Goal: Communication & Community: Answer question/provide support

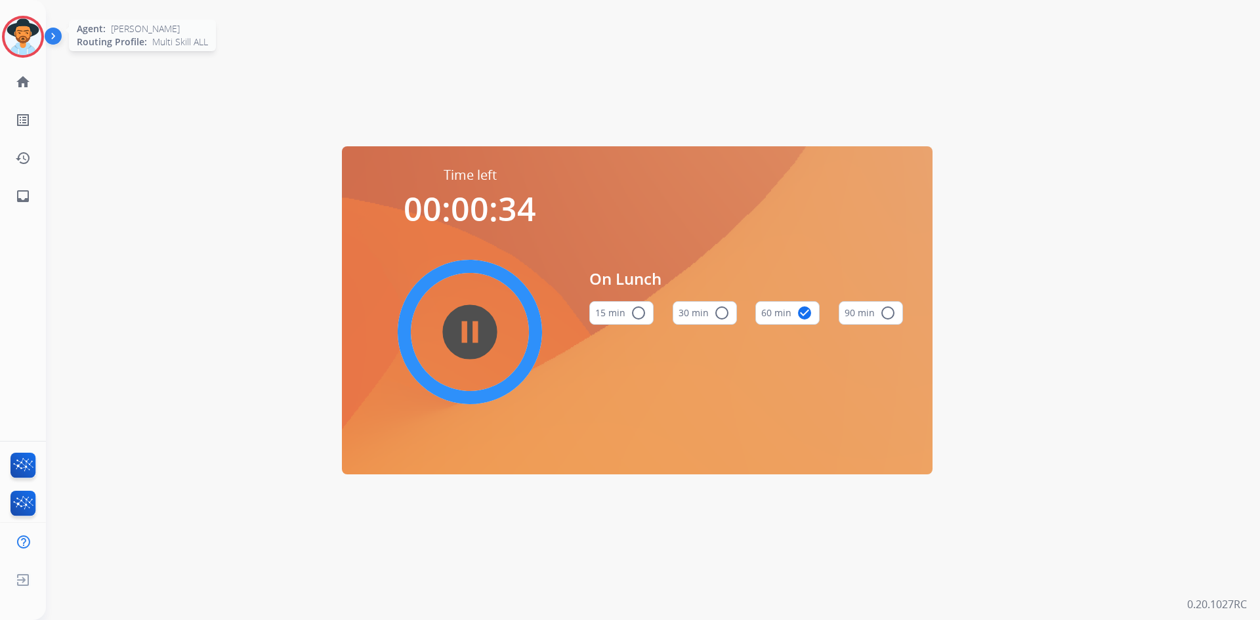
drag, startPoint x: 18, startPoint y: 31, endPoint x: 40, endPoint y: 41, distance: 24.7
click at [18, 31] on img at bounding box center [23, 36] width 37 height 37
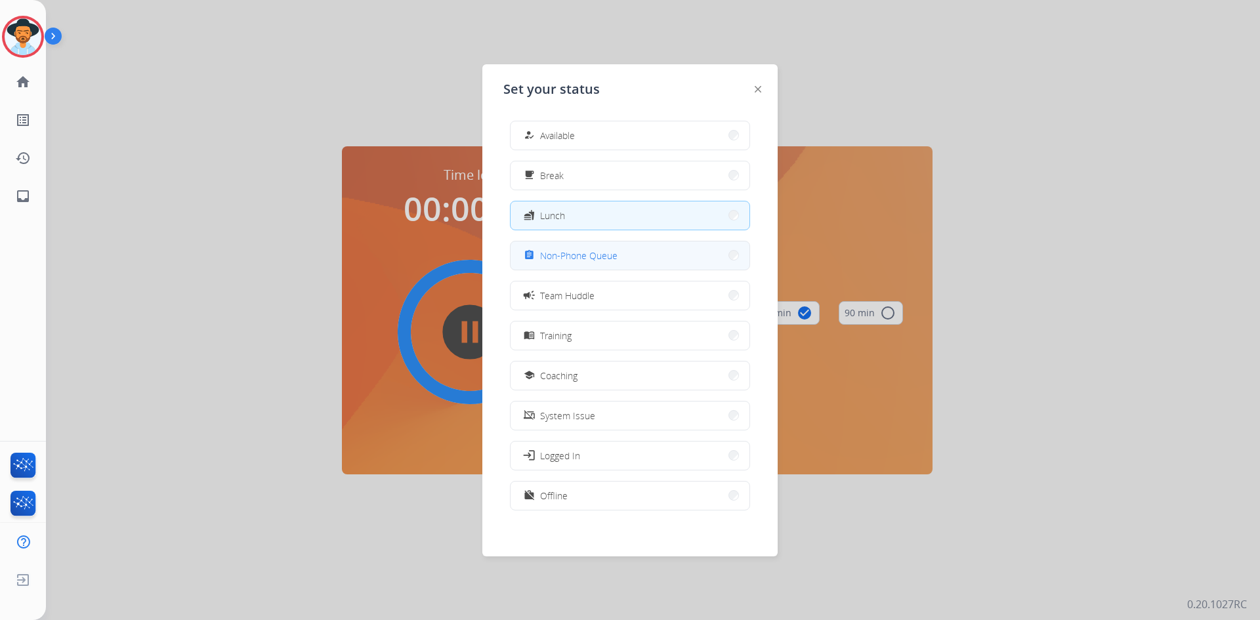
click at [644, 263] on button "assignment Non-Phone Queue" at bounding box center [629, 255] width 239 height 28
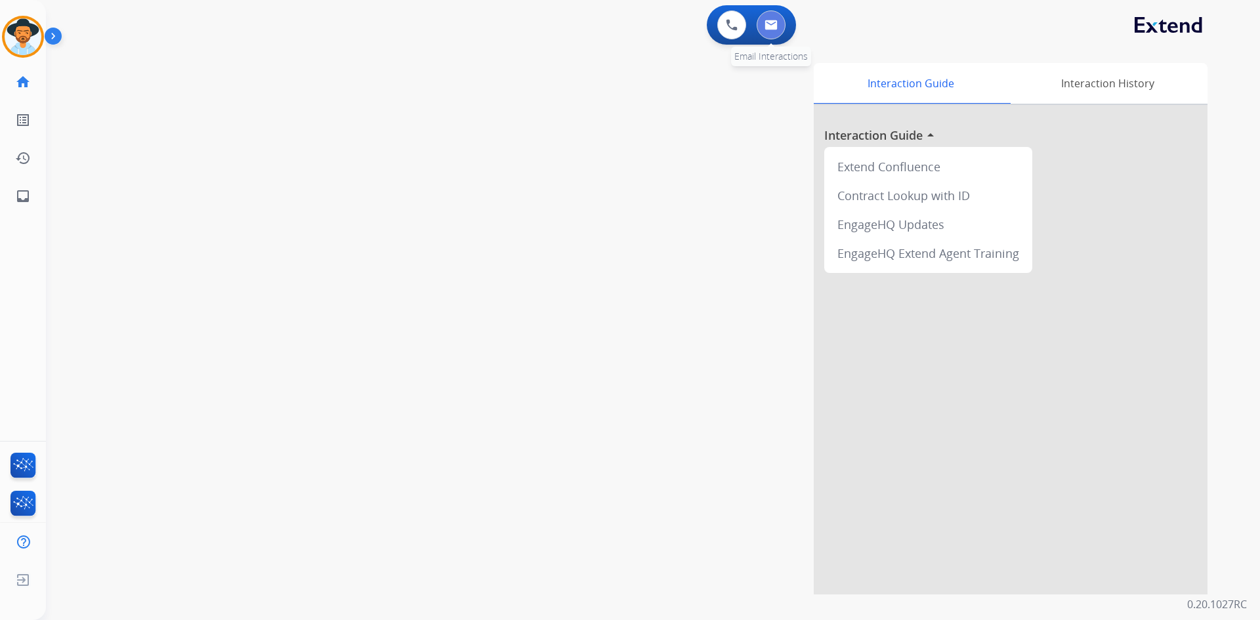
click at [769, 31] on button at bounding box center [770, 24] width 29 height 29
select select "**********"
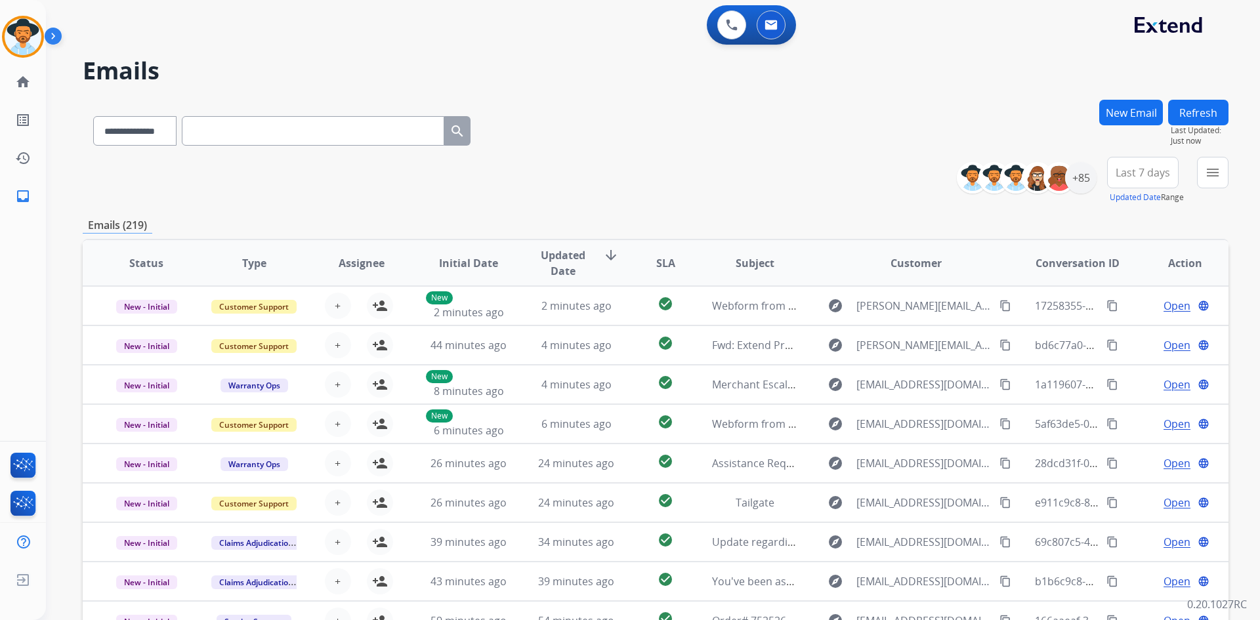
click at [220, 131] on input "text" at bounding box center [313, 131] width 262 height 30
paste input "**********"
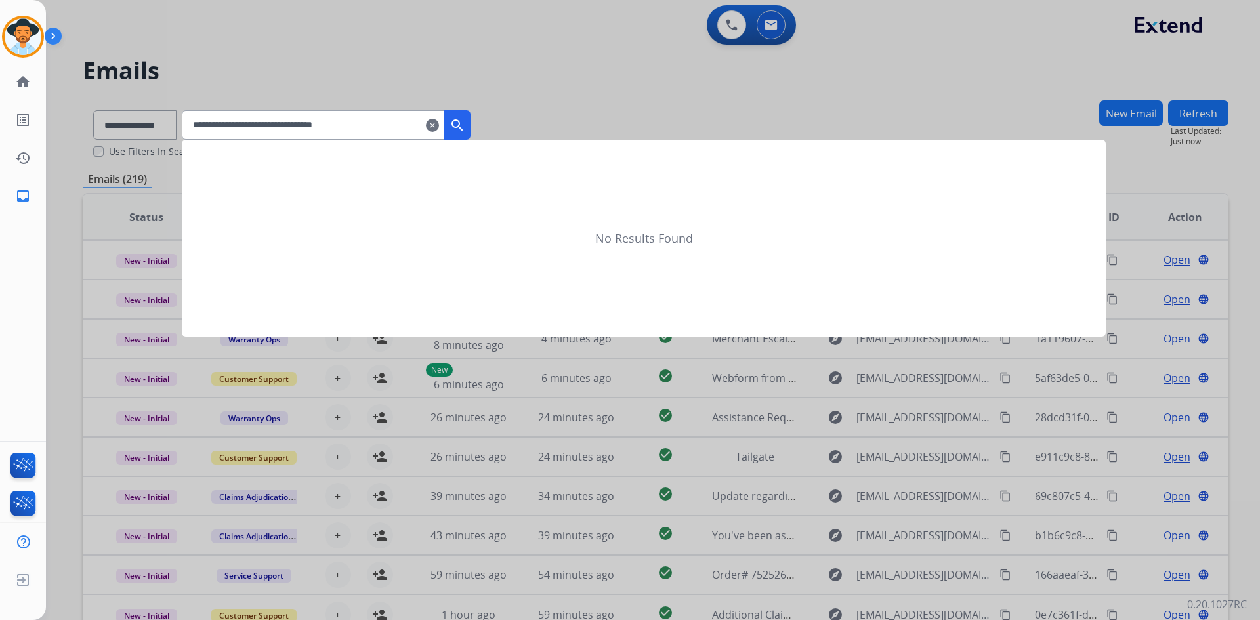
type input "**********"
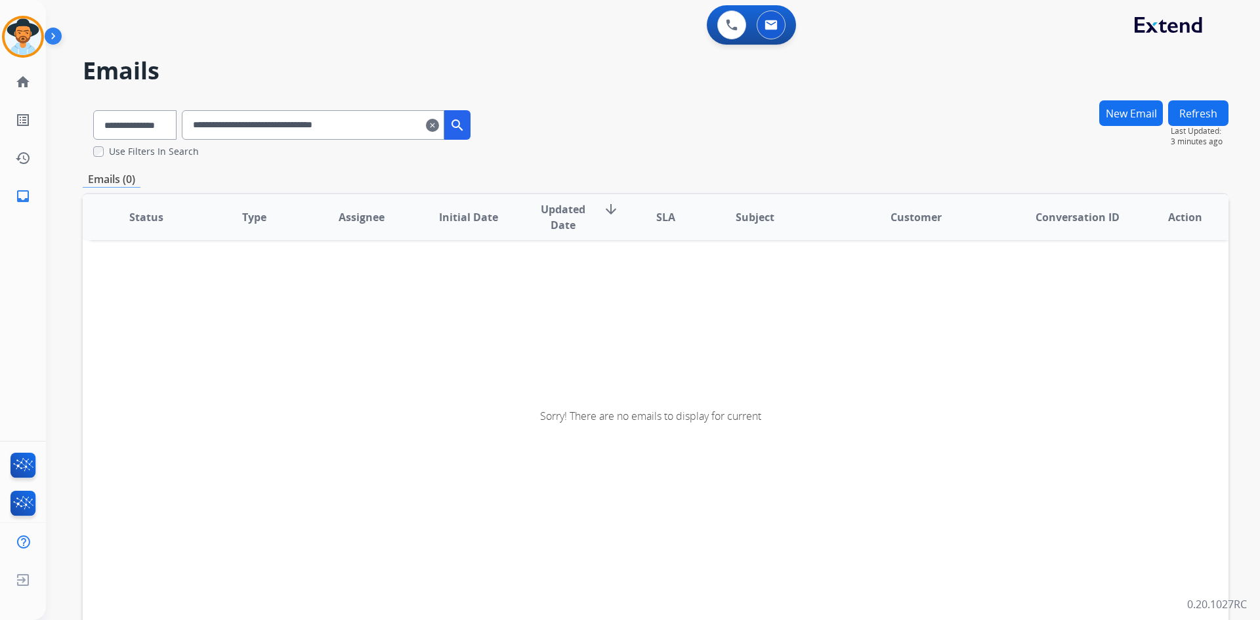
click at [439, 127] on mat-icon "clear" at bounding box center [432, 125] width 13 height 16
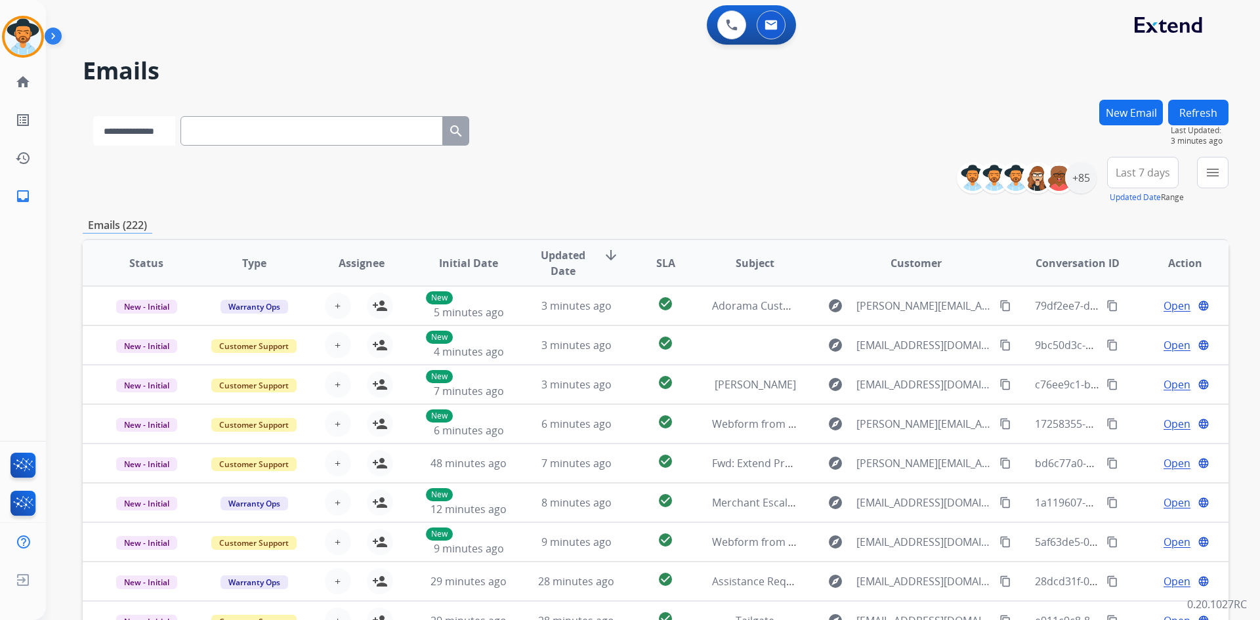
drag, startPoint x: 161, startPoint y: 132, endPoint x: 159, endPoint y: 145, distance: 13.4
click at [161, 132] on select "**********" at bounding box center [134, 131] width 82 height 30
select select "**********"
click at [93, 116] on select "**********" at bounding box center [134, 131] width 82 height 30
click at [283, 135] on input "text" at bounding box center [313, 131] width 262 height 30
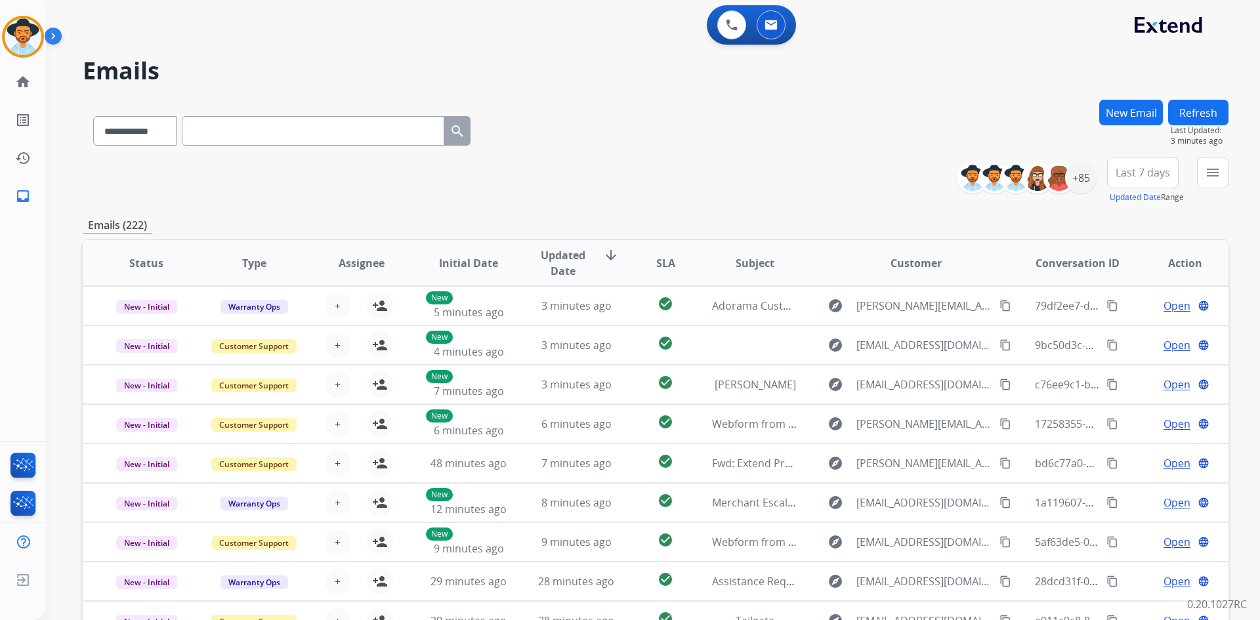
paste input "**********"
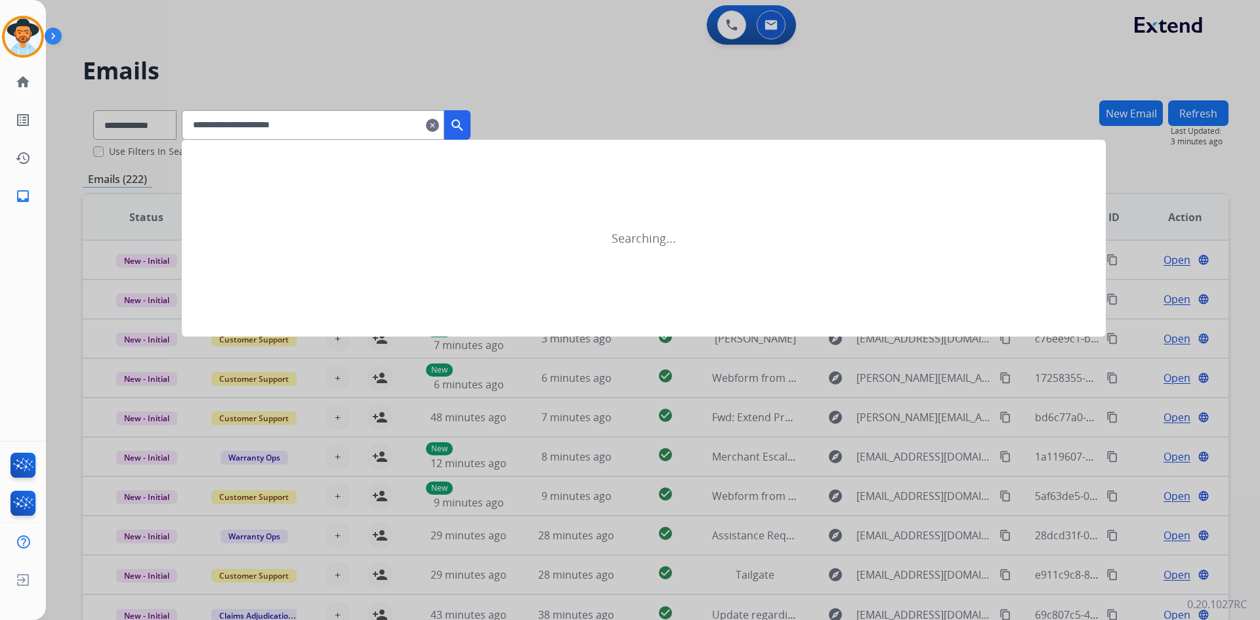
type input "**********"
click at [465, 125] on mat-icon "search" at bounding box center [457, 125] width 16 height 16
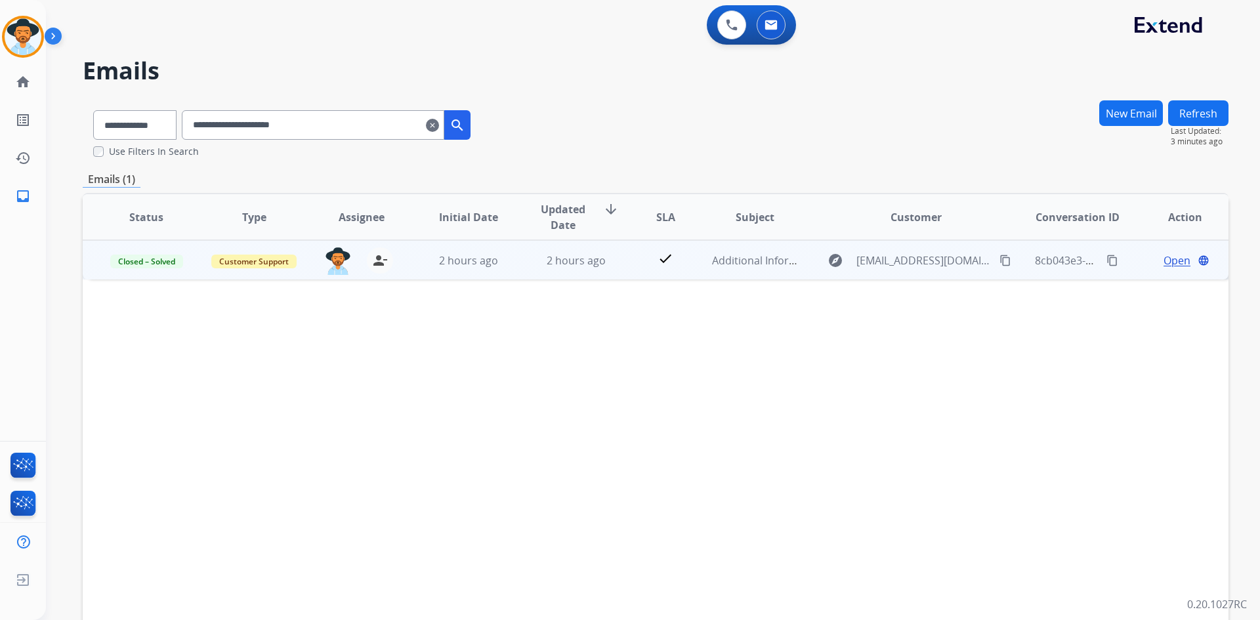
click at [1169, 264] on span "Open" at bounding box center [1176, 261] width 27 height 16
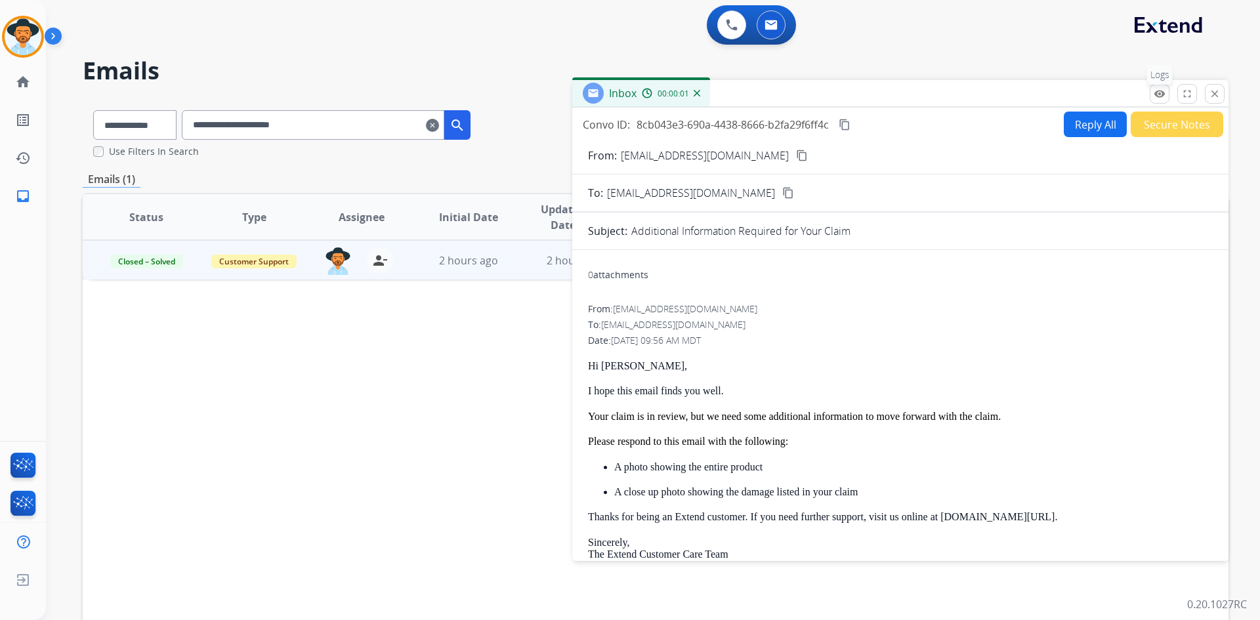
click at [1159, 93] on mat-icon "remove_red_eye" at bounding box center [1159, 94] width 12 height 12
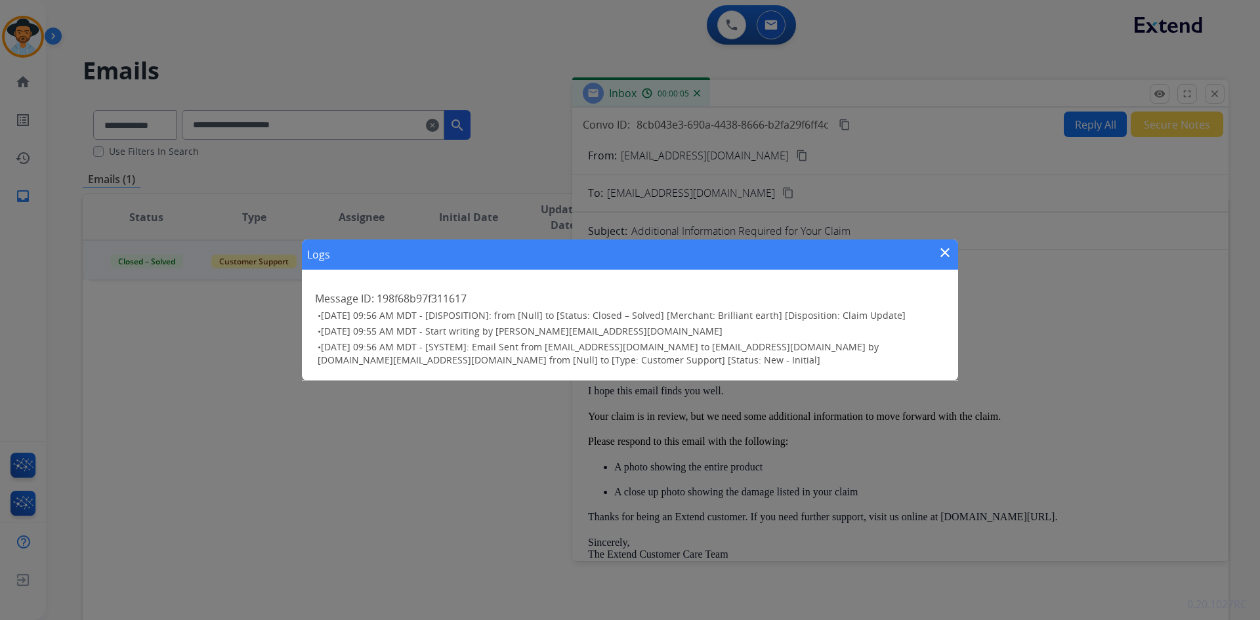
click at [951, 254] on mat-icon "close" at bounding box center [945, 253] width 16 height 16
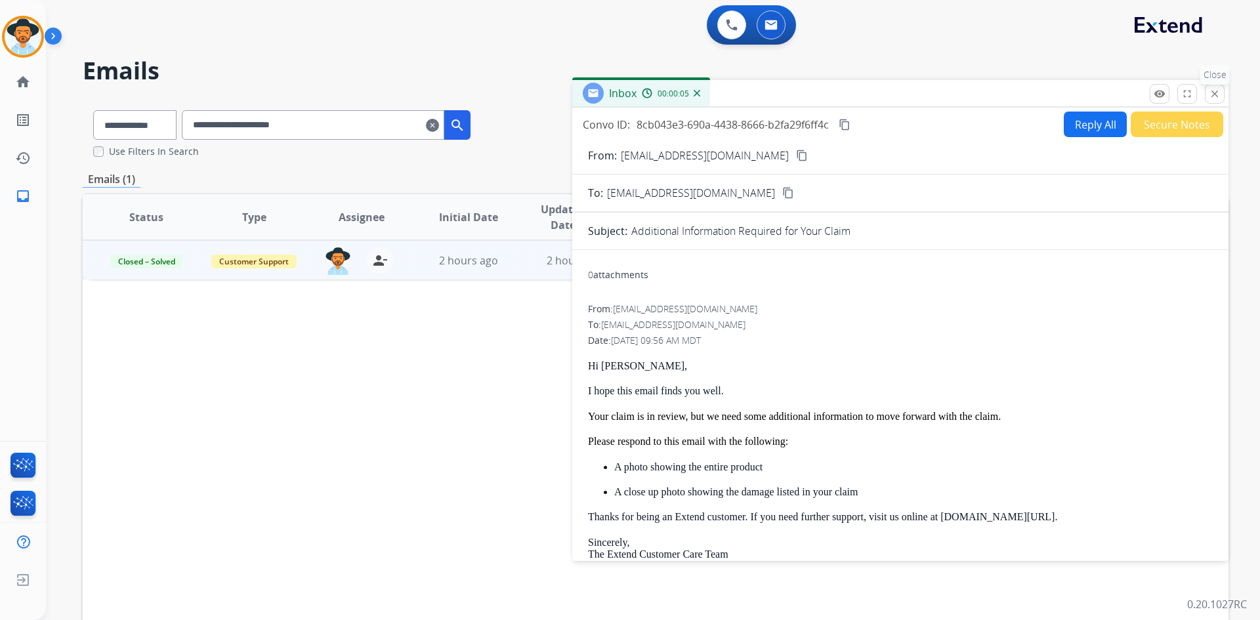
click at [1221, 89] on button "close Close" at bounding box center [1214, 94] width 20 height 20
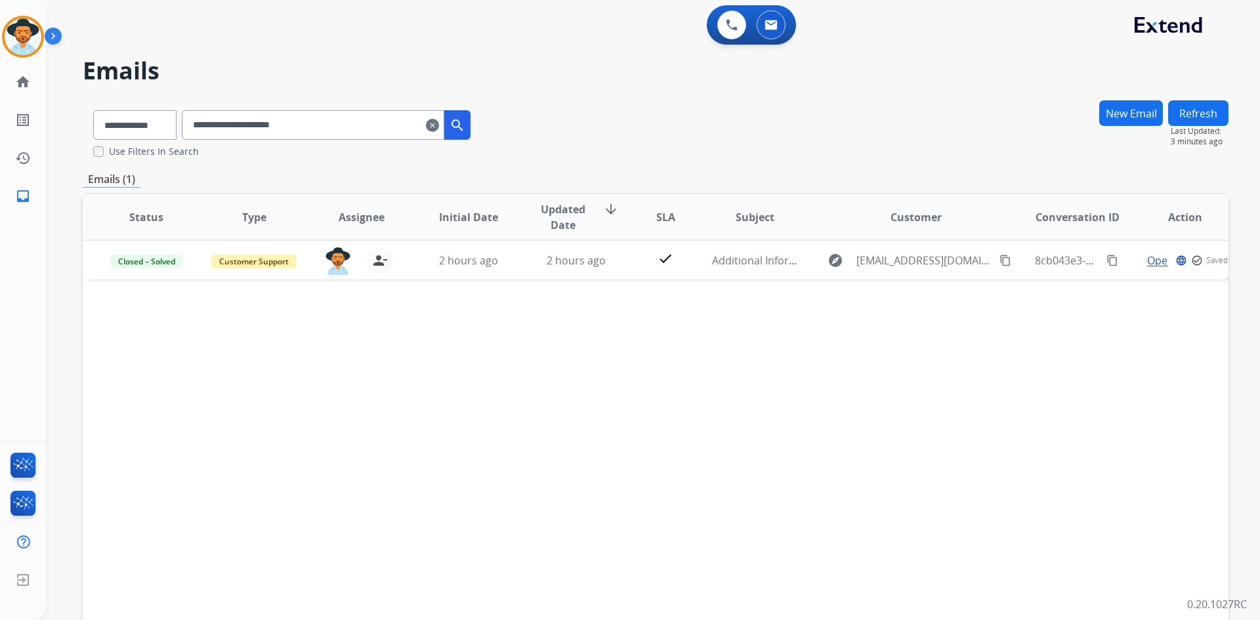
click at [439, 123] on mat-icon "clear" at bounding box center [432, 125] width 13 height 16
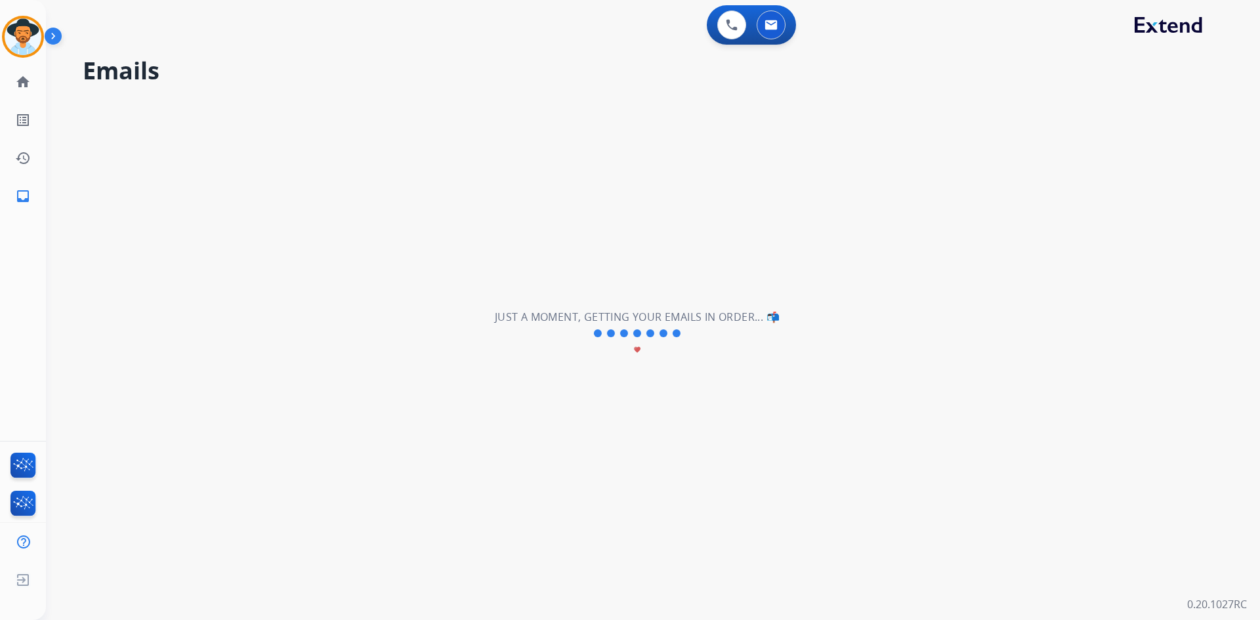
select select "**********"
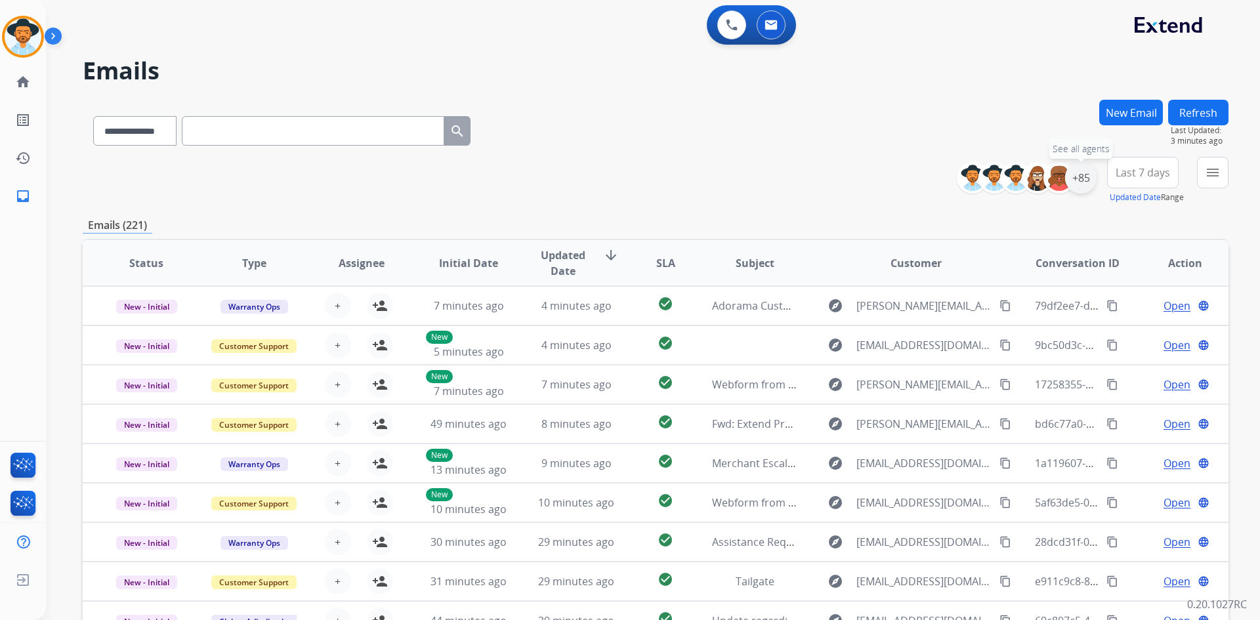
click at [1080, 178] on div "+85" at bounding box center [1080, 177] width 31 height 31
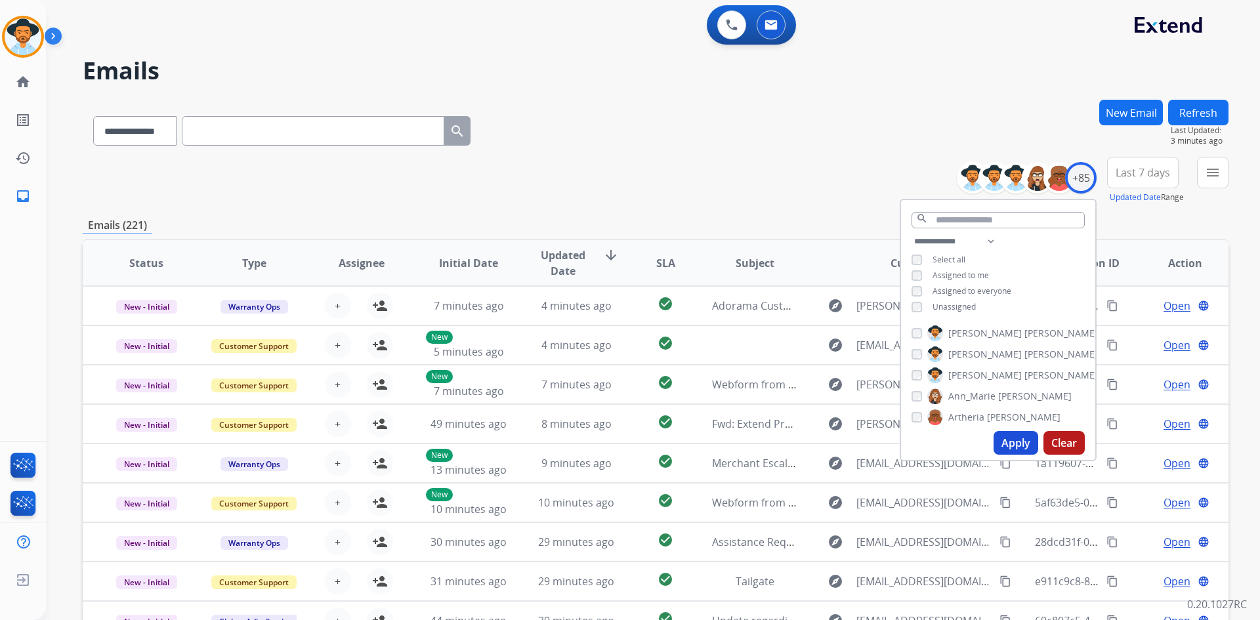
click at [966, 308] on span "Unassigned" at bounding box center [953, 306] width 43 height 11
click at [1010, 441] on button "Apply" at bounding box center [1015, 443] width 45 height 24
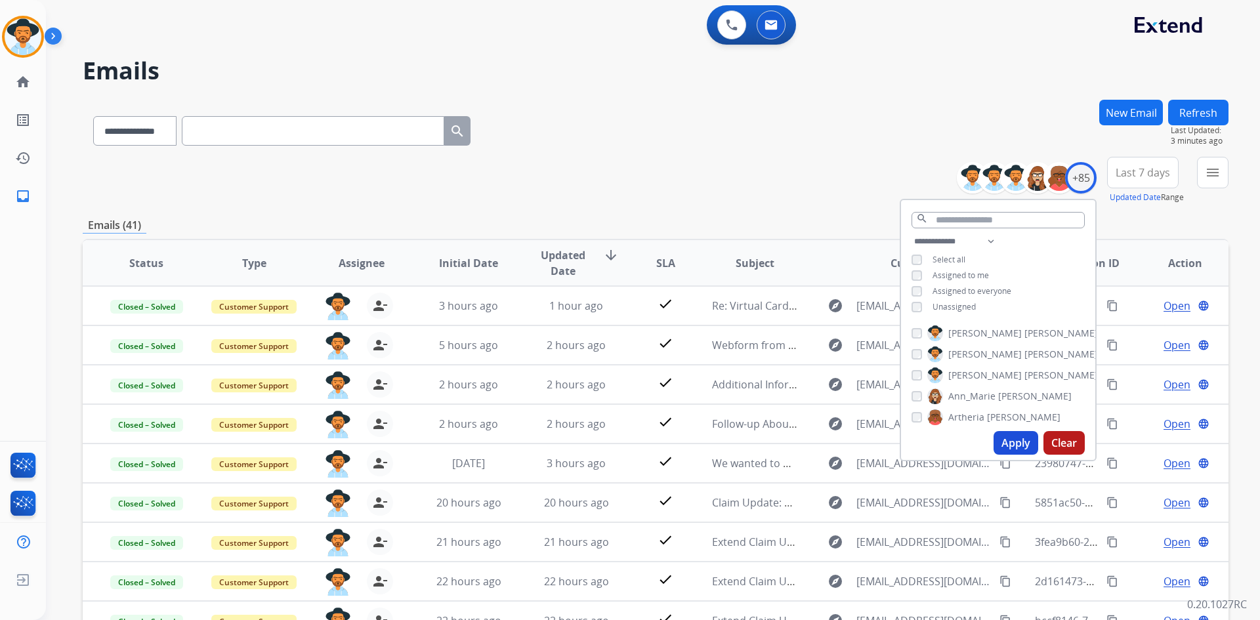
click at [631, 154] on div "**********" at bounding box center [655, 128] width 1145 height 57
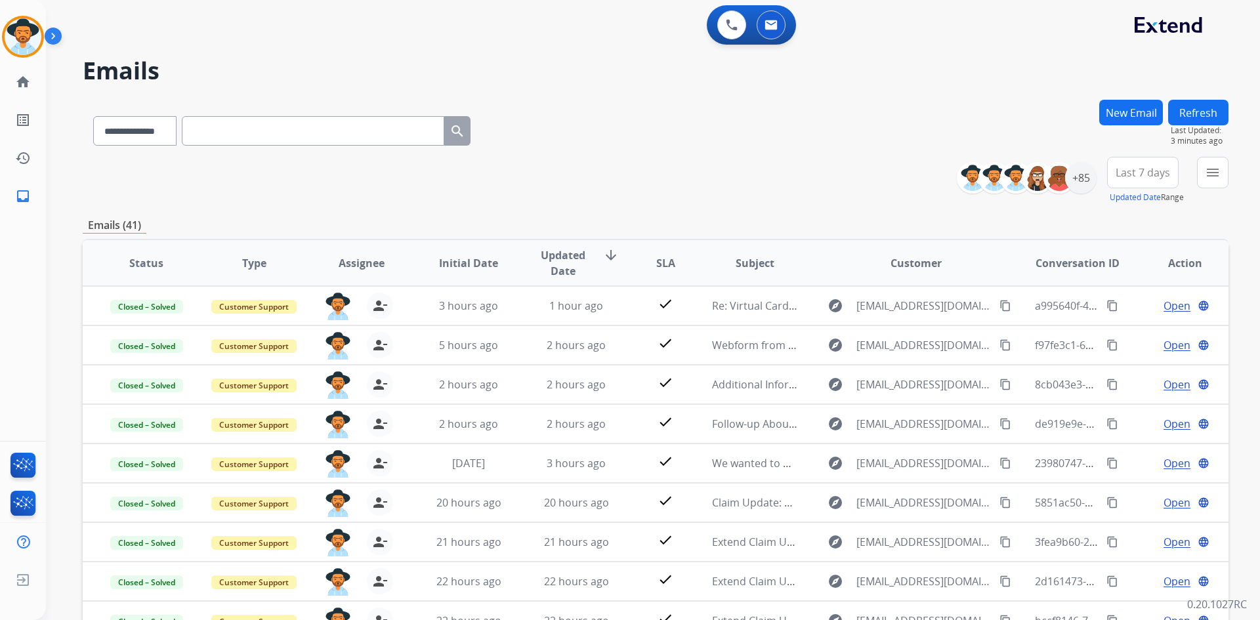
click at [1137, 175] on span "Last 7 days" at bounding box center [1142, 172] width 54 height 5
click at [1133, 332] on div "Last 90 days" at bounding box center [1138, 332] width 72 height 20
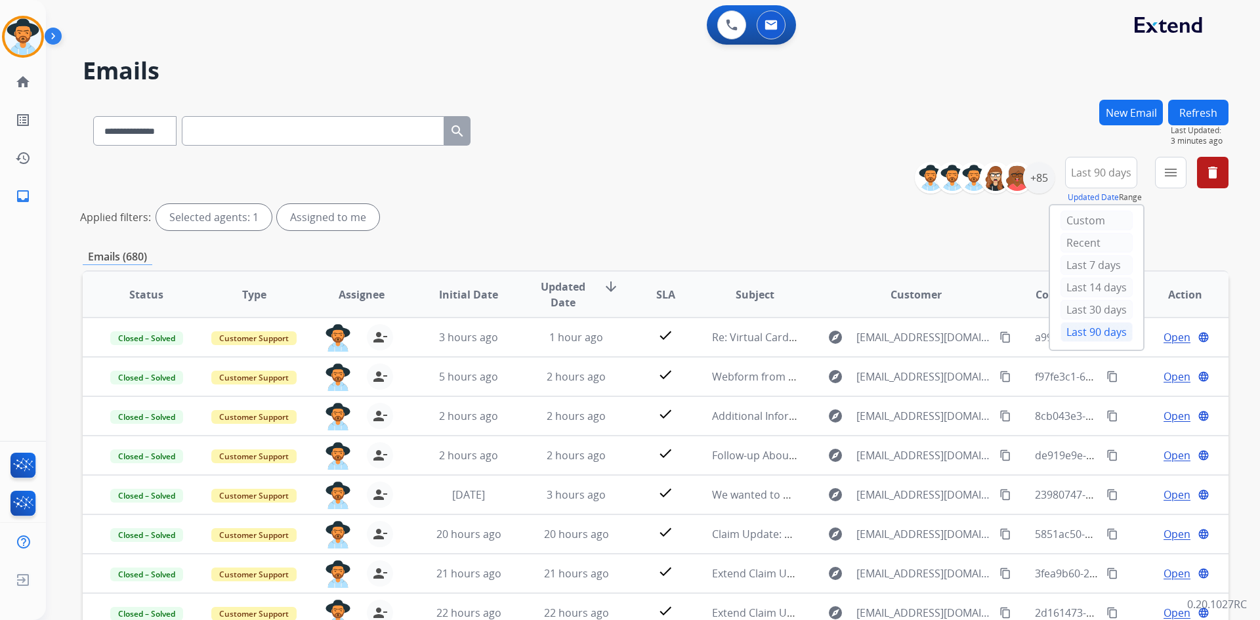
click at [699, 184] on div "**********" at bounding box center [655, 196] width 1145 height 79
click at [1170, 173] on mat-icon "menu" at bounding box center [1170, 173] width 16 height 16
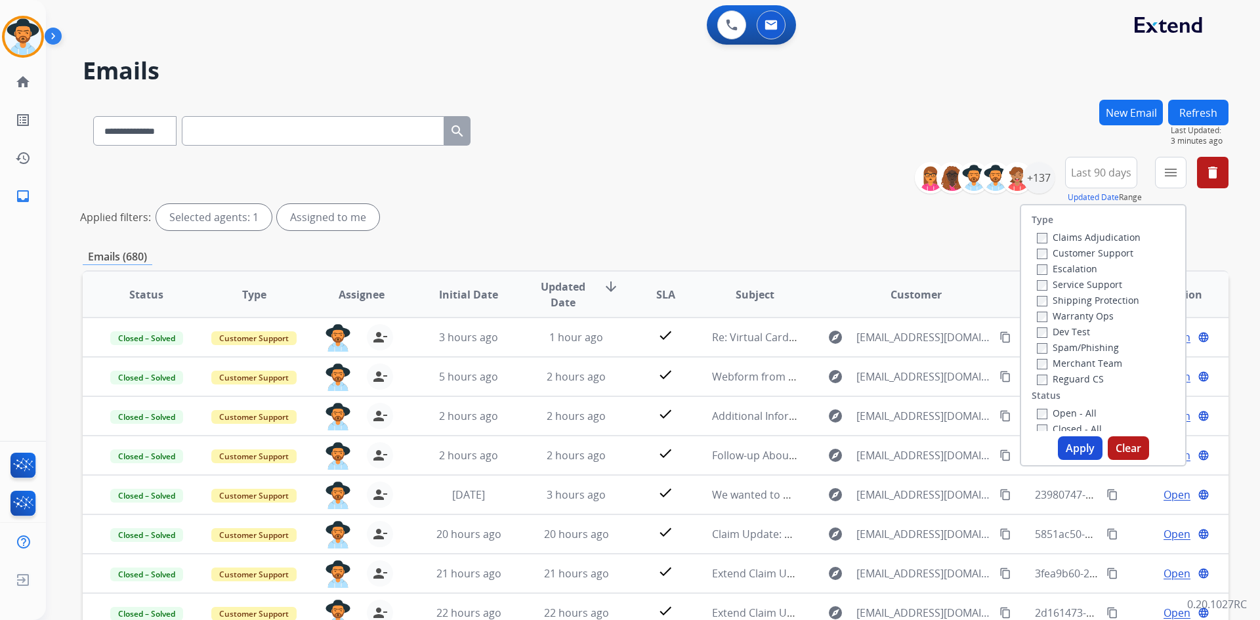
click at [1059, 411] on label "Open - All" at bounding box center [1066, 413] width 60 height 12
click at [1068, 445] on button "Apply" at bounding box center [1079, 448] width 45 height 24
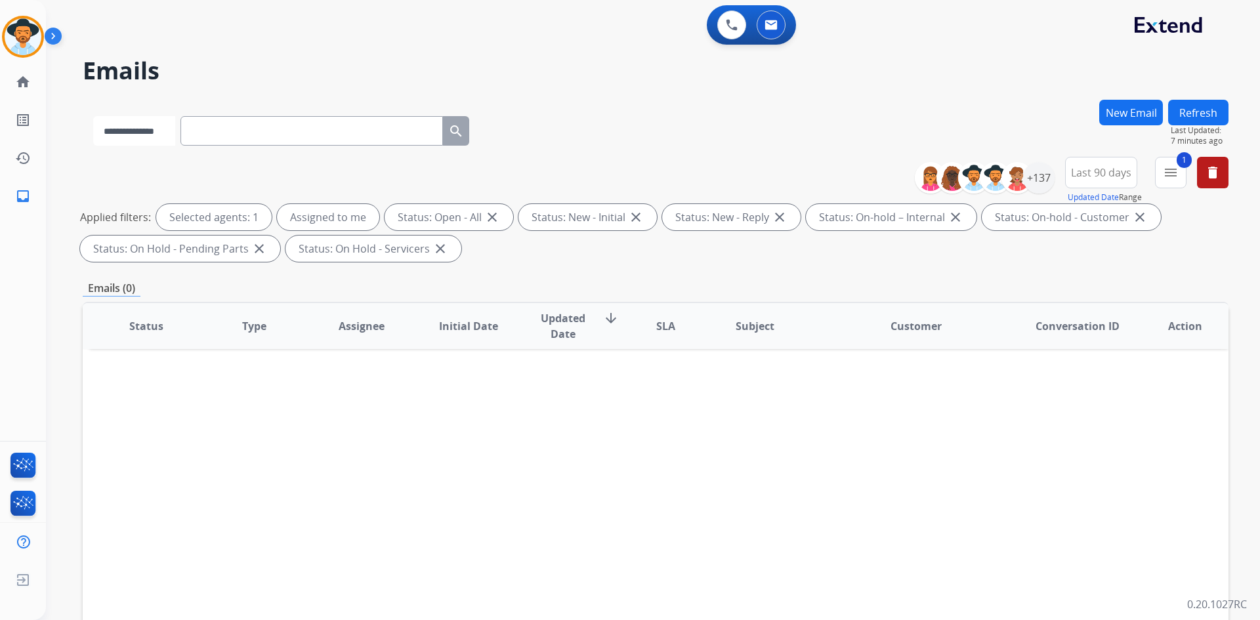
drag, startPoint x: 146, startPoint y: 127, endPoint x: 149, endPoint y: 142, distance: 15.3
click at [146, 127] on select "**********" at bounding box center [134, 131] width 82 height 30
select select "**********"
click at [93, 116] on select "**********" at bounding box center [134, 131] width 82 height 30
click at [245, 134] on input "text" at bounding box center [313, 131] width 262 height 30
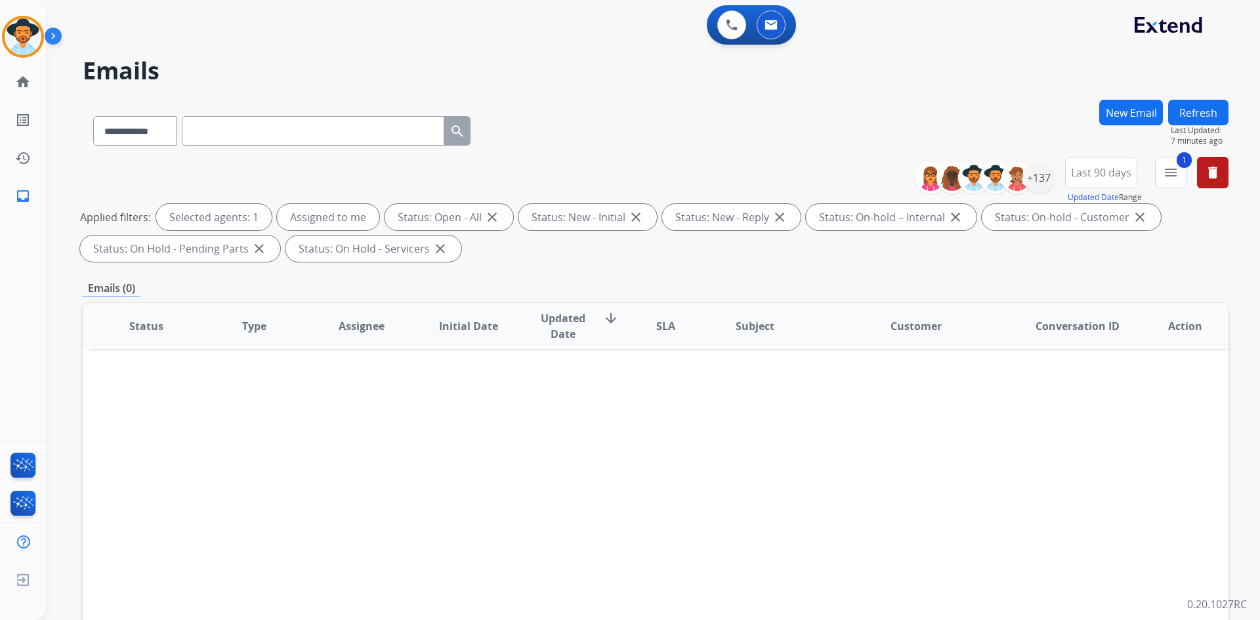
paste input "**********"
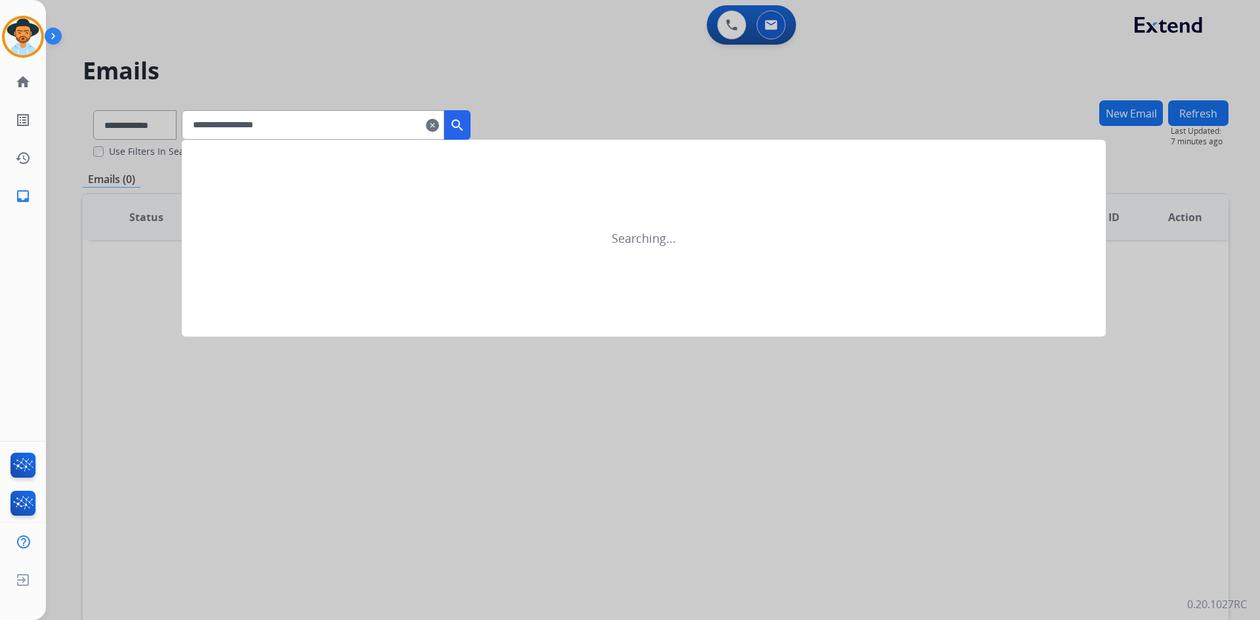
type input "**********"
click at [465, 121] on mat-icon "search" at bounding box center [457, 125] width 16 height 16
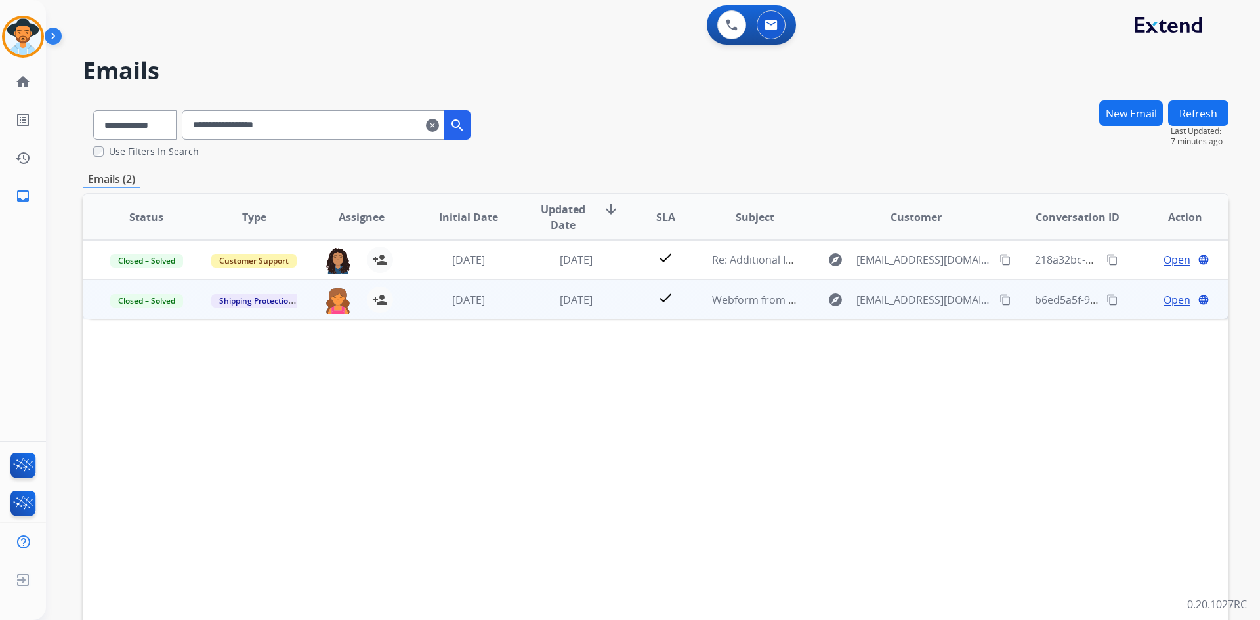
click at [1167, 300] on span "Open" at bounding box center [1176, 300] width 27 height 16
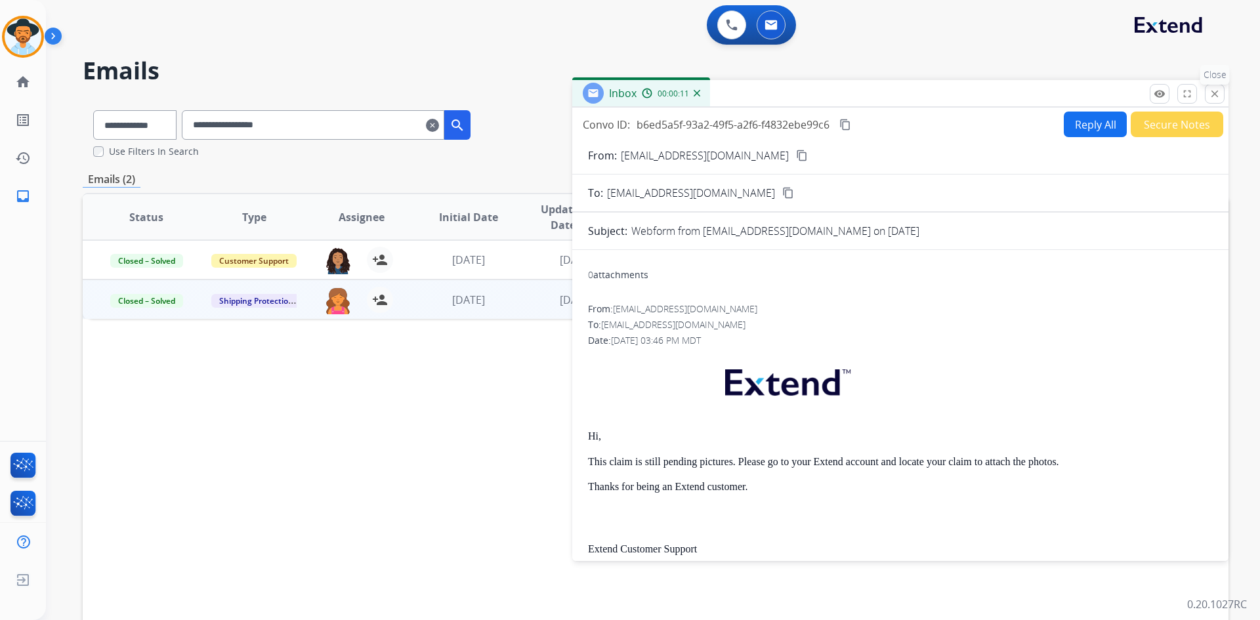
click at [1218, 92] on mat-icon "close" at bounding box center [1214, 94] width 12 height 12
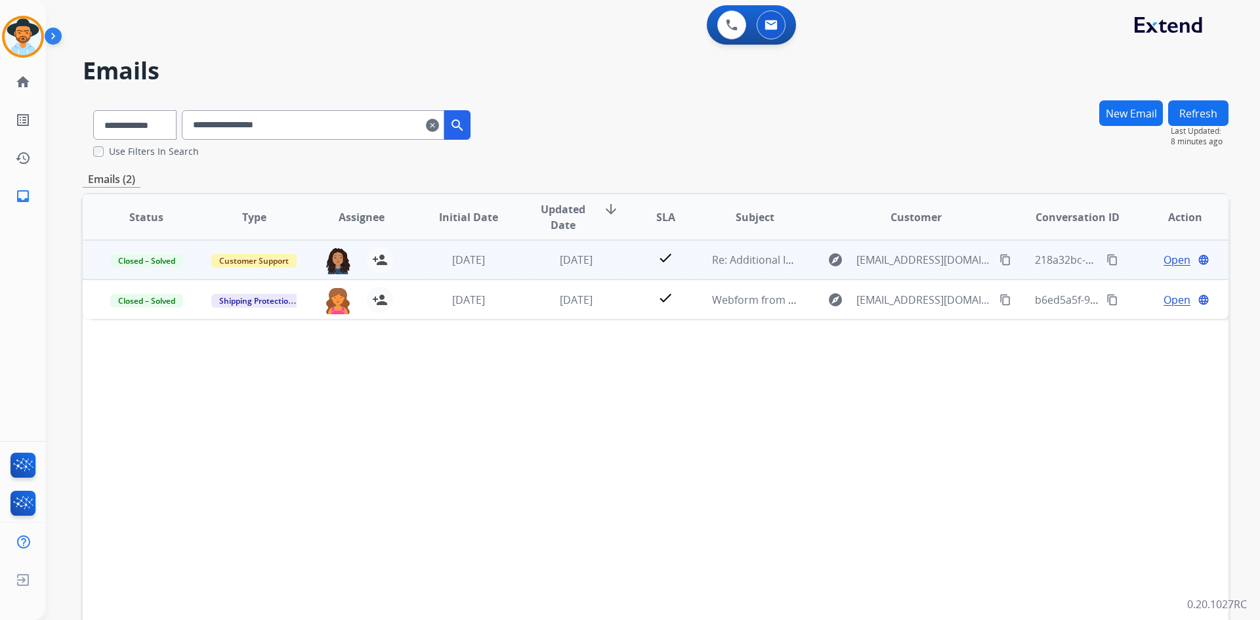
click at [1163, 259] on span "Open" at bounding box center [1176, 260] width 27 height 16
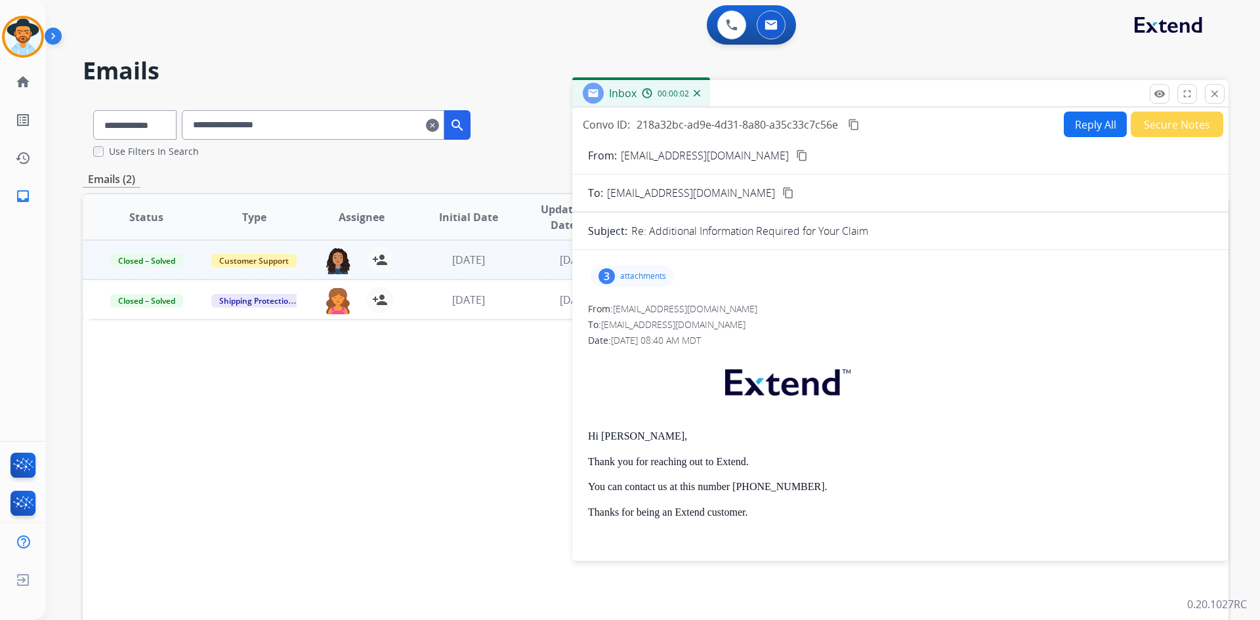
click at [641, 276] on p "attachments" at bounding box center [643, 276] width 46 height 10
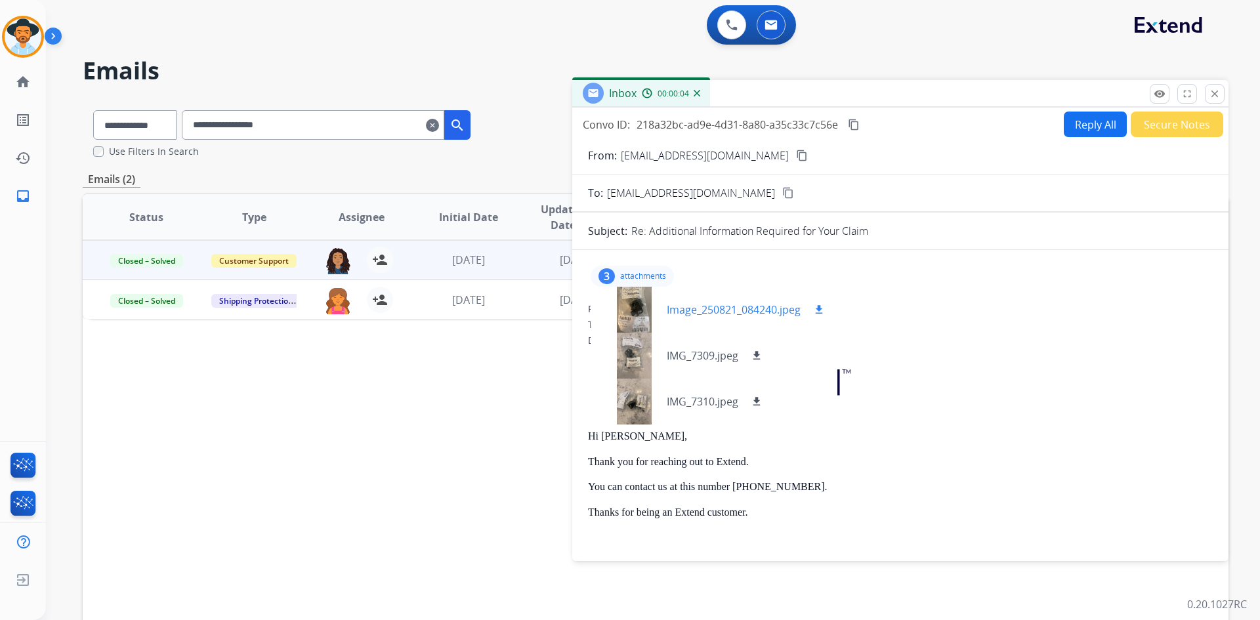
click at [754, 308] on p "Image_250821_084240.jpeg" at bounding box center [734, 310] width 134 height 16
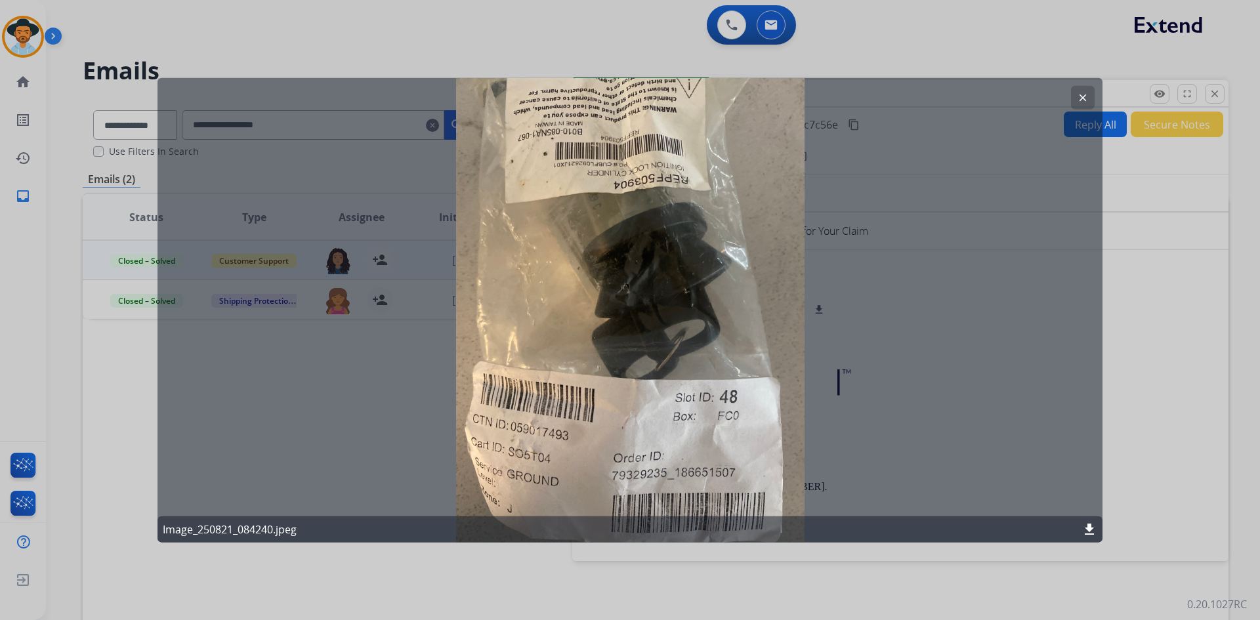
click at [1087, 98] on mat-icon "clear" at bounding box center [1083, 97] width 12 height 12
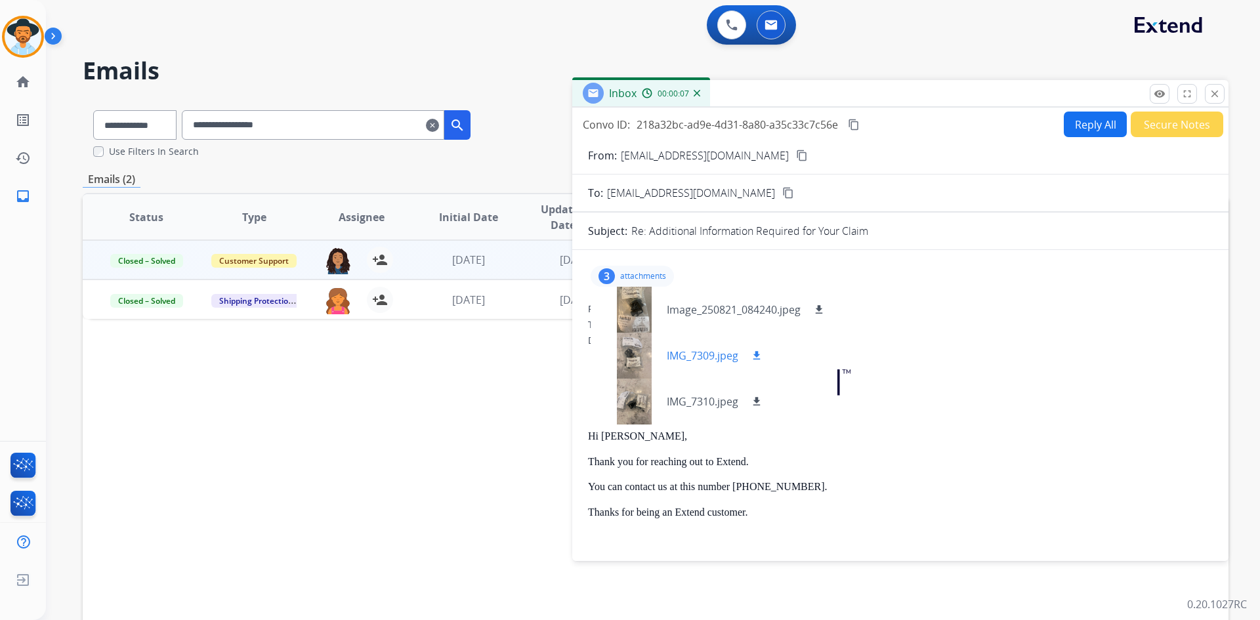
click at [713, 358] on p "IMG_7309.jpeg" at bounding box center [703, 356] width 72 height 16
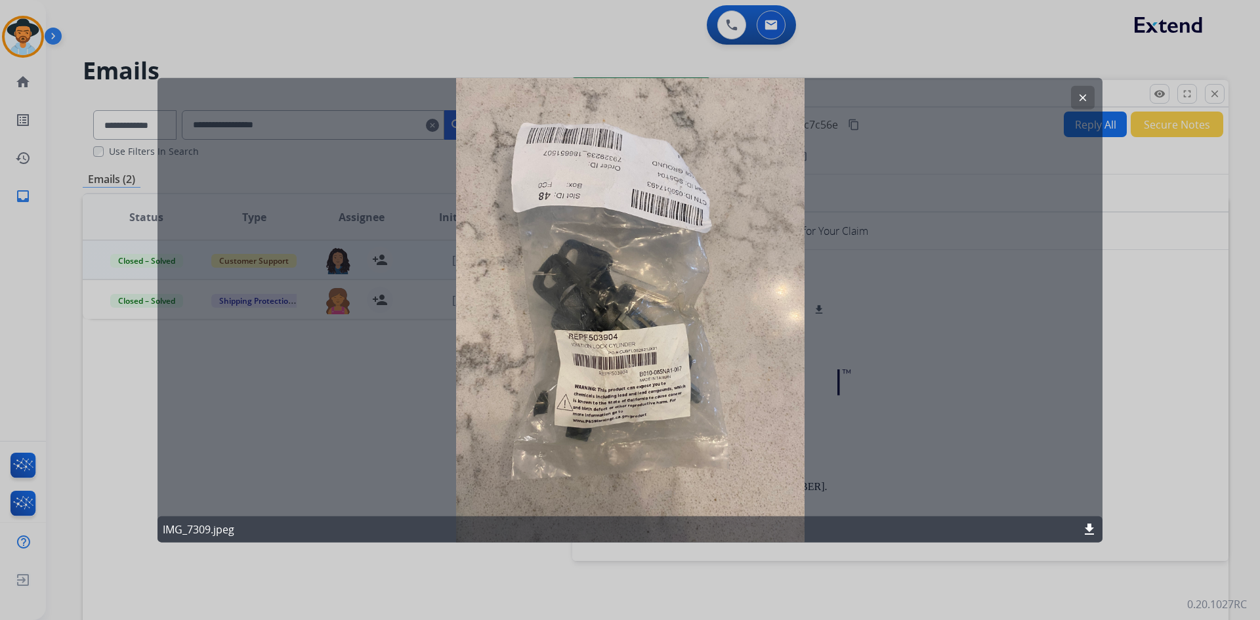
click at [1080, 96] on mat-icon "clear" at bounding box center [1083, 97] width 12 height 12
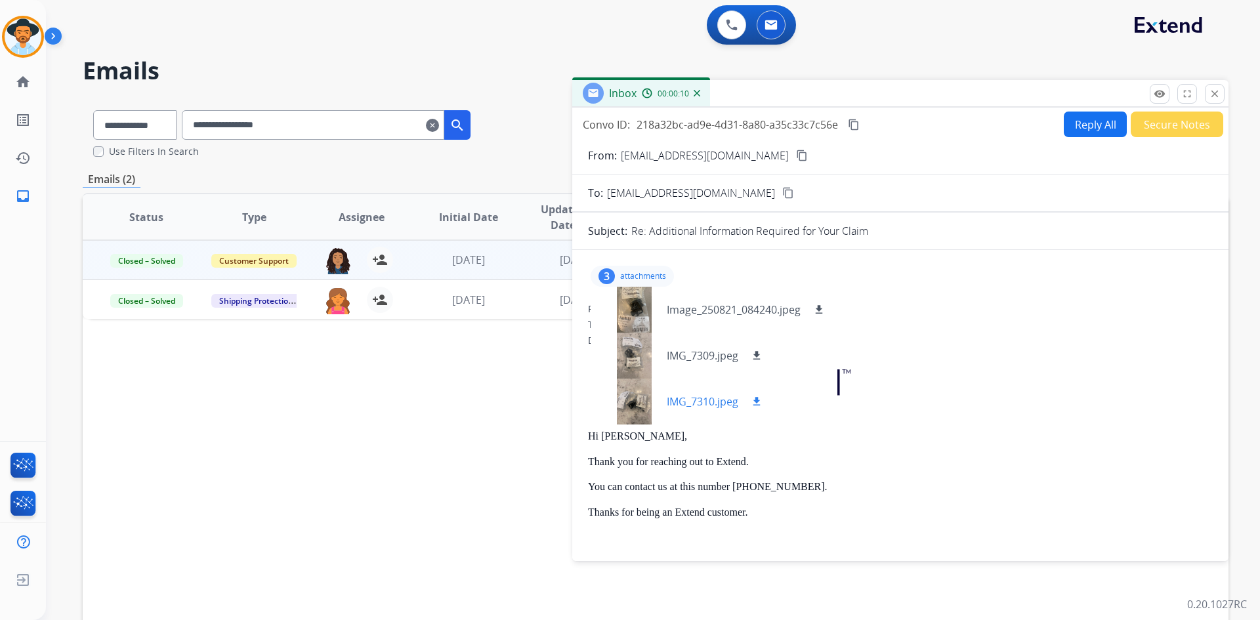
click at [704, 403] on p "IMG_7310.jpeg" at bounding box center [703, 402] width 72 height 16
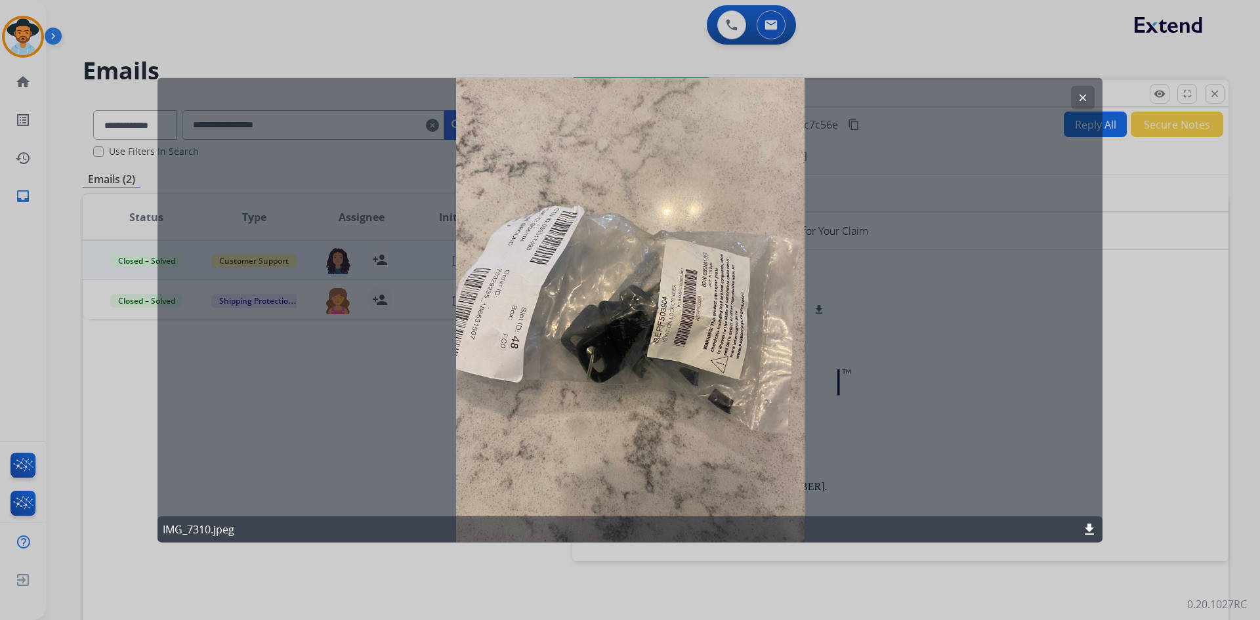
click at [1087, 96] on mat-icon "clear" at bounding box center [1083, 97] width 12 height 12
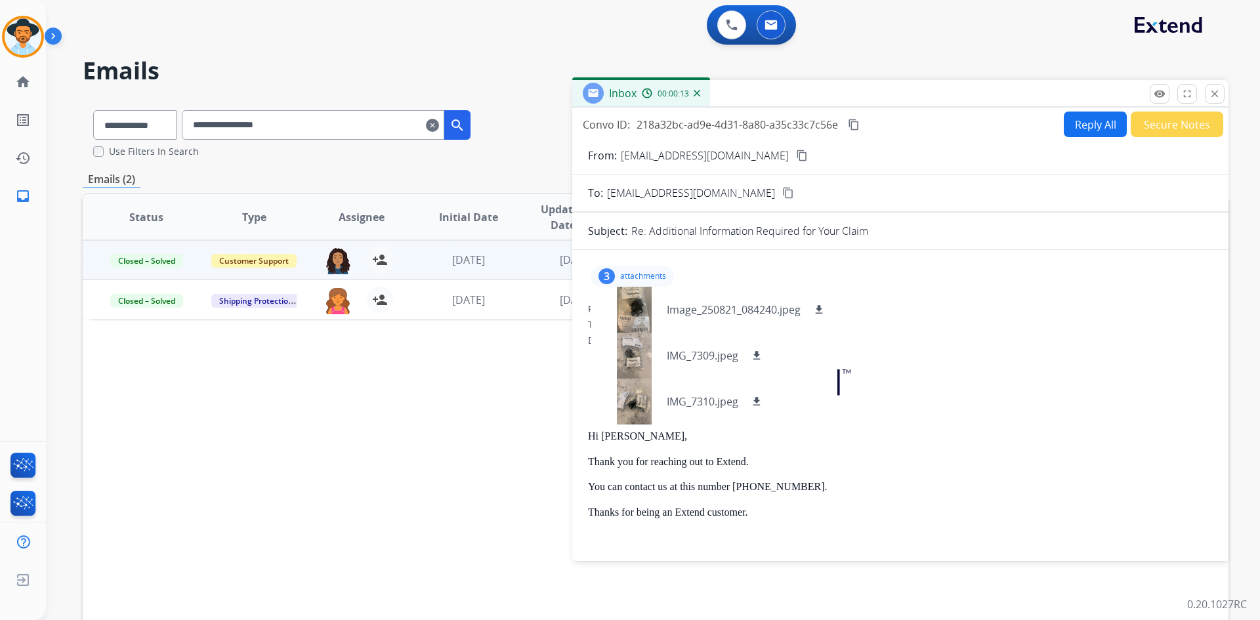
click at [654, 273] on p "attachments" at bounding box center [643, 276] width 46 height 10
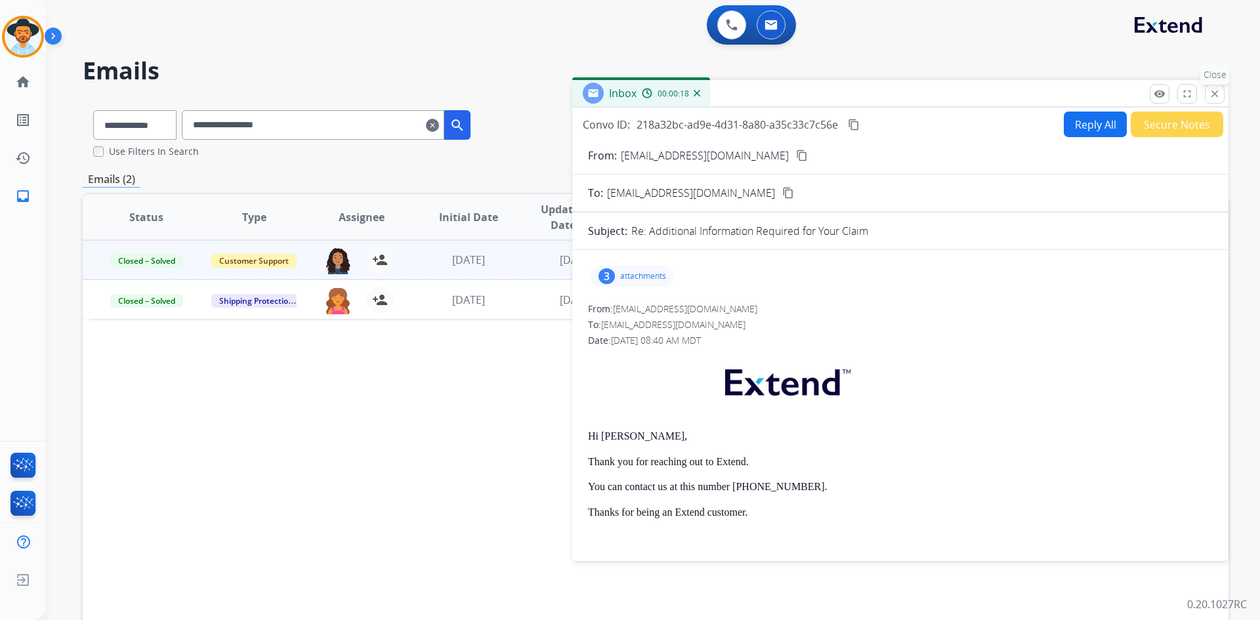
click at [1214, 98] on mat-icon "close" at bounding box center [1214, 94] width 12 height 12
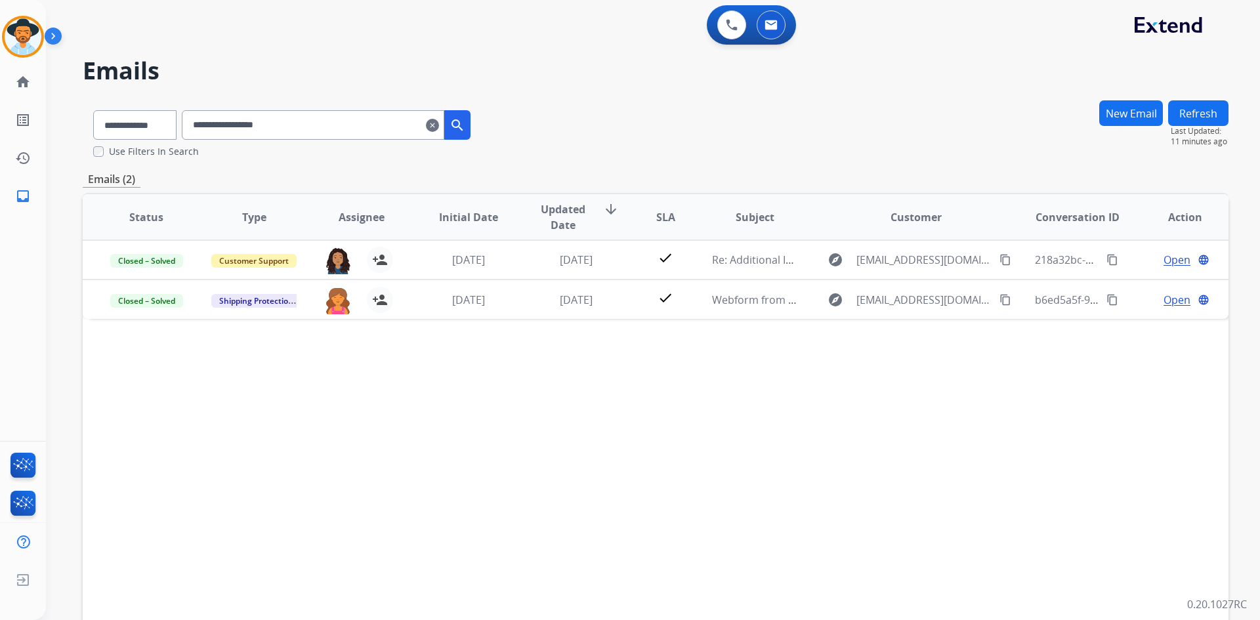
click at [1114, 111] on button "New Email" at bounding box center [1131, 113] width 64 height 26
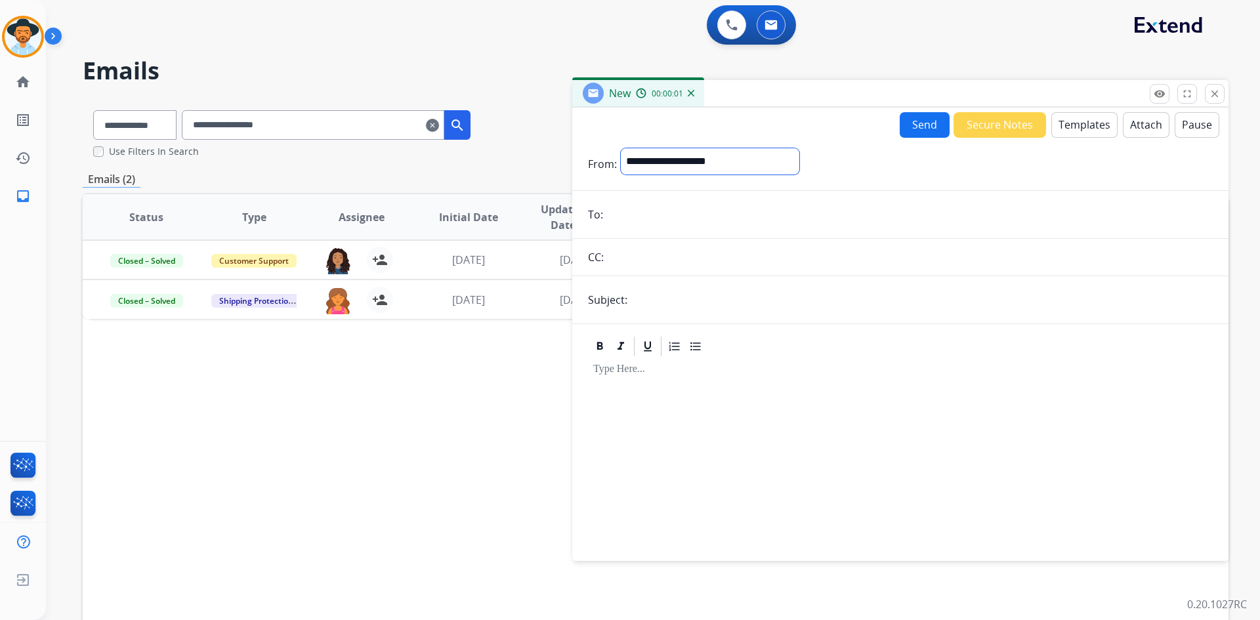
click at [749, 163] on select "**********" at bounding box center [710, 161] width 178 height 26
select select "**********"
click at [621, 148] on select "**********" at bounding box center [710, 161] width 178 height 26
click at [658, 214] on input "email" at bounding box center [909, 216] width 605 height 26
paste input "**********"
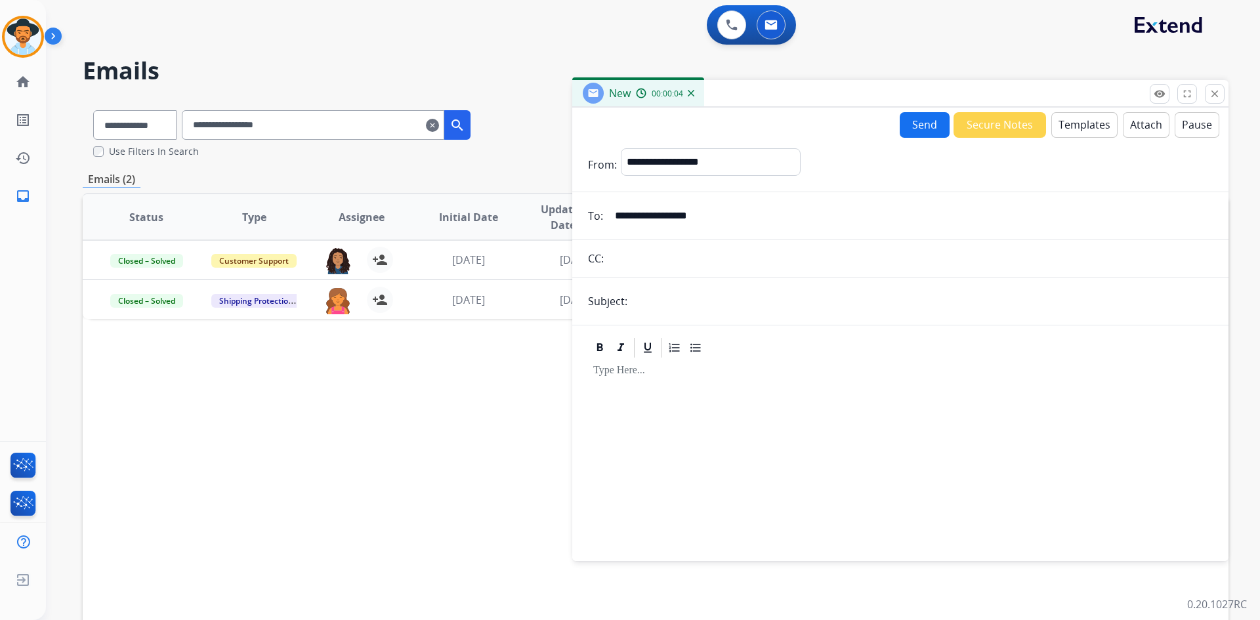
type input "**********"
click at [680, 307] on input "text" at bounding box center [921, 301] width 581 height 26
type input "**********"
click at [1068, 131] on button "Templates" at bounding box center [1084, 125] width 66 height 26
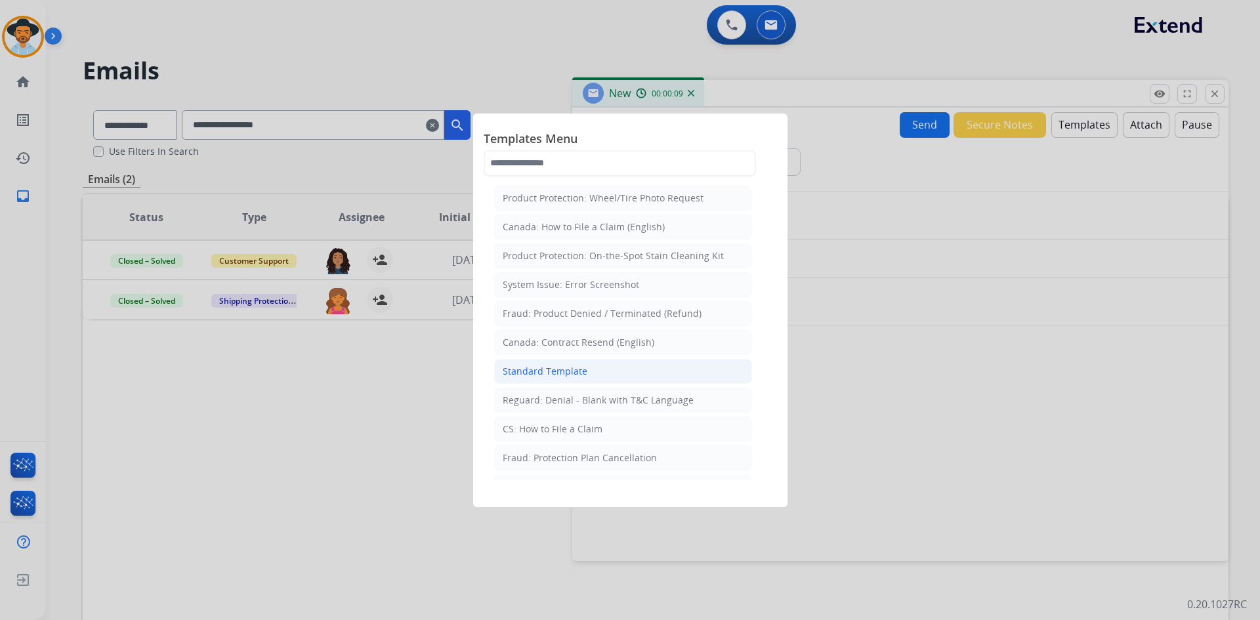
click at [611, 372] on li "Standard Template" at bounding box center [623, 371] width 258 height 25
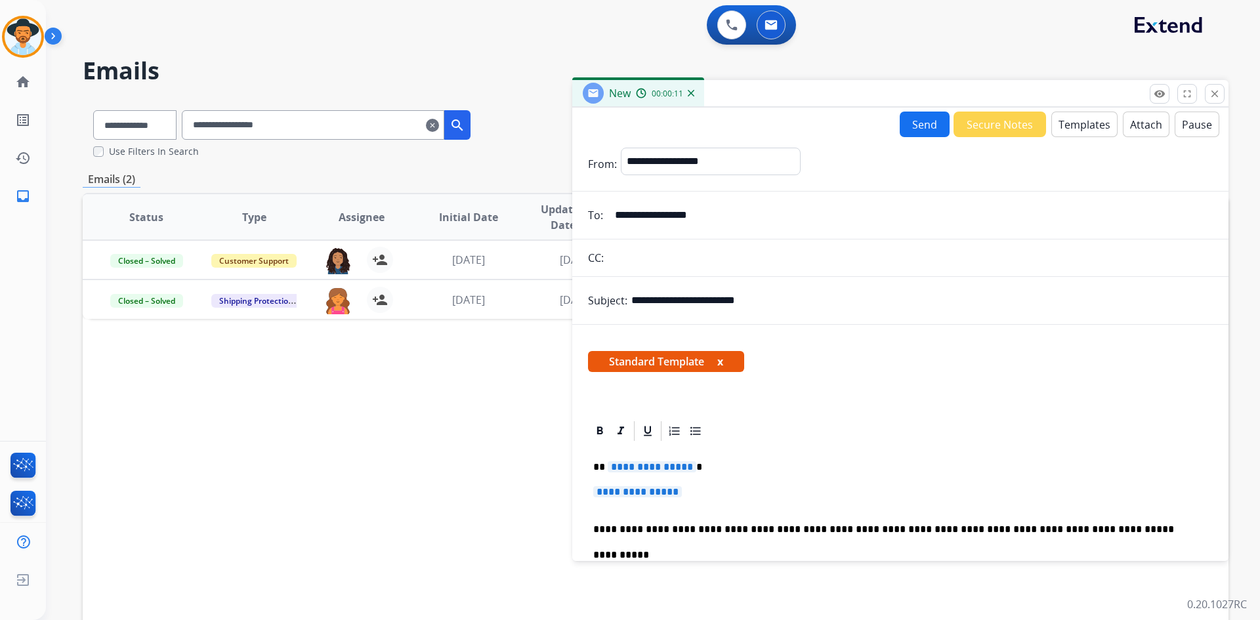
click at [652, 466] on span "**********" at bounding box center [651, 466] width 89 height 11
click at [625, 489] on span "**********" at bounding box center [637, 491] width 89 height 11
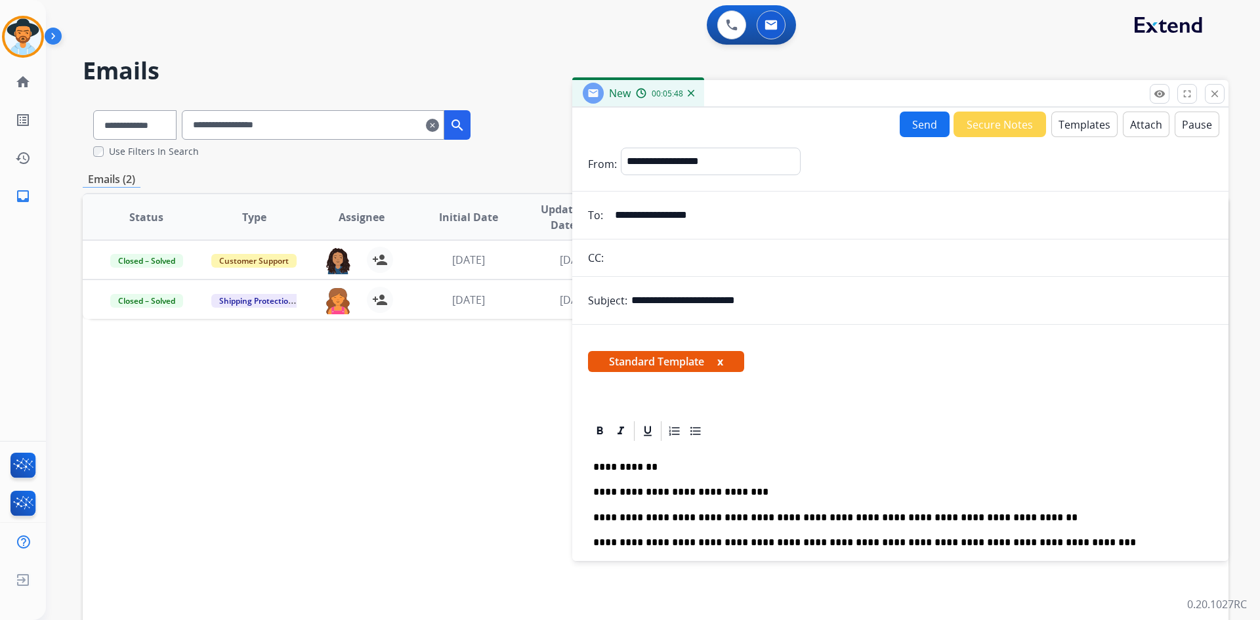
click at [907, 114] on button "Send" at bounding box center [924, 125] width 50 height 26
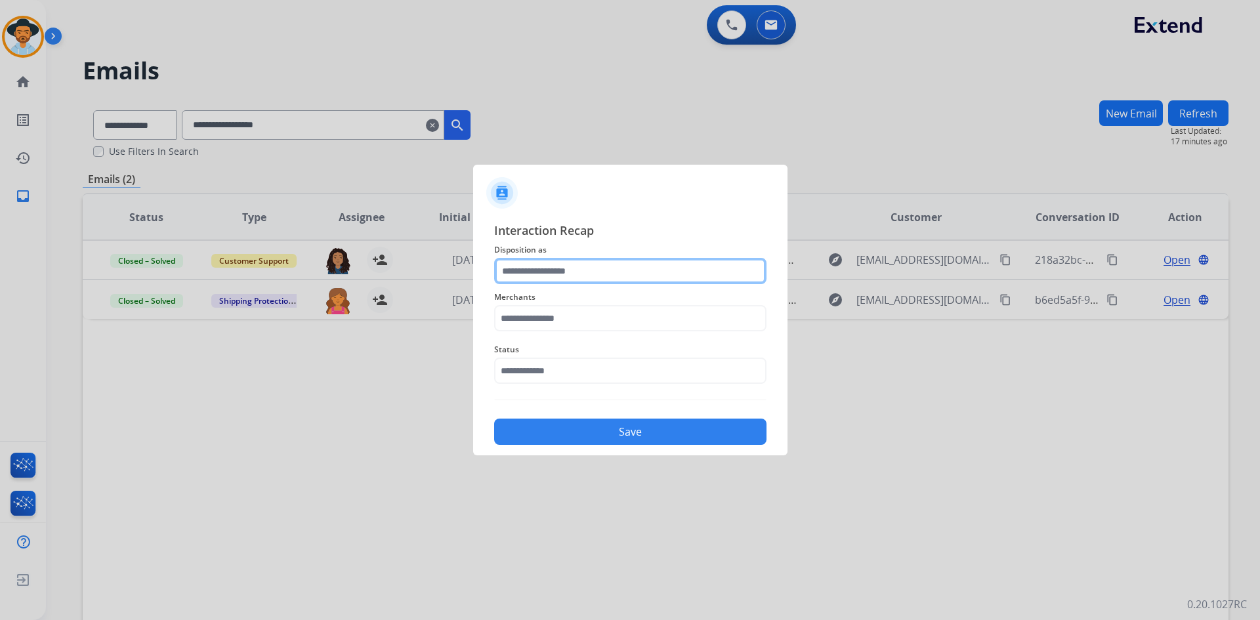
click at [575, 269] on input "text" at bounding box center [630, 271] width 272 height 26
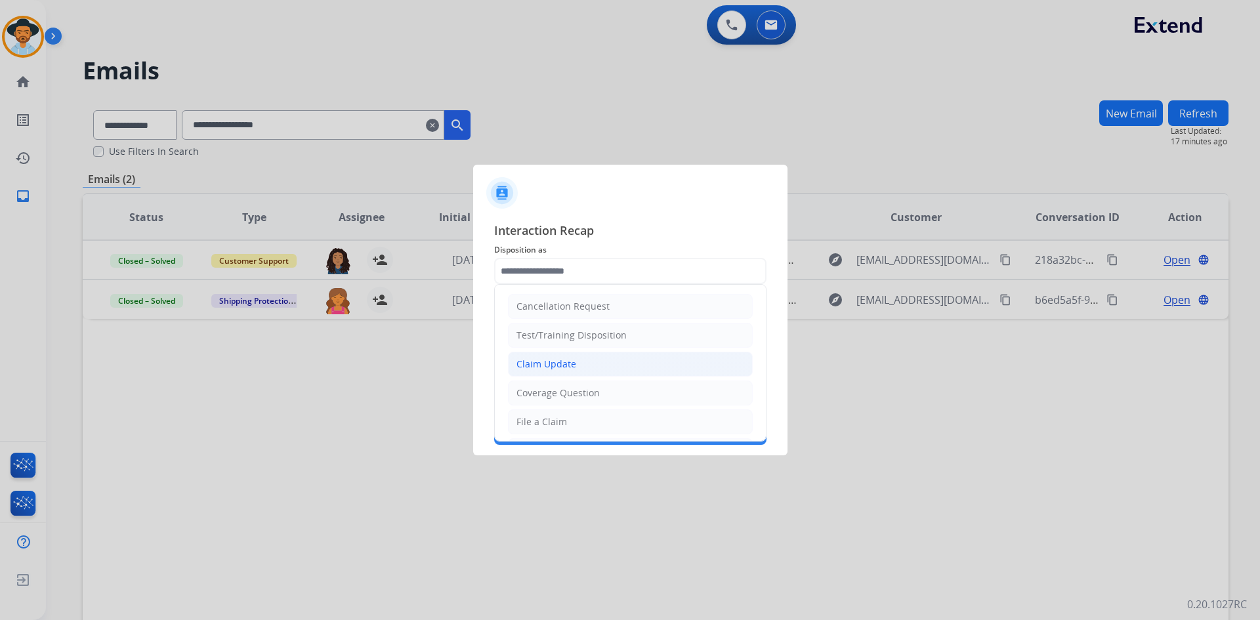
click at [620, 361] on li "Claim Update" at bounding box center [630, 364] width 245 height 25
type input "**********"
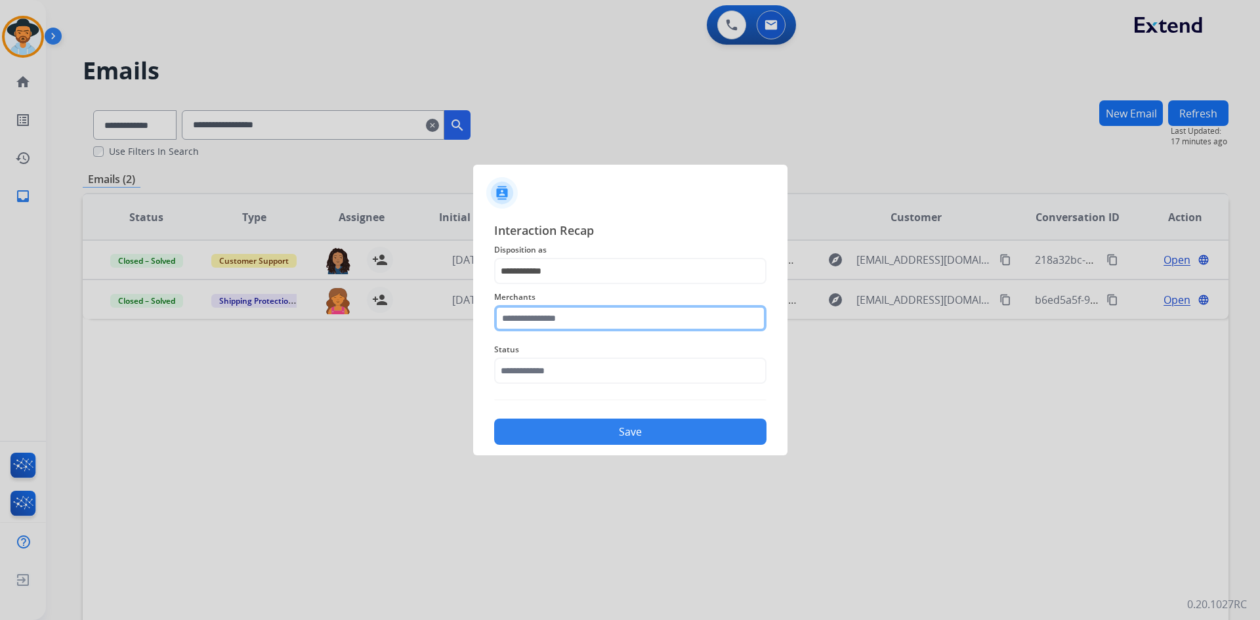
click at [607, 323] on input "text" at bounding box center [630, 318] width 272 height 26
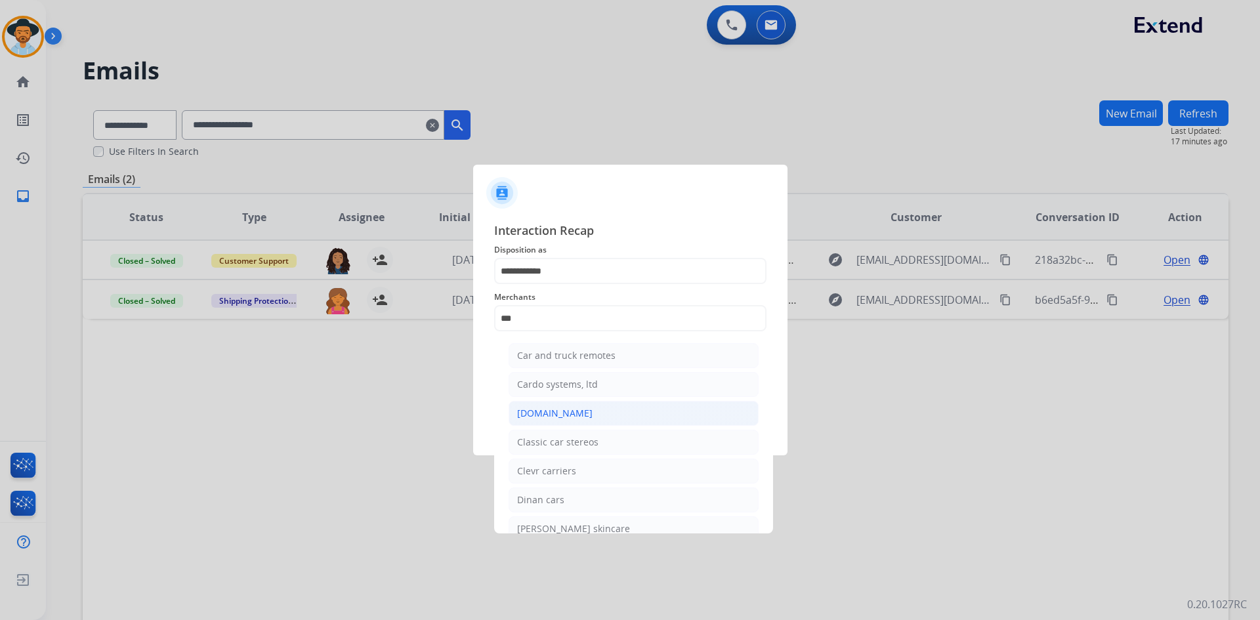
click at [584, 410] on li "[DOMAIN_NAME]" at bounding box center [633, 413] width 250 height 25
type input "**********"
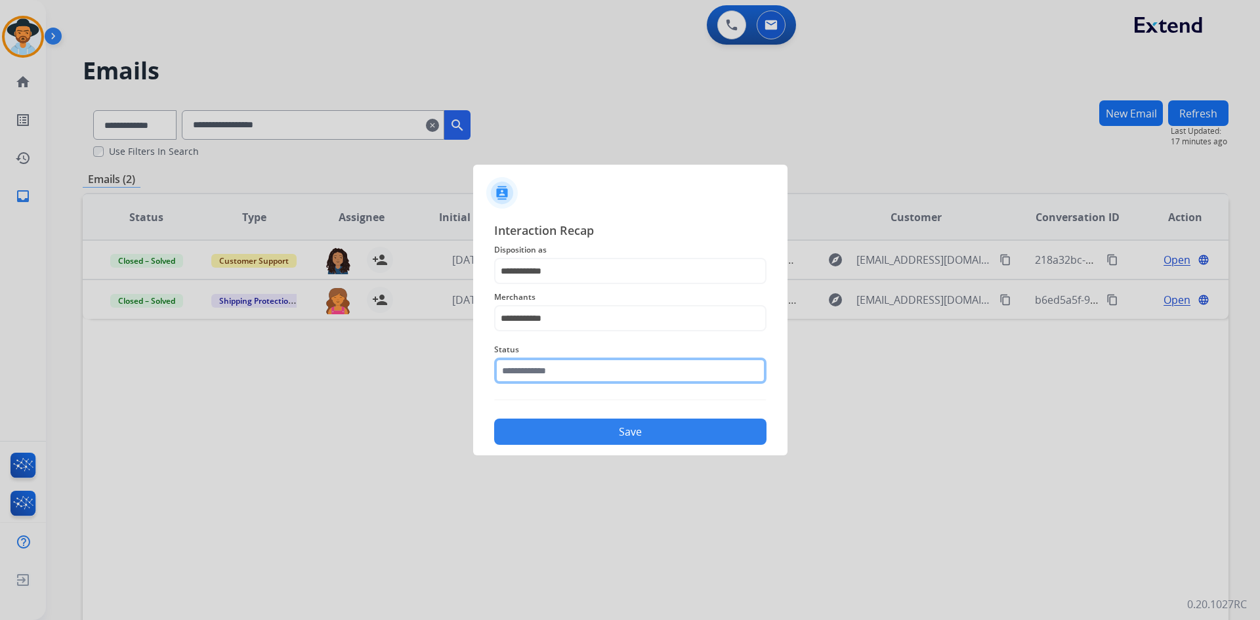
click at [547, 369] on input "text" at bounding box center [630, 371] width 272 height 26
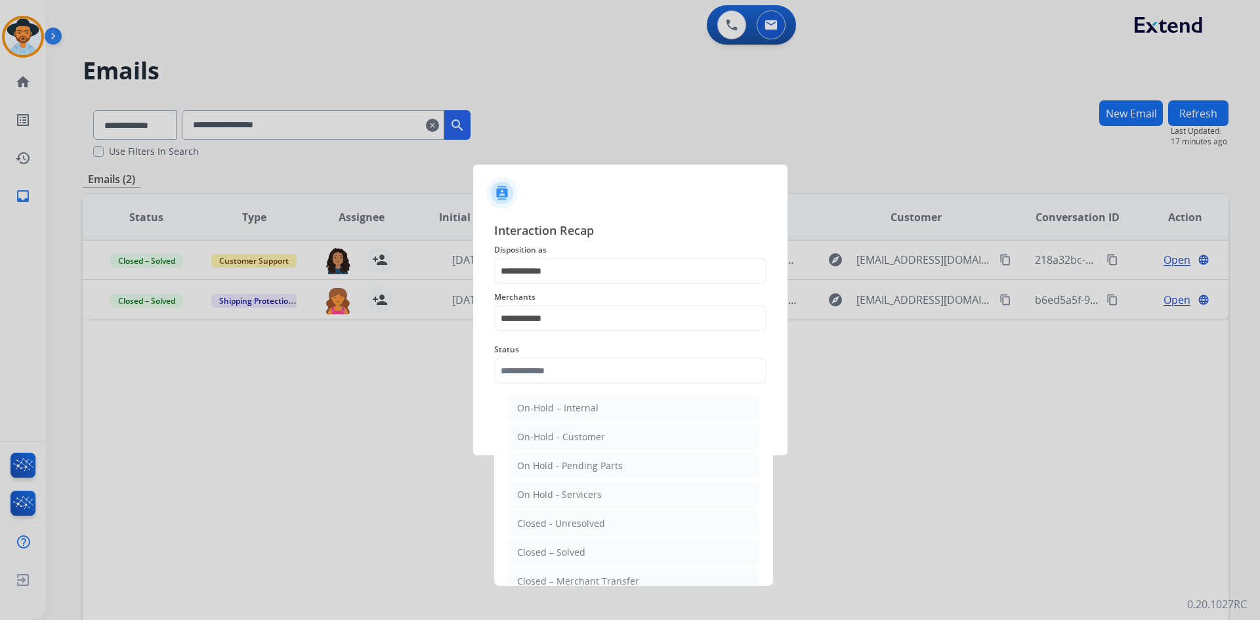
click at [606, 542] on li "Closed – Solved" at bounding box center [633, 552] width 250 height 25
type input "**********"
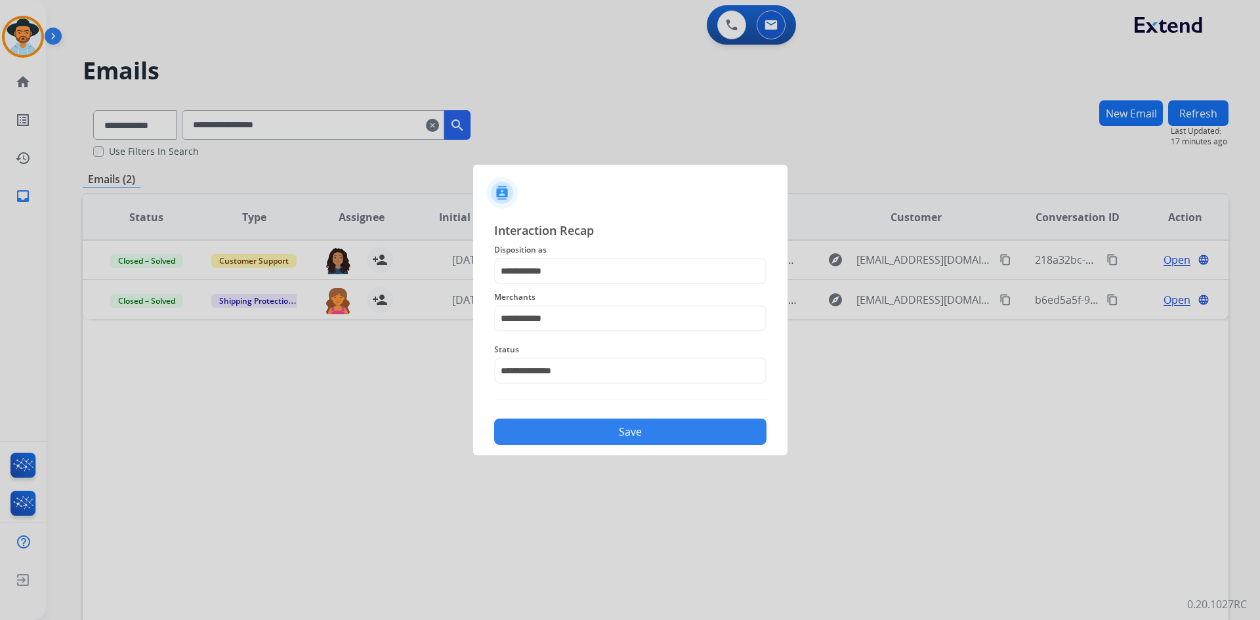
click at [616, 428] on button "Save" at bounding box center [630, 432] width 272 height 26
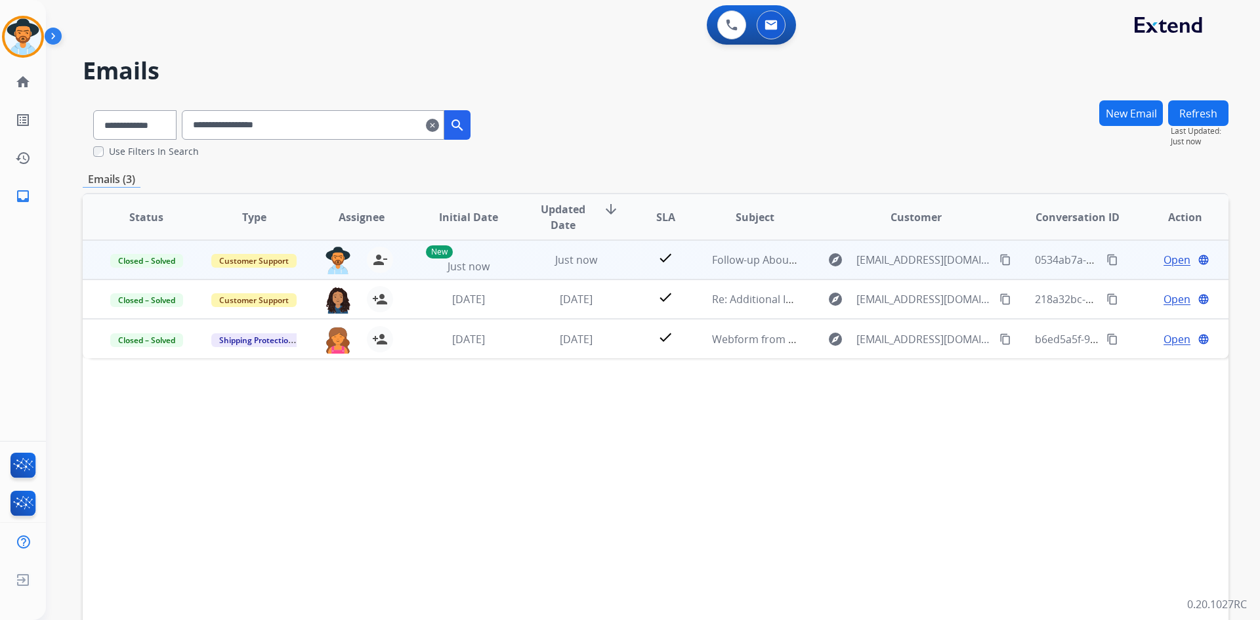
click at [1106, 260] on mat-icon "content_copy" at bounding box center [1112, 260] width 12 height 12
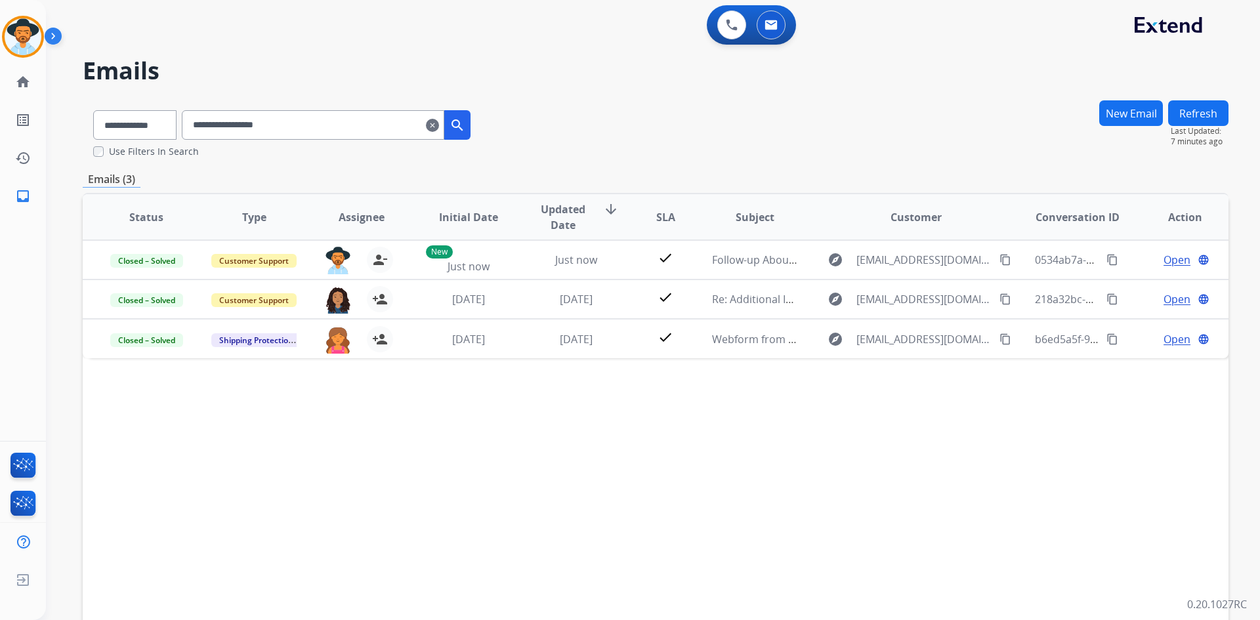
click at [439, 129] on mat-icon "clear" at bounding box center [432, 125] width 13 height 16
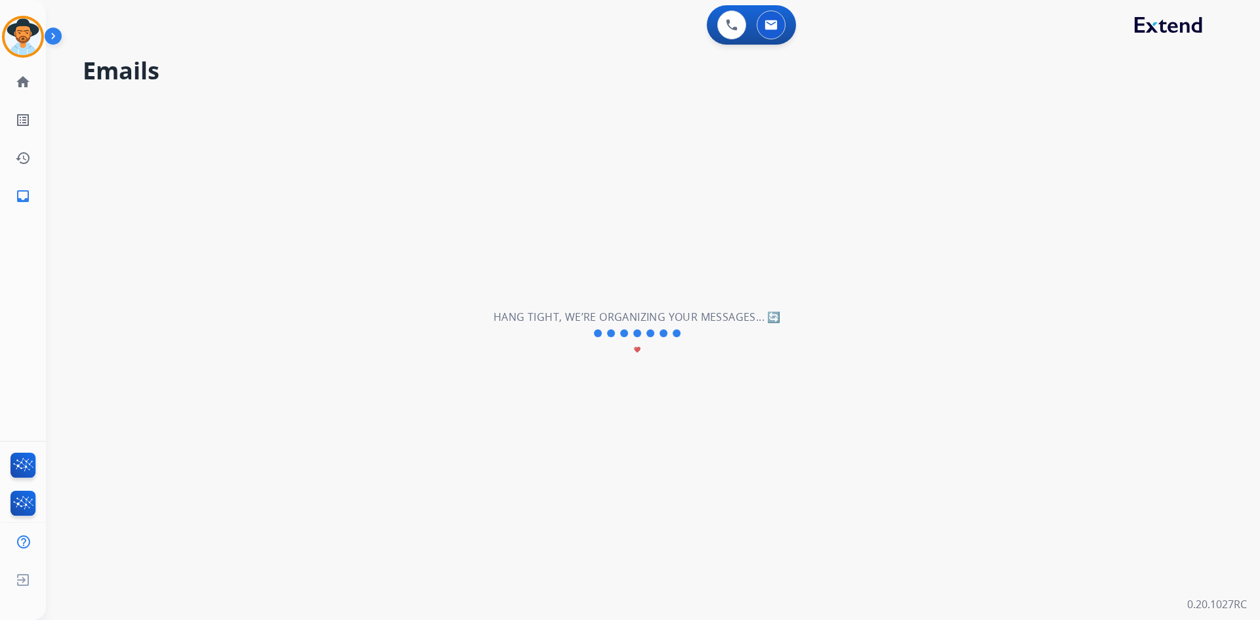
select select "**********"
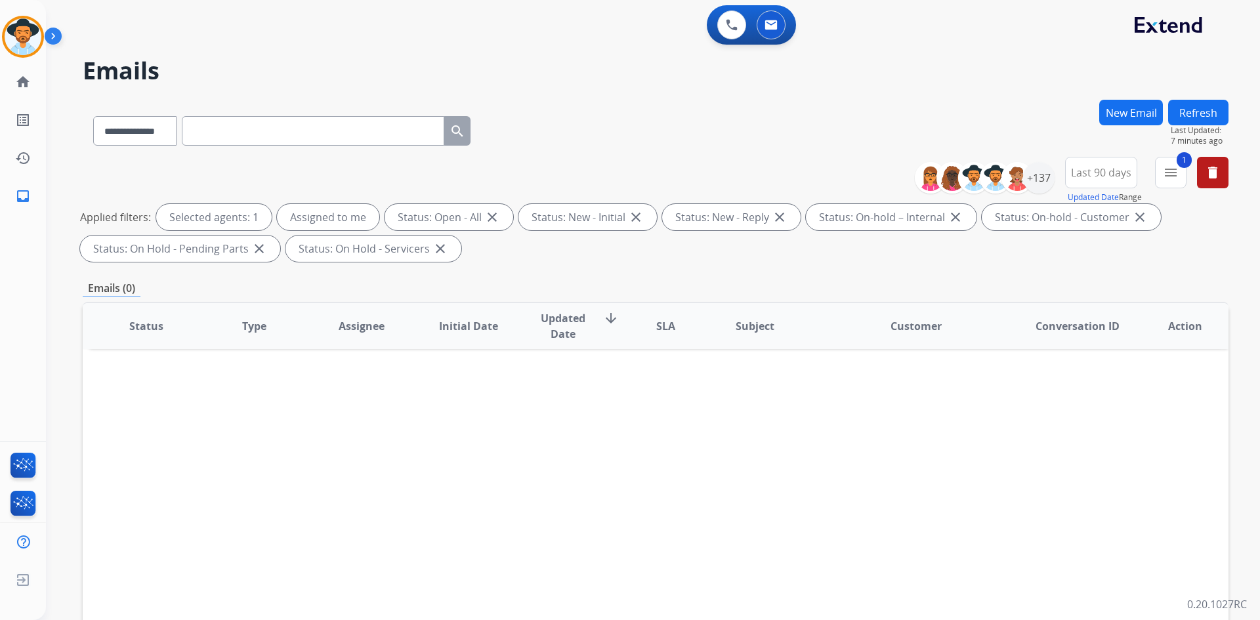
click at [1210, 116] on button "Refresh" at bounding box center [1198, 113] width 60 height 26
click at [729, 33] on button at bounding box center [731, 24] width 29 height 29
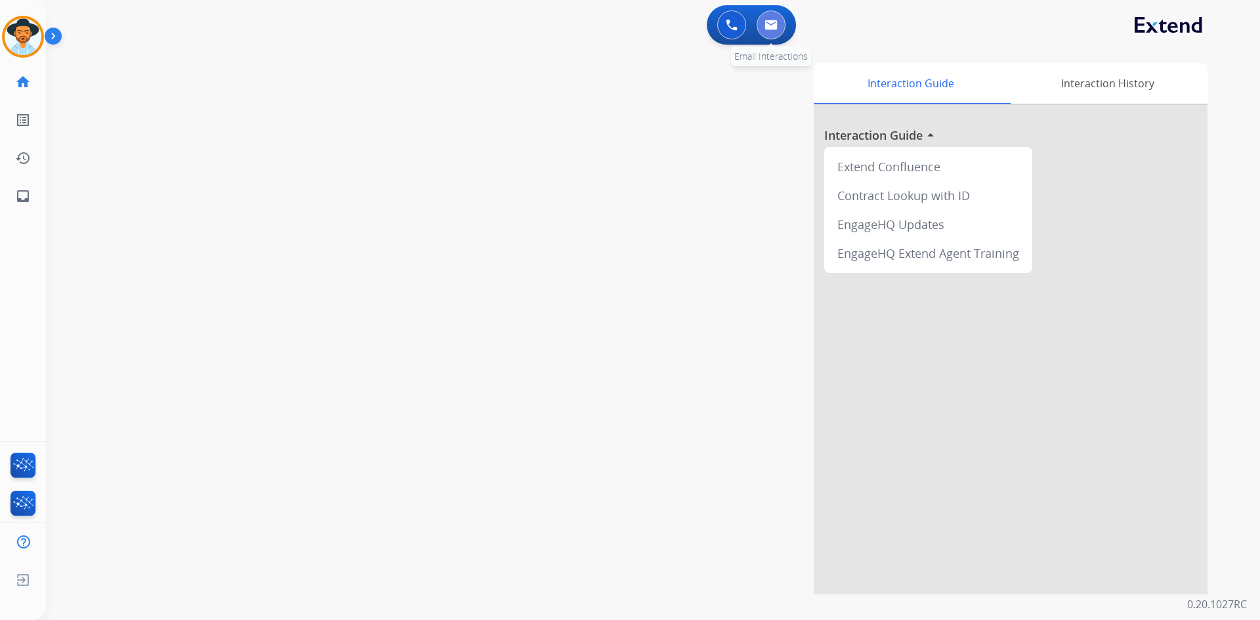
click at [778, 27] on button at bounding box center [770, 24] width 29 height 29
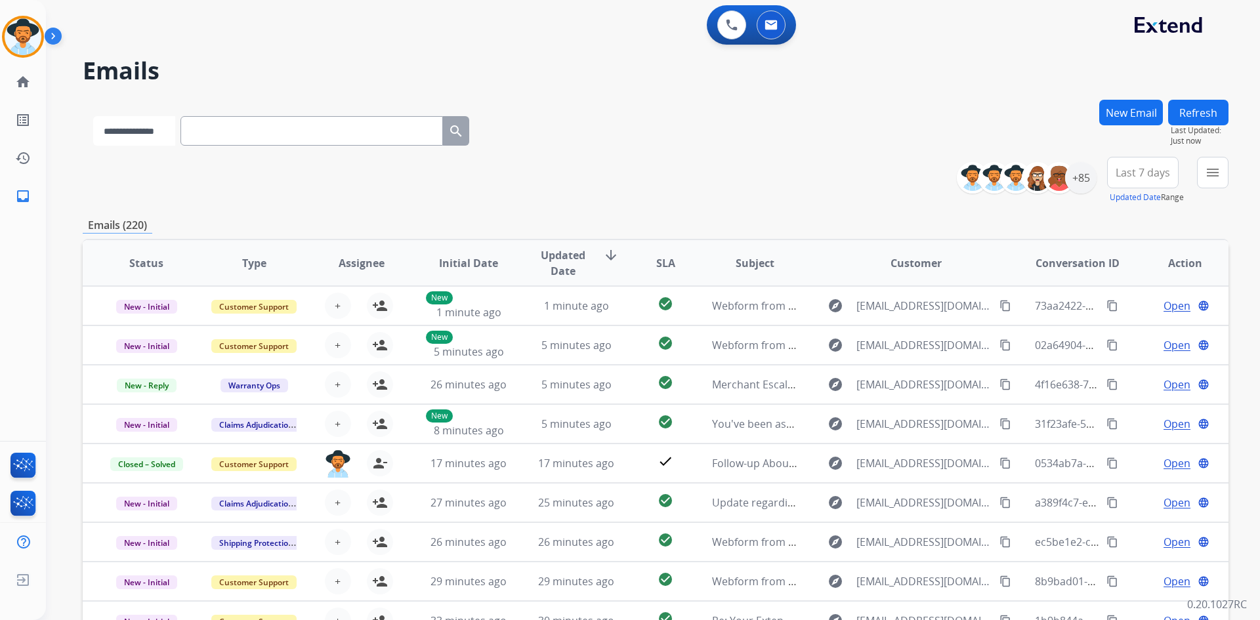
drag, startPoint x: 173, startPoint y: 132, endPoint x: 169, endPoint y: 140, distance: 9.4
click at [173, 132] on select "**********" at bounding box center [134, 131] width 82 height 30
select select "**********"
click at [93, 116] on select "**********" at bounding box center [134, 131] width 82 height 30
click at [262, 130] on input "text" at bounding box center [313, 131] width 262 height 30
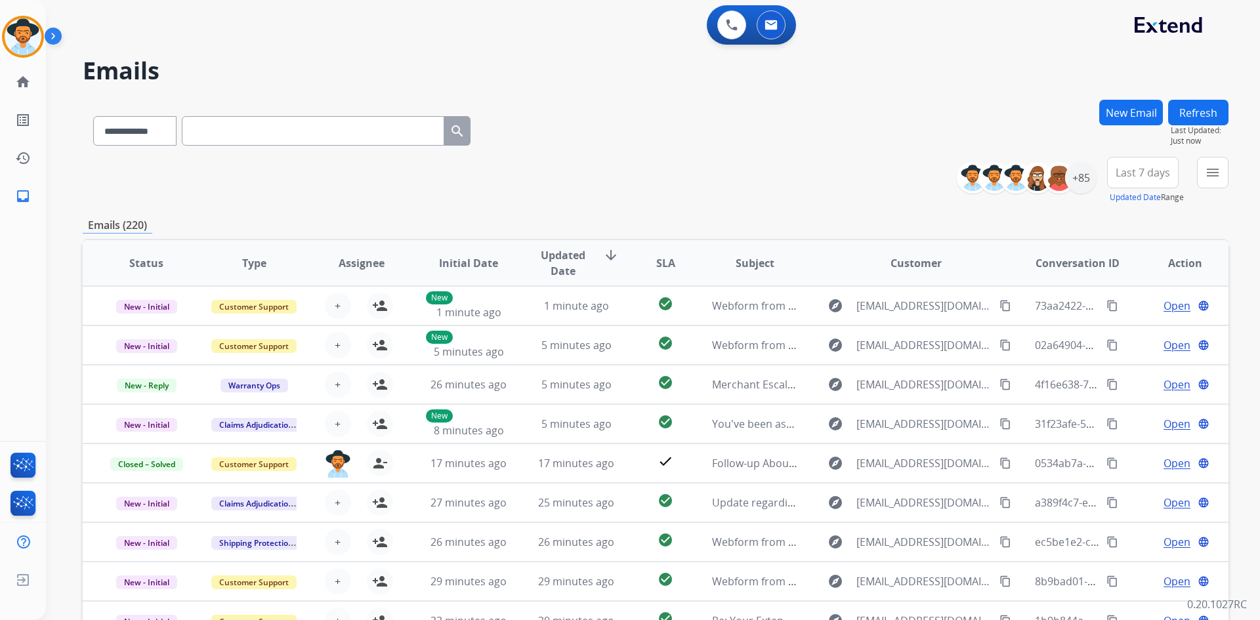
paste input "**********"
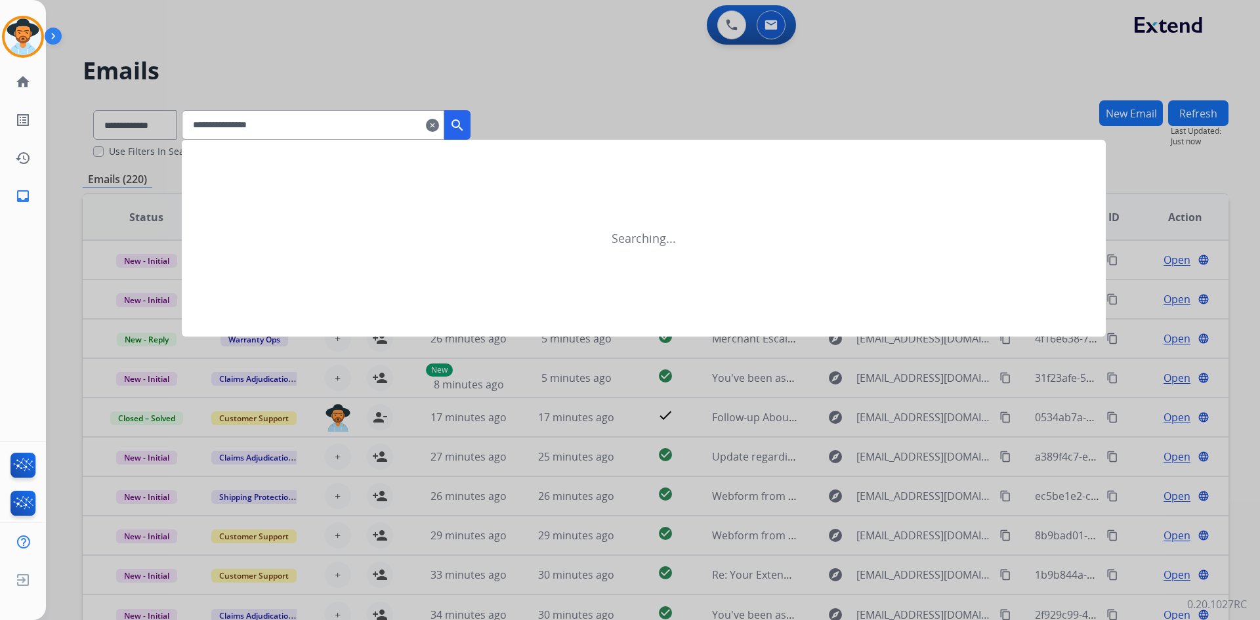
type input "**********"
click at [465, 124] on mat-icon "search" at bounding box center [457, 125] width 16 height 16
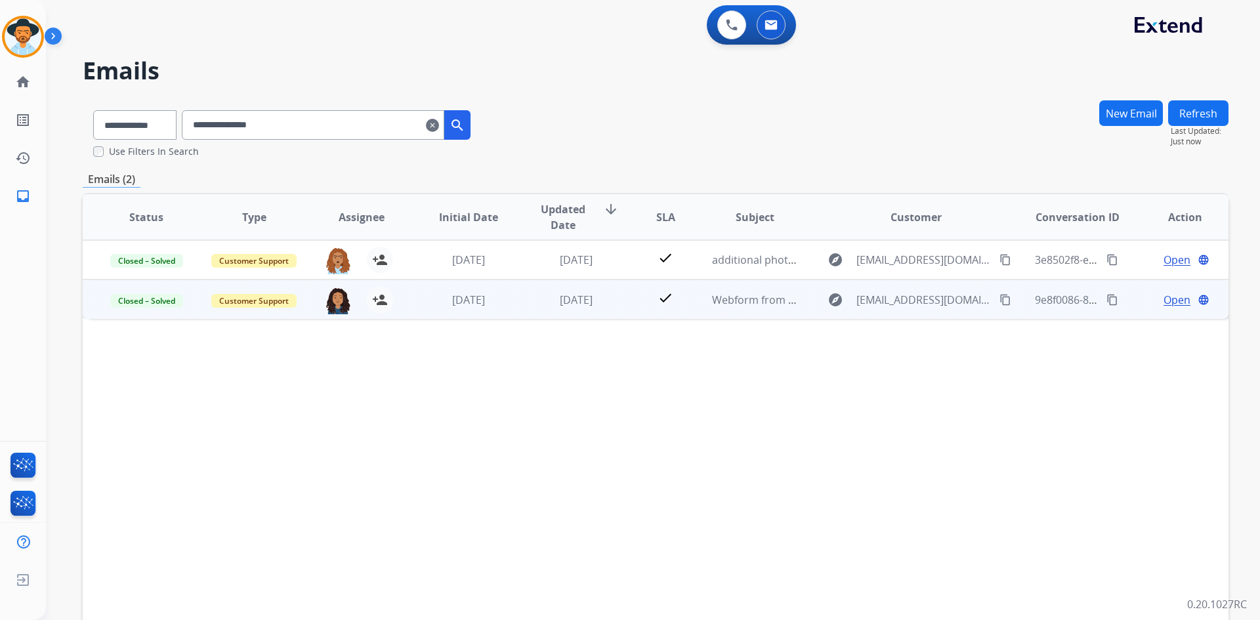
click at [1163, 298] on span "Open" at bounding box center [1176, 300] width 27 height 16
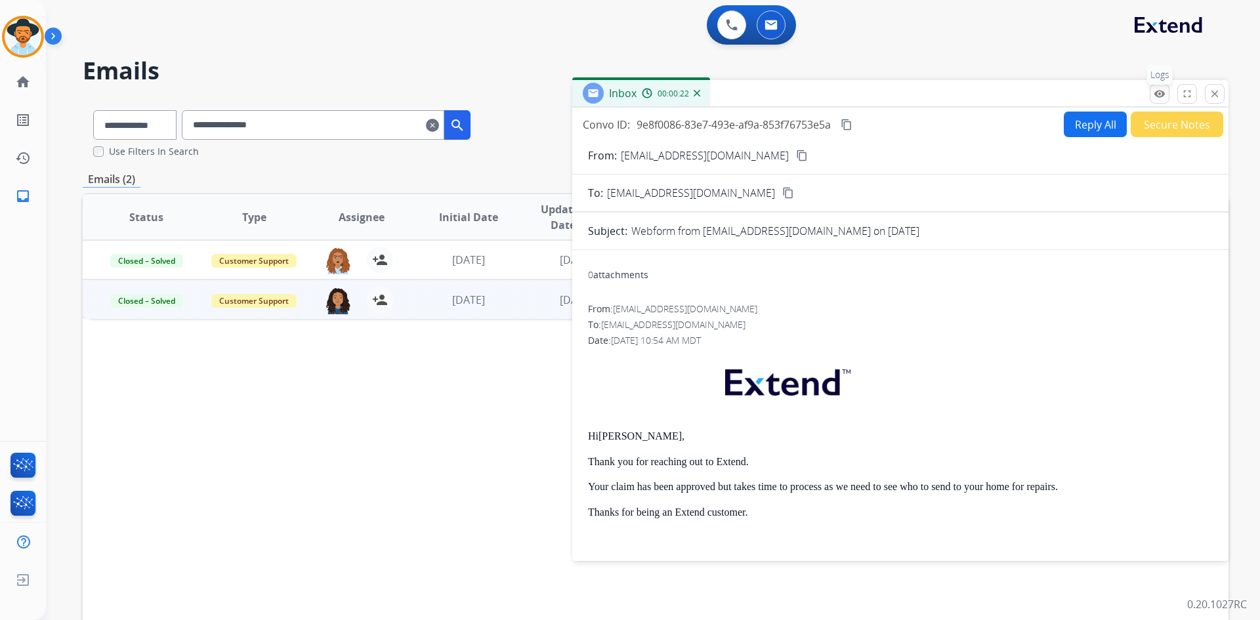
click at [1164, 93] on mat-icon "remove_red_eye" at bounding box center [1159, 94] width 12 height 12
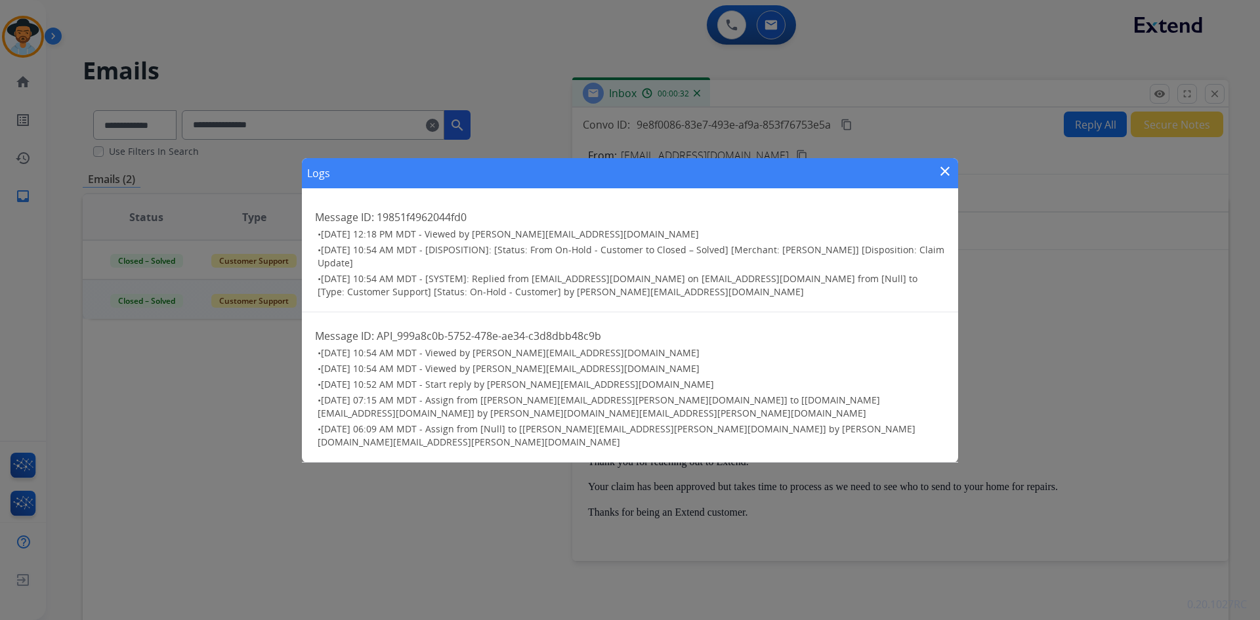
click at [945, 179] on mat-icon "close" at bounding box center [945, 171] width 16 height 16
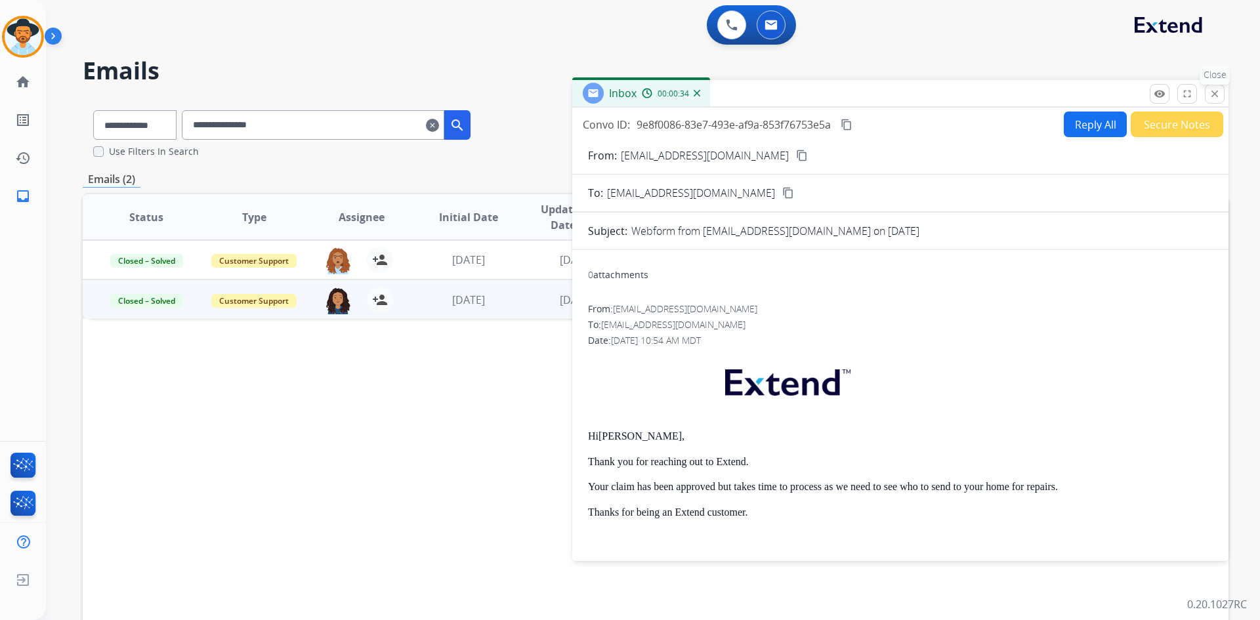
click at [1216, 98] on mat-icon "close" at bounding box center [1214, 94] width 12 height 12
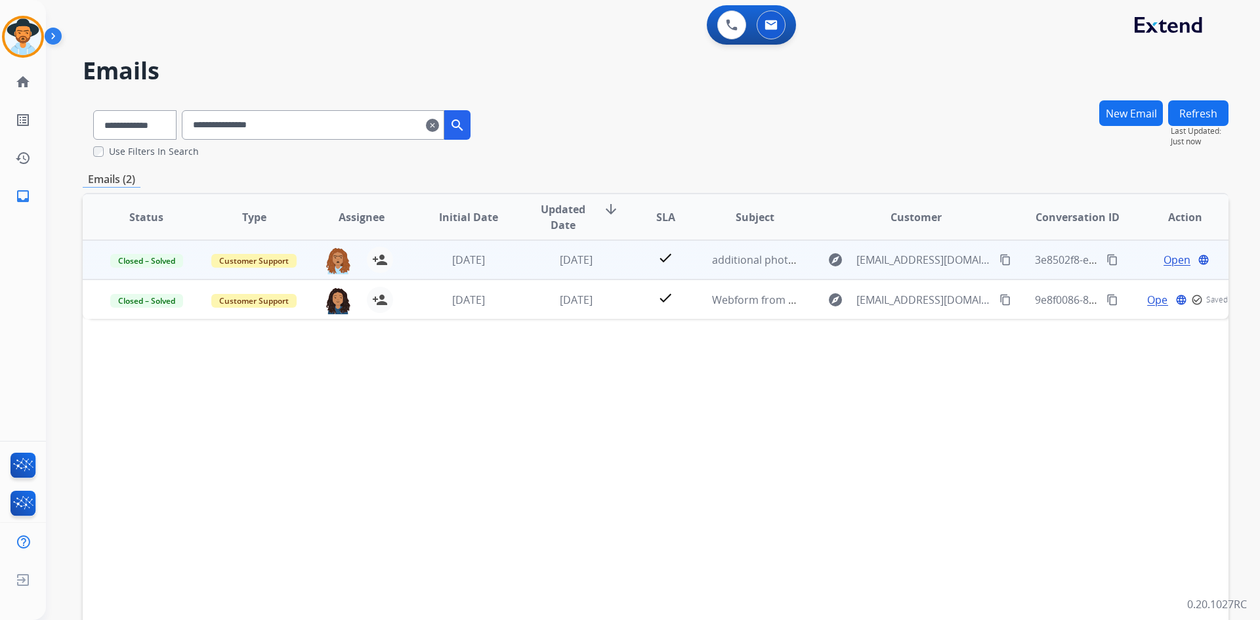
click at [1166, 260] on span "Open" at bounding box center [1176, 260] width 27 height 16
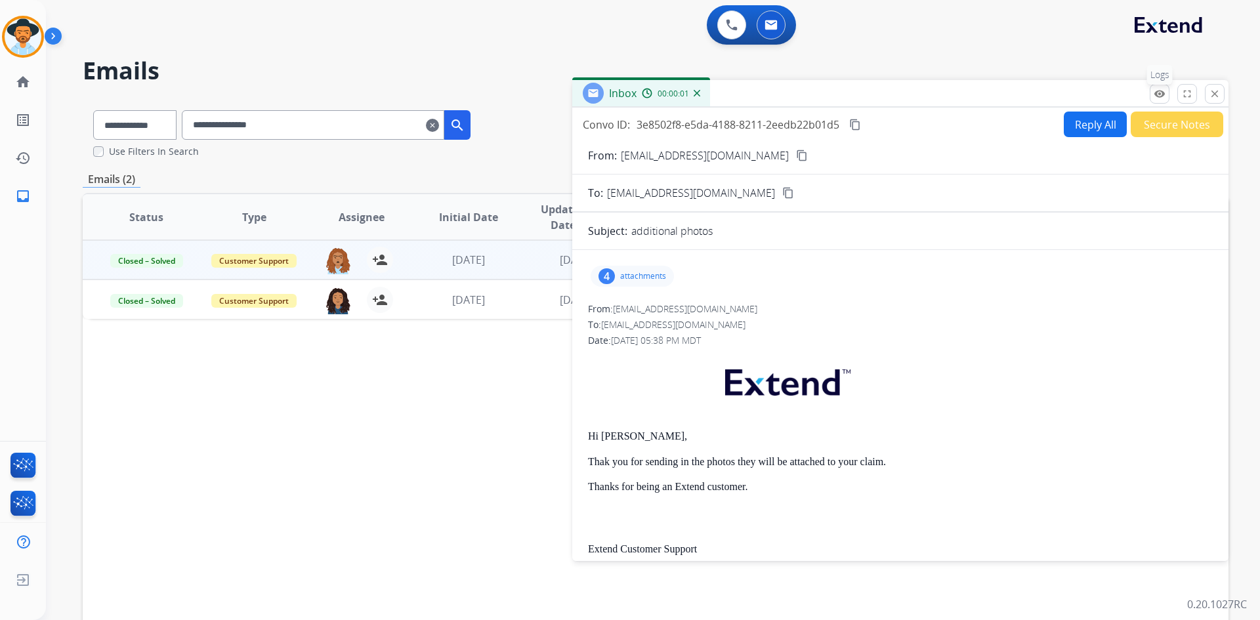
click at [1160, 89] on mat-icon "remove_red_eye" at bounding box center [1159, 94] width 12 height 12
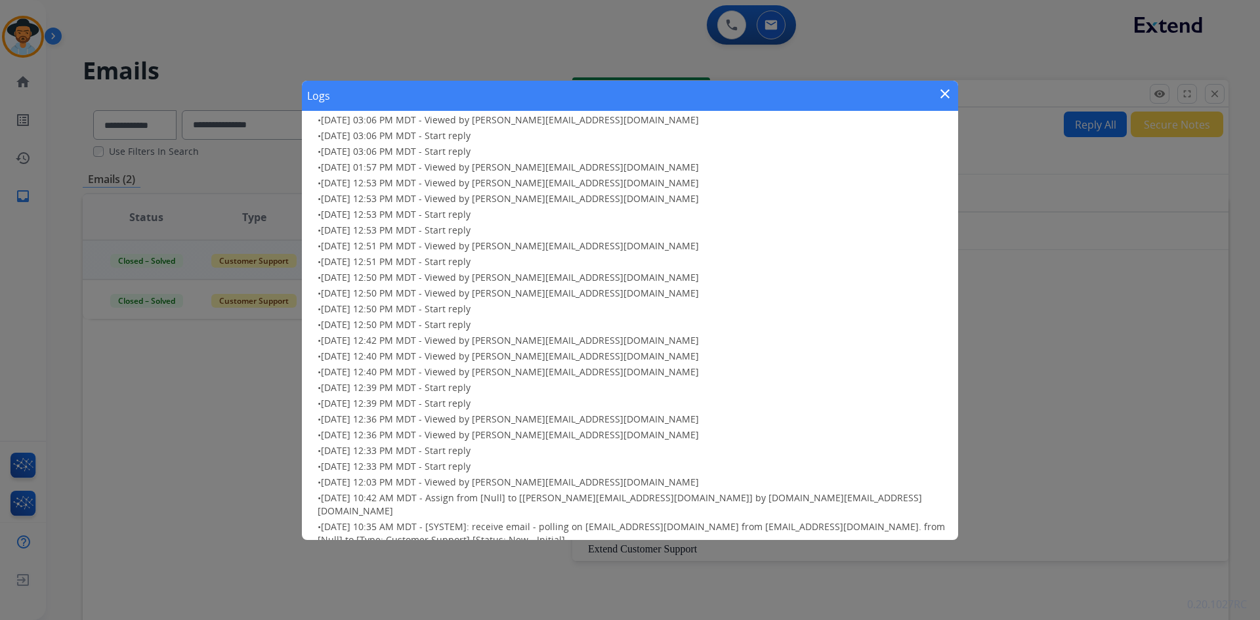
scroll to position [320, 0]
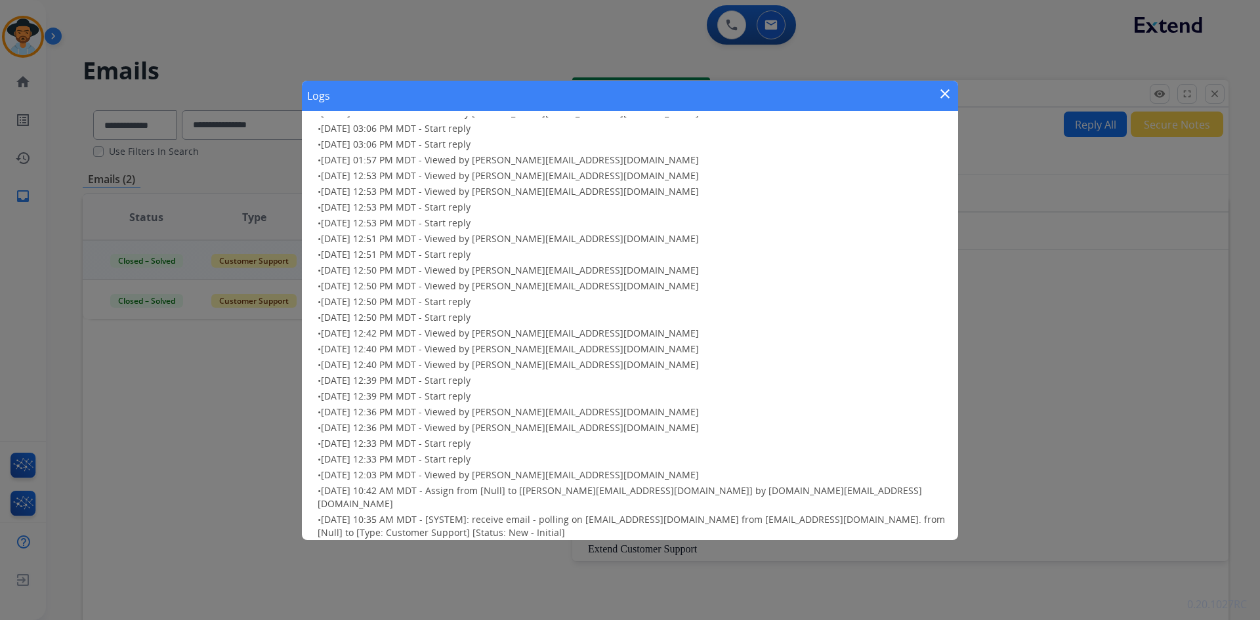
click at [947, 94] on mat-icon "close" at bounding box center [945, 94] width 16 height 16
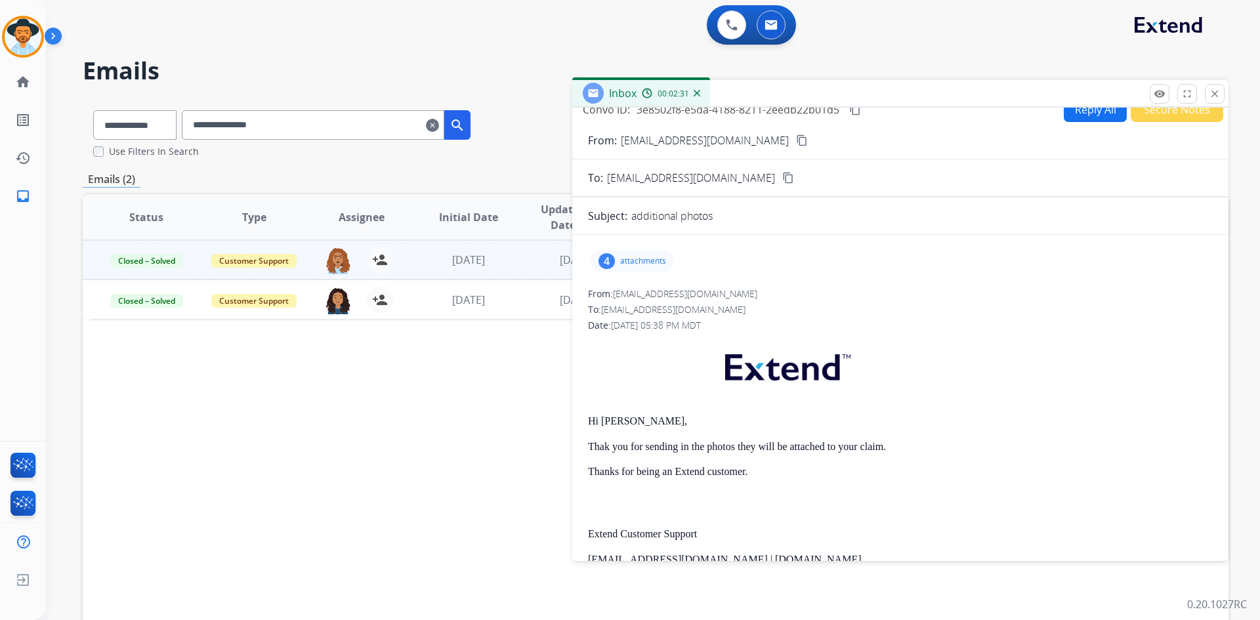
scroll to position [0, 0]
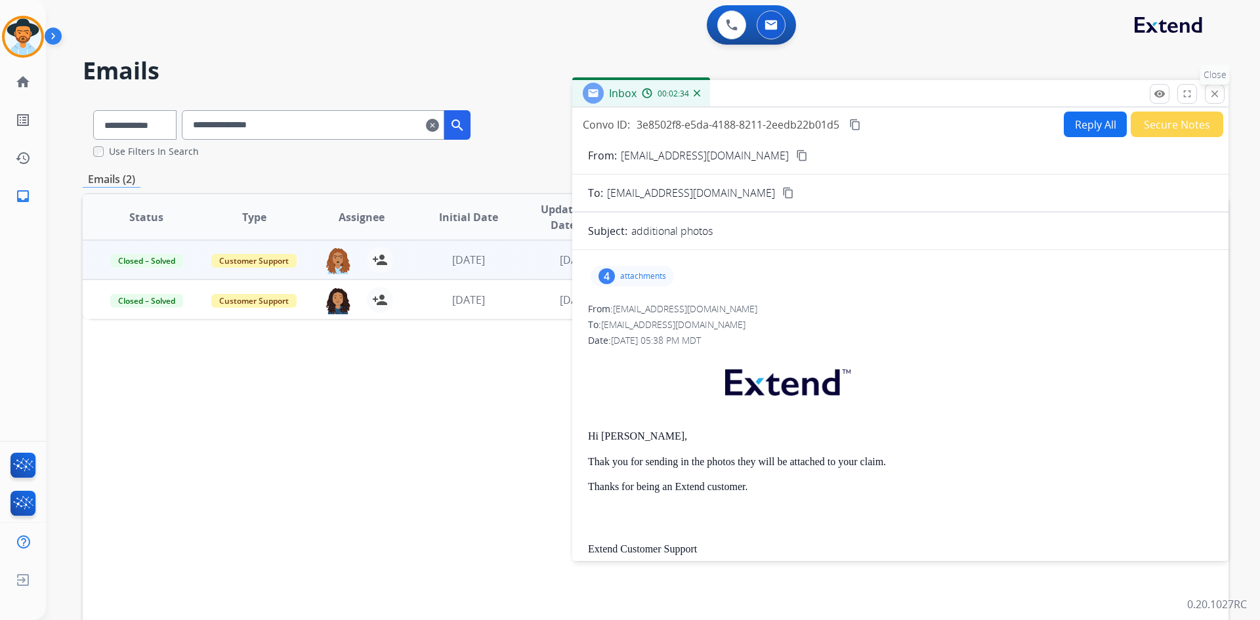
click at [1216, 95] on mat-icon "close" at bounding box center [1214, 94] width 12 height 12
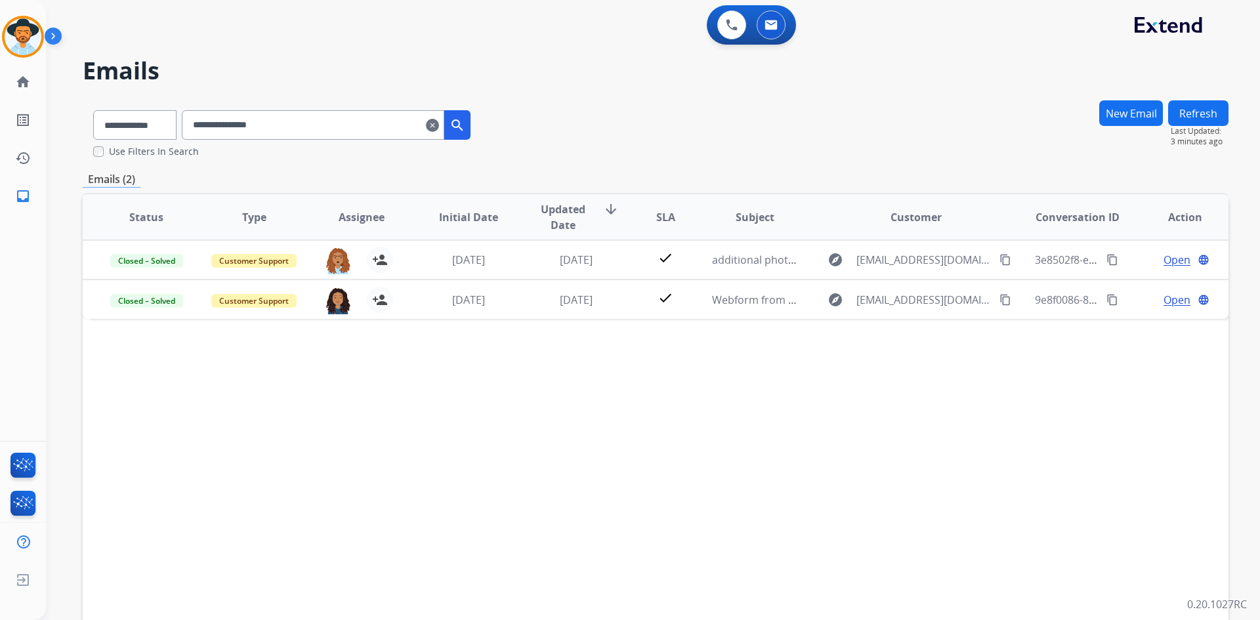
click at [439, 128] on mat-icon "clear" at bounding box center [432, 125] width 13 height 16
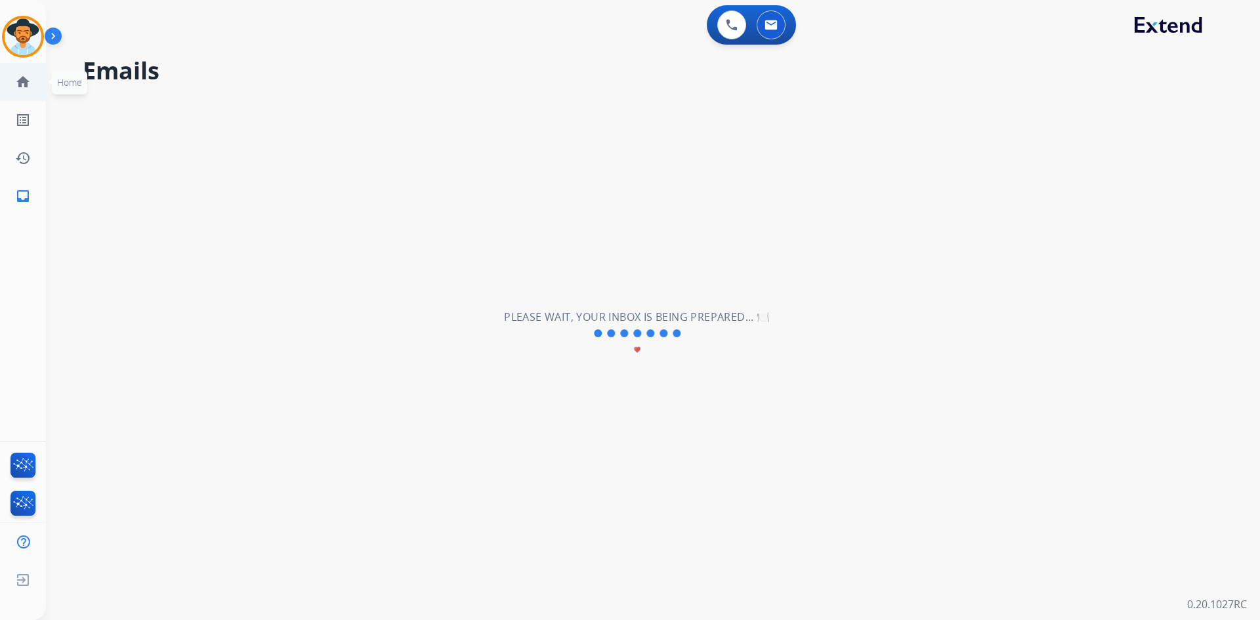
select select "**********"
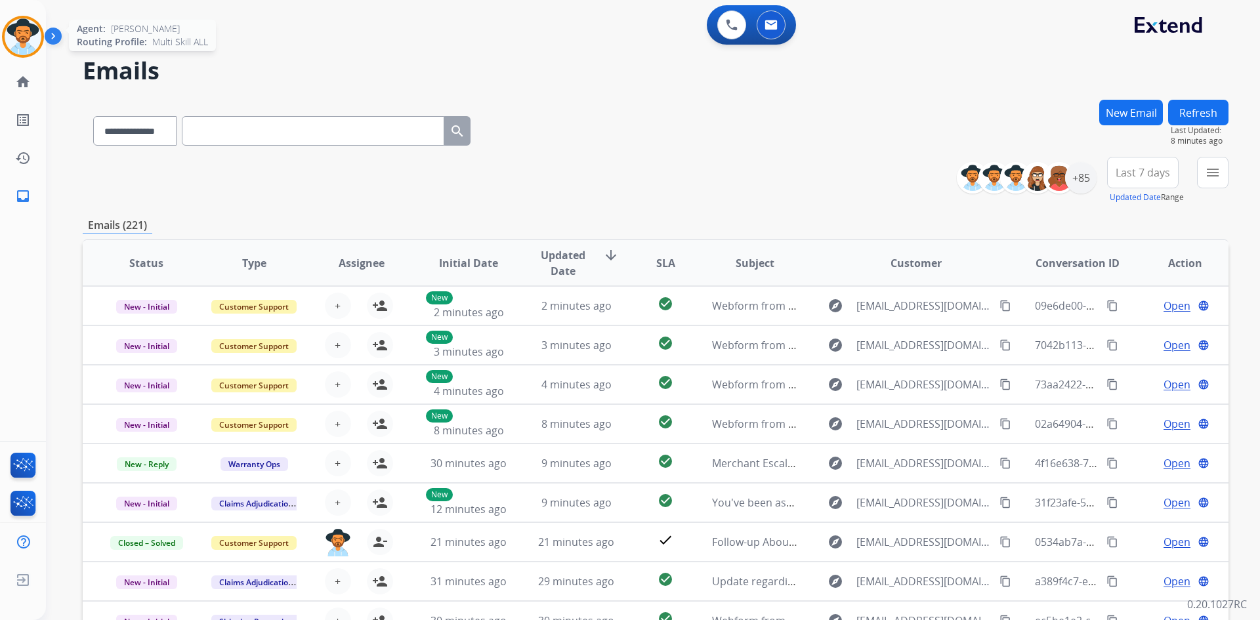
click at [33, 42] on img at bounding box center [23, 36] width 37 height 37
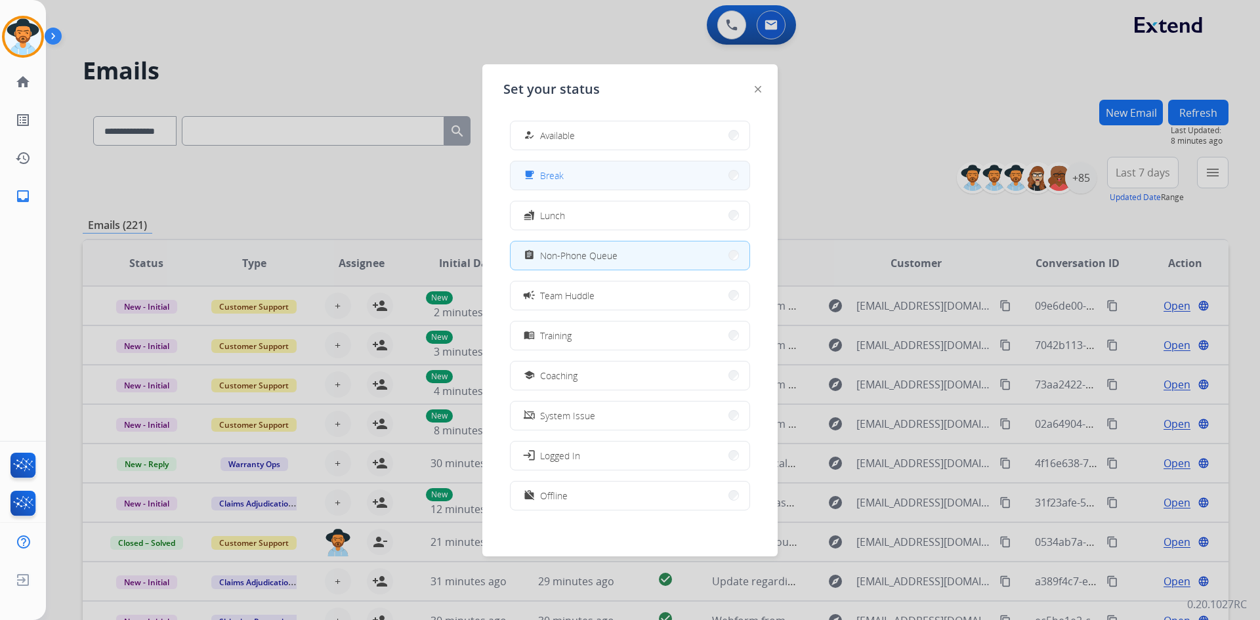
click at [611, 179] on button "free_breakfast Break" at bounding box center [629, 175] width 239 height 28
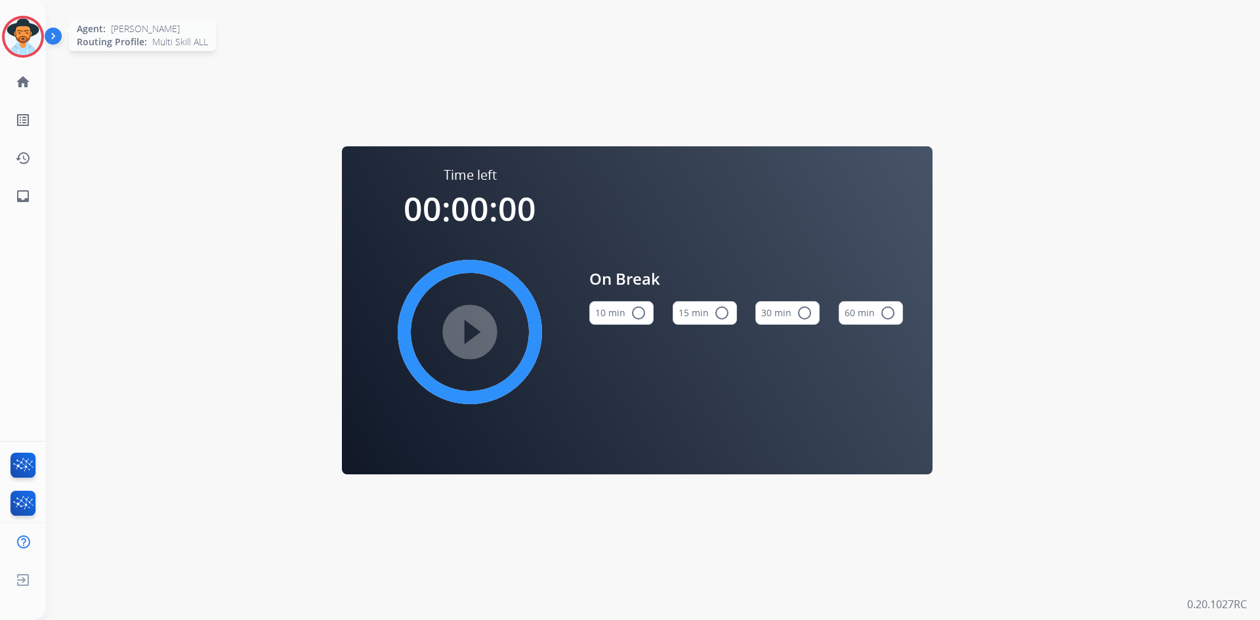
click at [16, 39] on img at bounding box center [23, 36] width 37 height 37
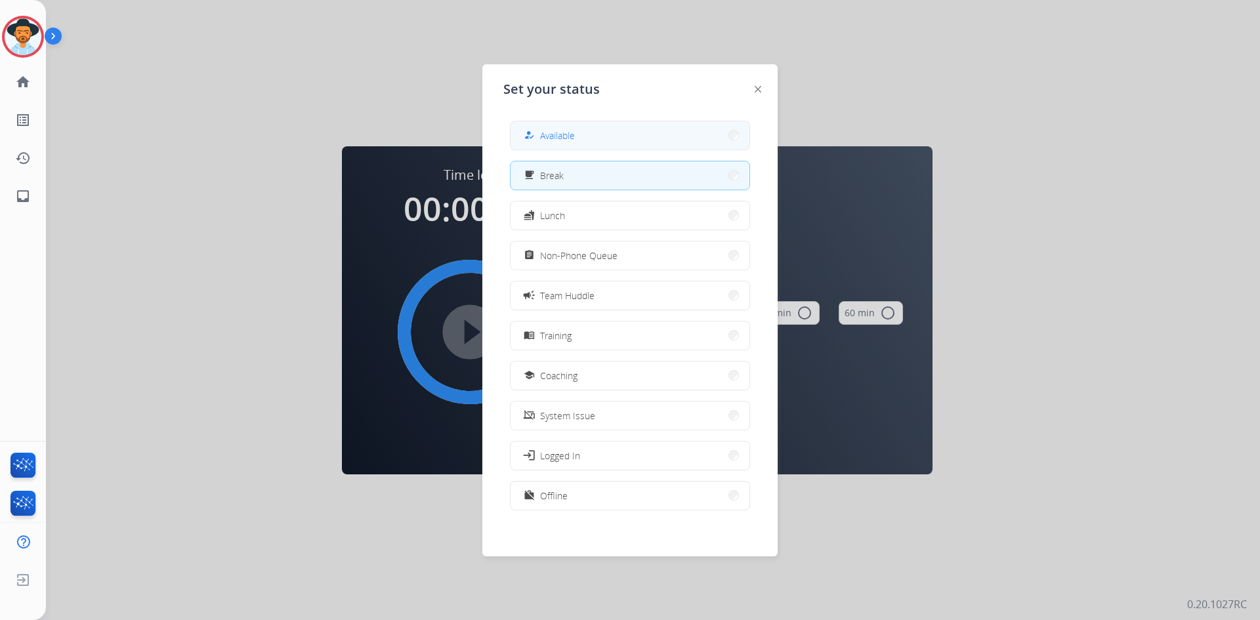
click at [574, 144] on button "how_to_reg Available" at bounding box center [629, 135] width 239 height 28
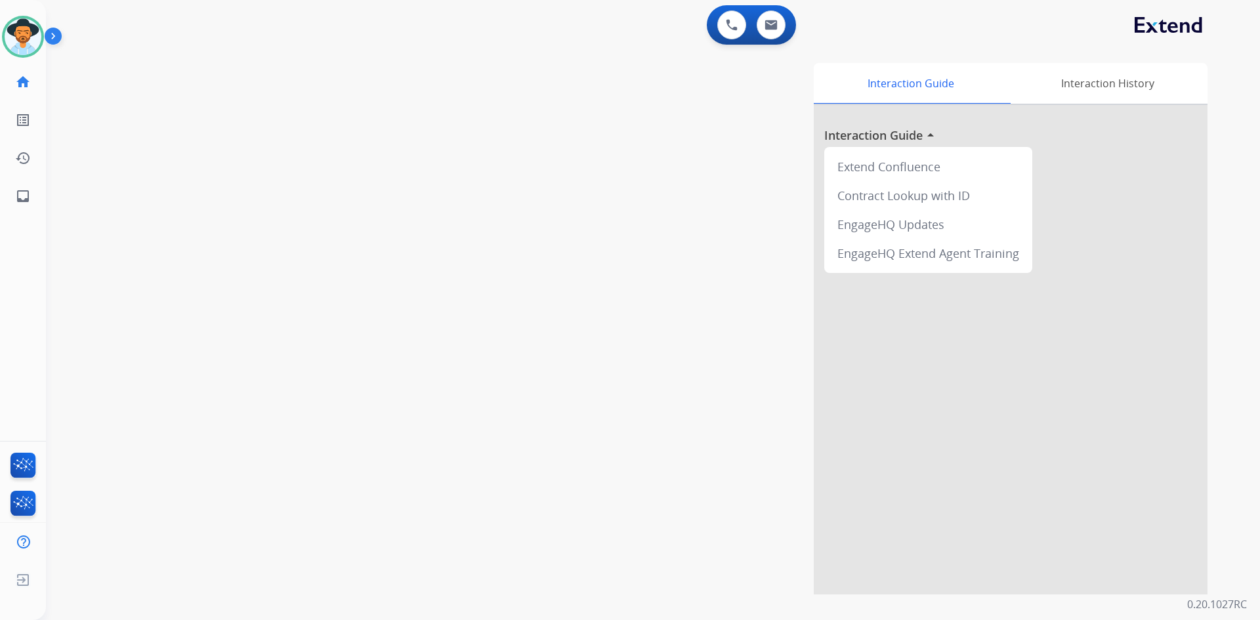
drag, startPoint x: 18, startPoint y: 37, endPoint x: 60, endPoint y: 48, distance: 43.4
click at [18, 37] on img at bounding box center [23, 36] width 37 height 37
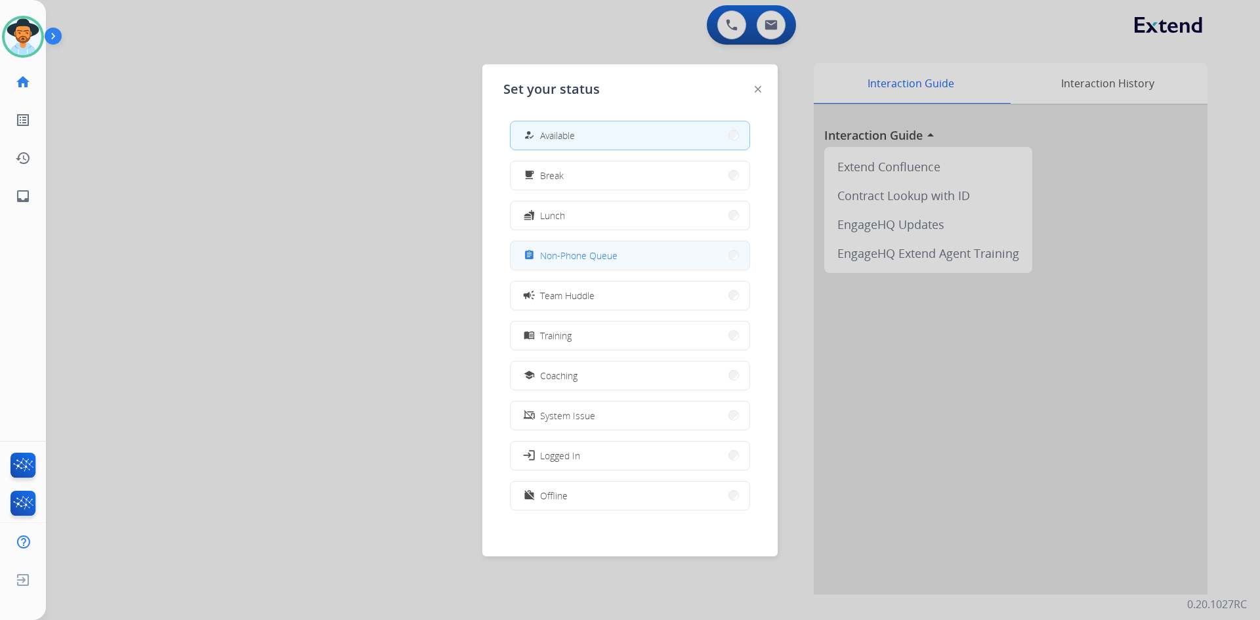
click at [634, 255] on button "assignment Non-Phone Queue" at bounding box center [629, 255] width 239 height 28
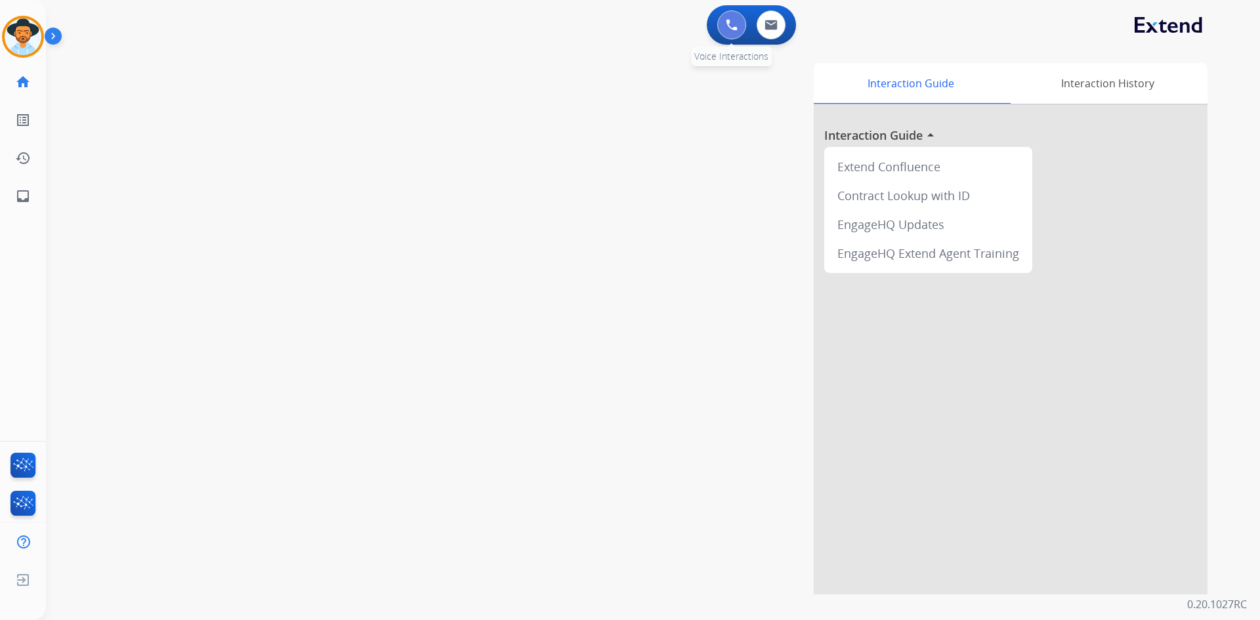
click at [733, 35] on button at bounding box center [731, 24] width 29 height 29
click at [729, 28] on img at bounding box center [732, 25] width 12 height 12
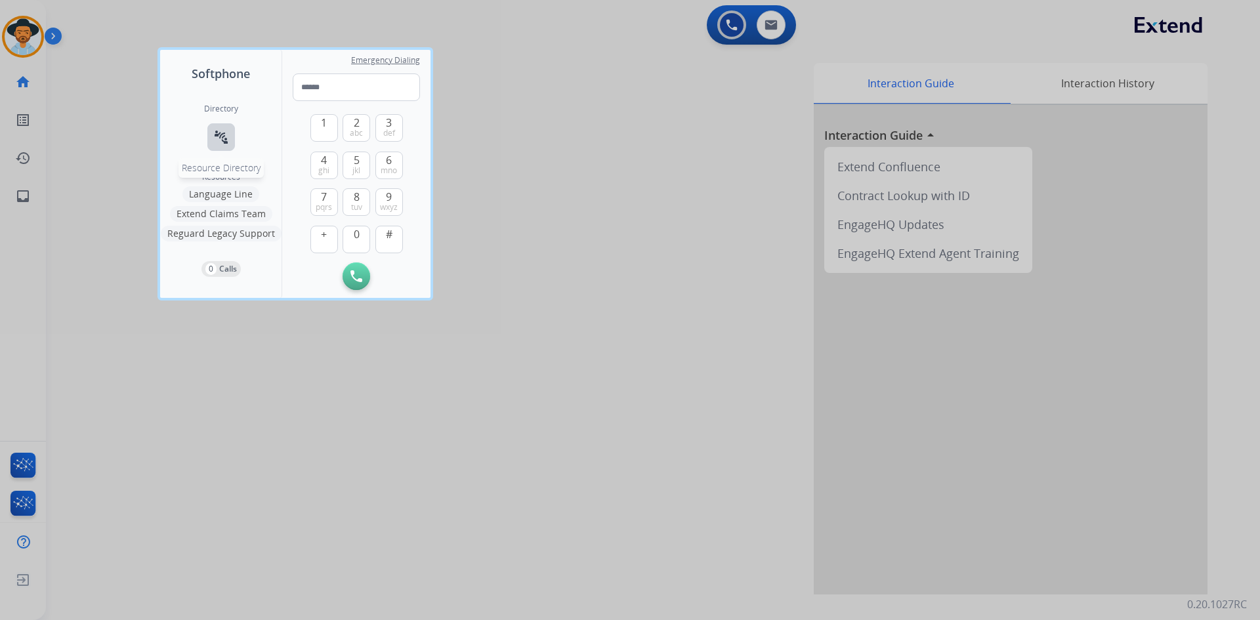
click at [211, 138] on button "connect_without_contact Resource Directory" at bounding box center [221, 137] width 28 height 28
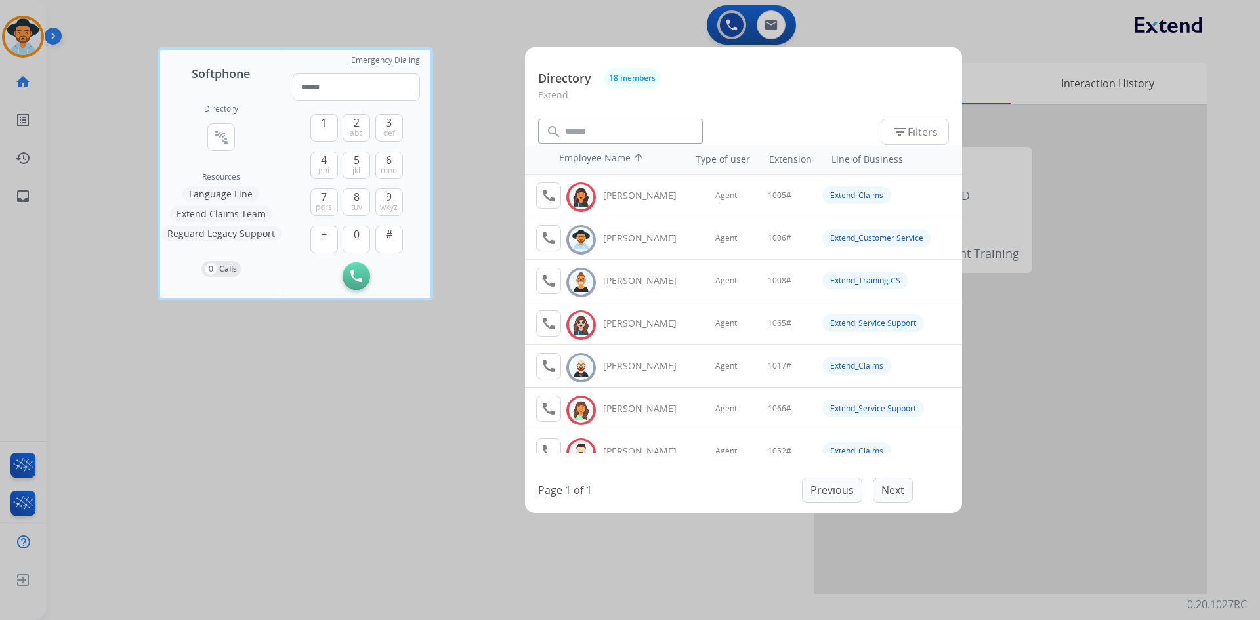
click at [269, 459] on div at bounding box center [630, 310] width 1260 height 620
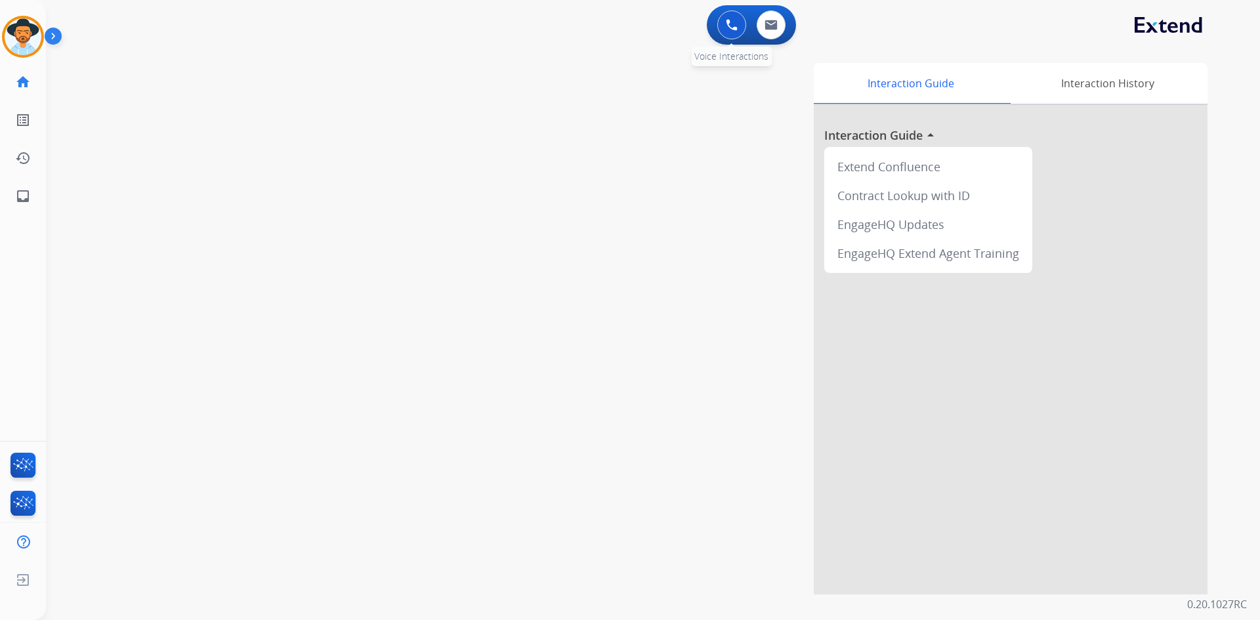
click at [726, 33] on button at bounding box center [731, 24] width 29 height 29
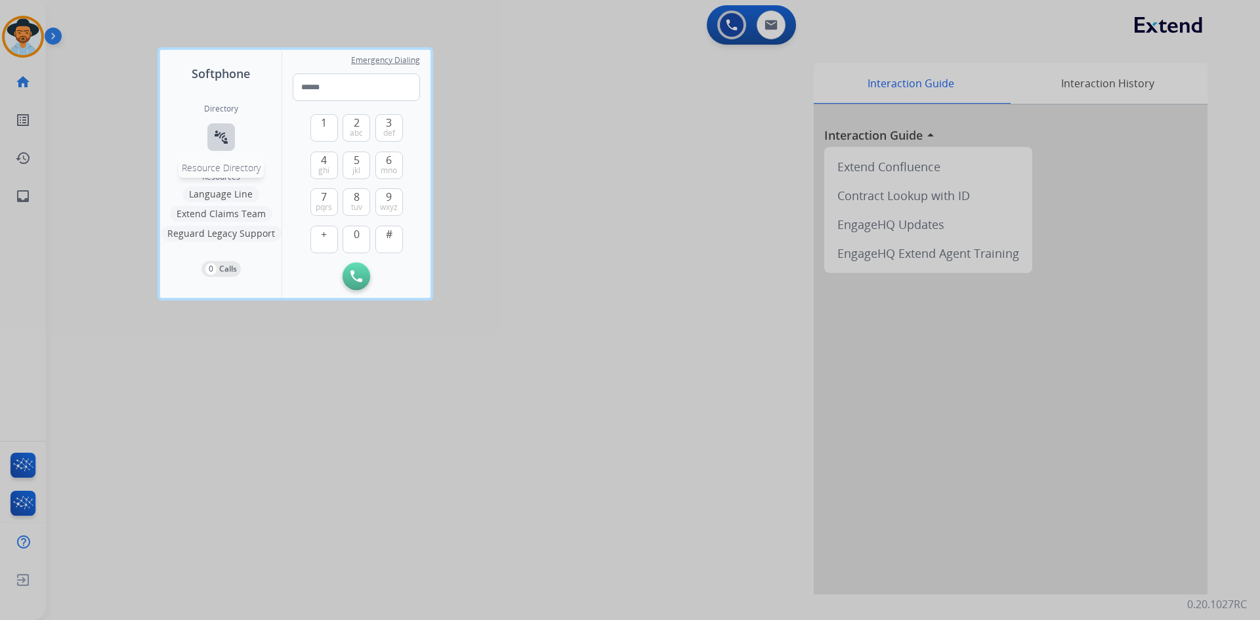
click at [230, 131] on button "connect_without_contact Resource Directory" at bounding box center [221, 137] width 28 height 28
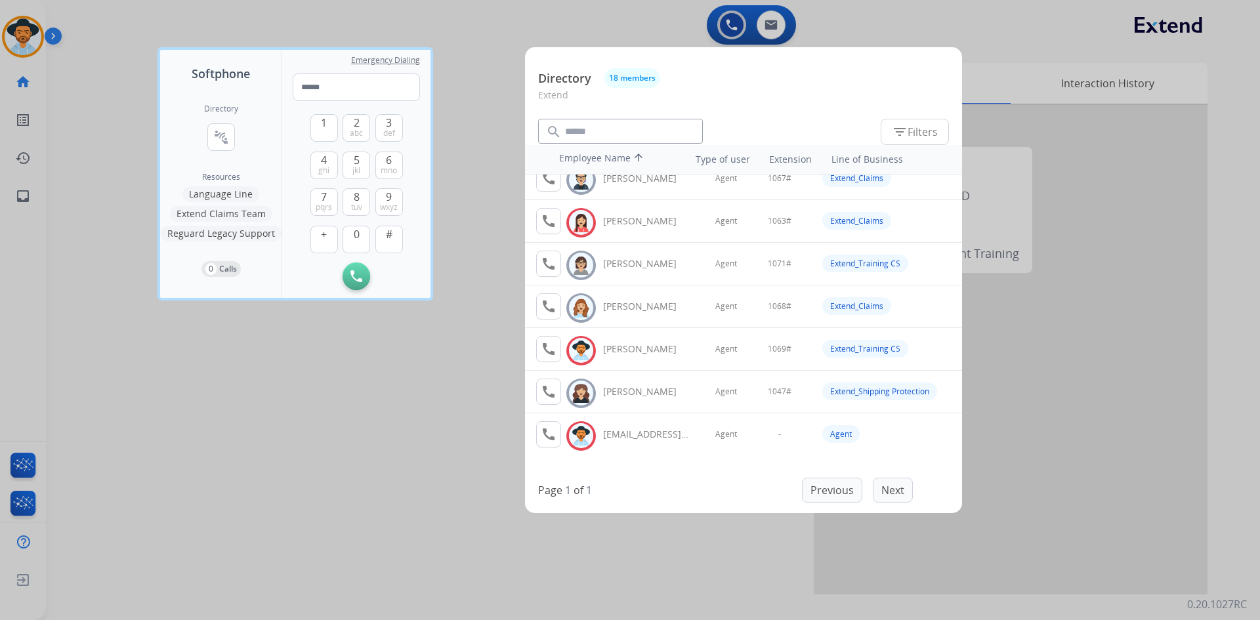
scroll to position [500, 0]
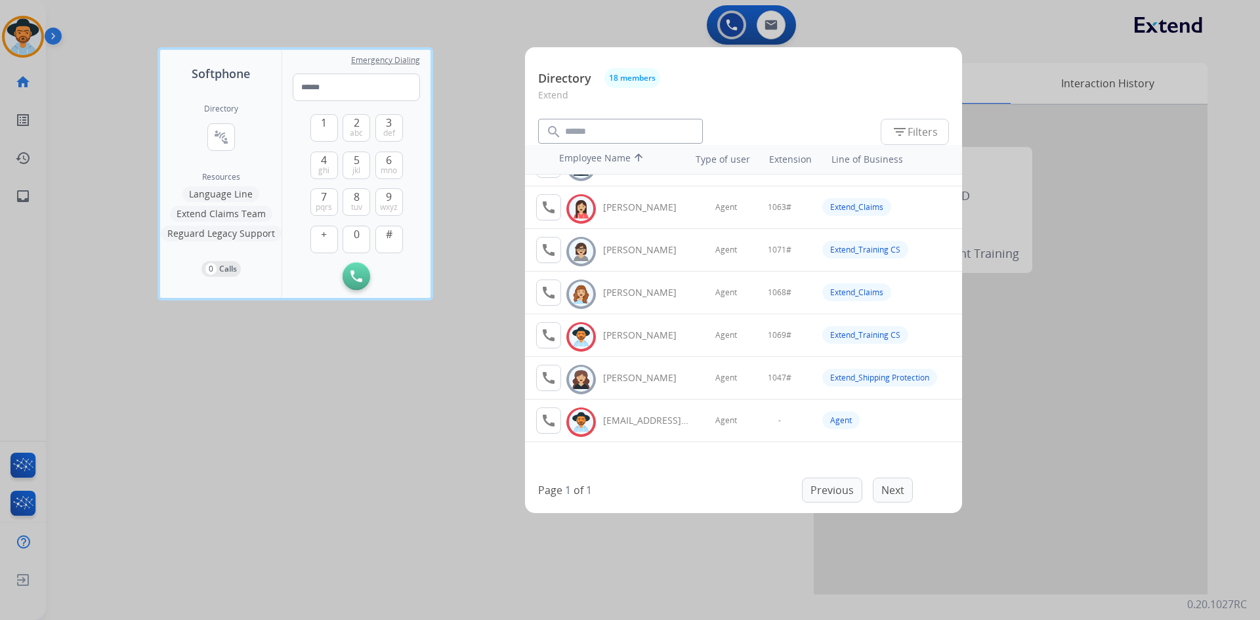
click at [198, 465] on div at bounding box center [630, 310] width 1260 height 620
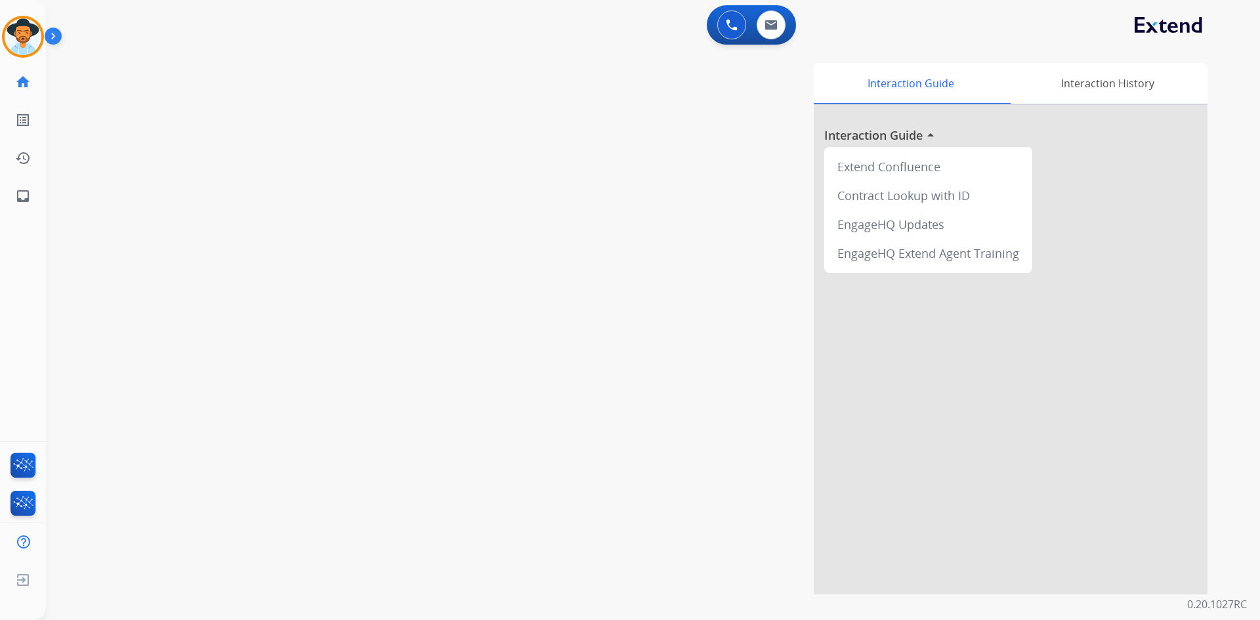
drag, startPoint x: 56, startPoint y: 37, endPoint x: 401, endPoint y: 105, distance: 351.0
click at [56, 37] on img at bounding box center [56, 38] width 22 height 25
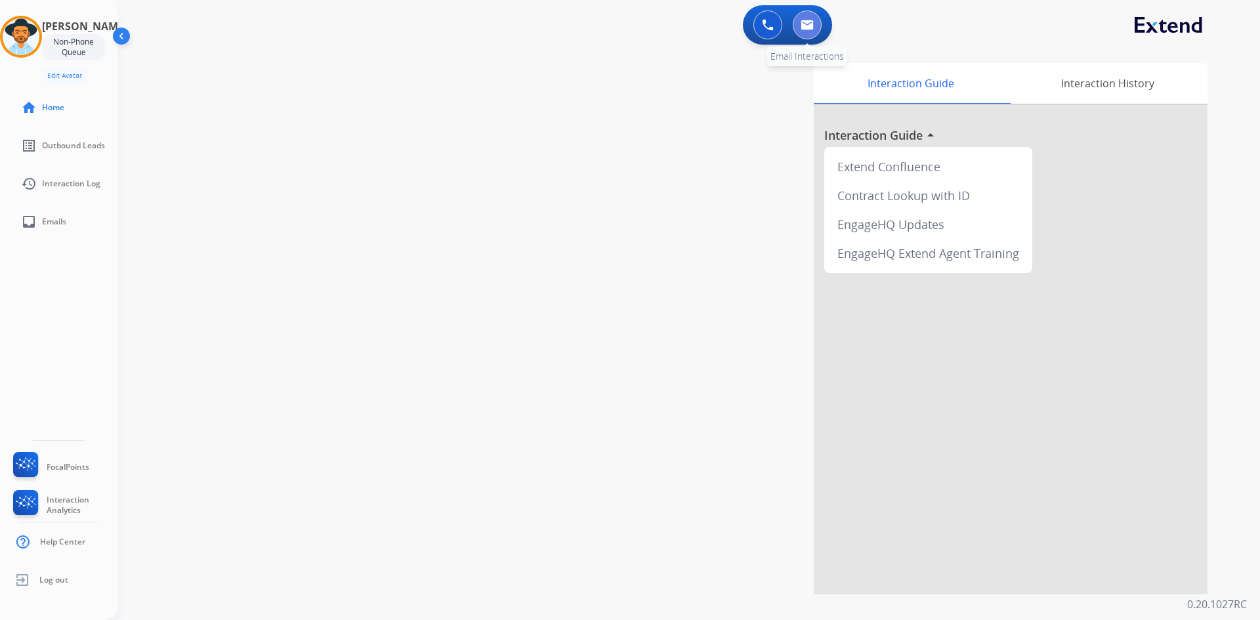
click at [803, 26] on img at bounding box center [806, 25] width 13 height 10
select select "**********"
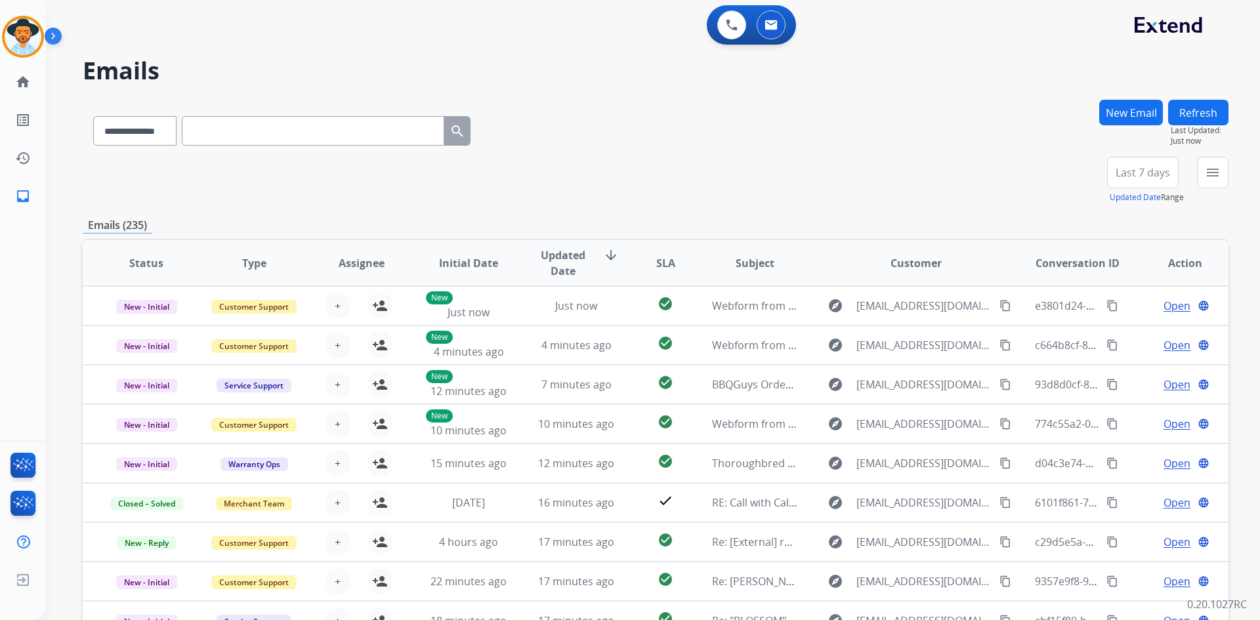
click at [1153, 173] on span "Last 7 days" at bounding box center [1142, 172] width 54 height 5
click at [1149, 333] on div "Last 90 days" at bounding box center [1138, 332] width 72 height 20
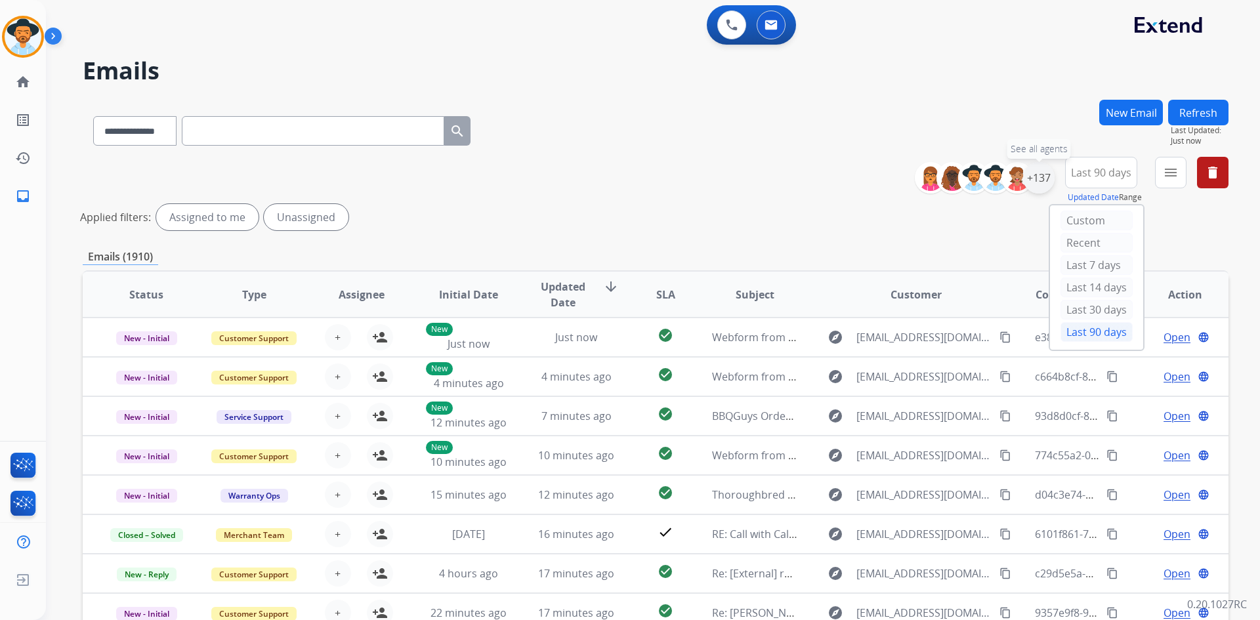
click at [1042, 178] on div "+137" at bounding box center [1038, 177] width 31 height 31
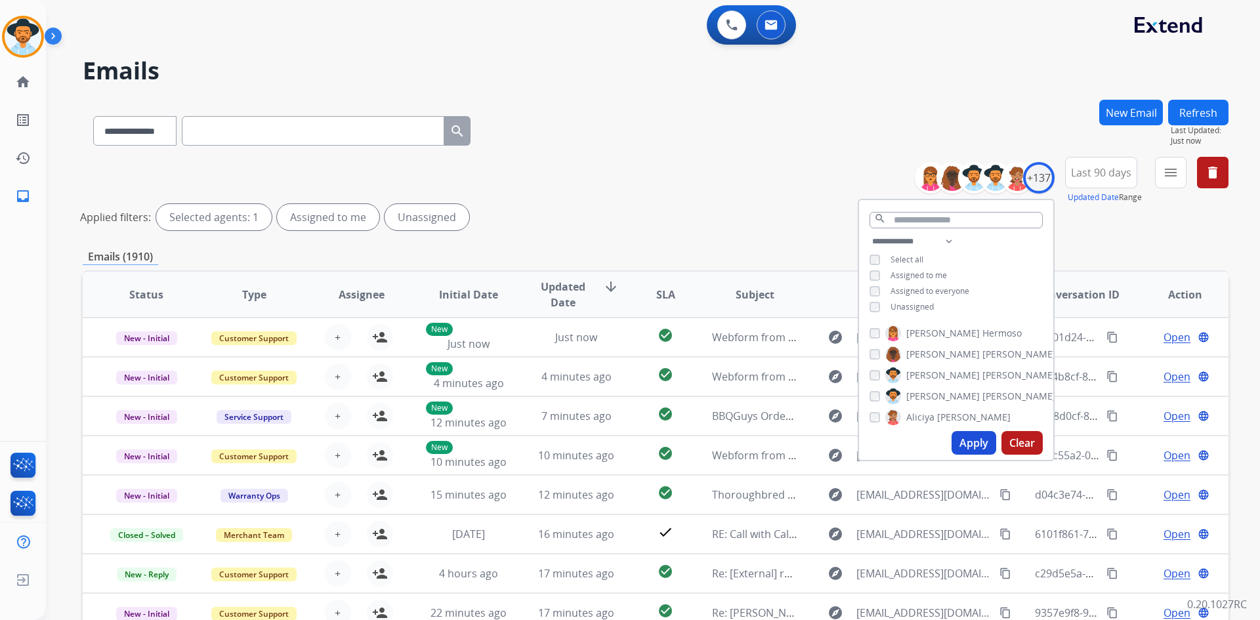
click at [913, 306] on span "Unassigned" at bounding box center [911, 306] width 43 height 11
click at [970, 446] on button "Apply" at bounding box center [973, 443] width 45 height 24
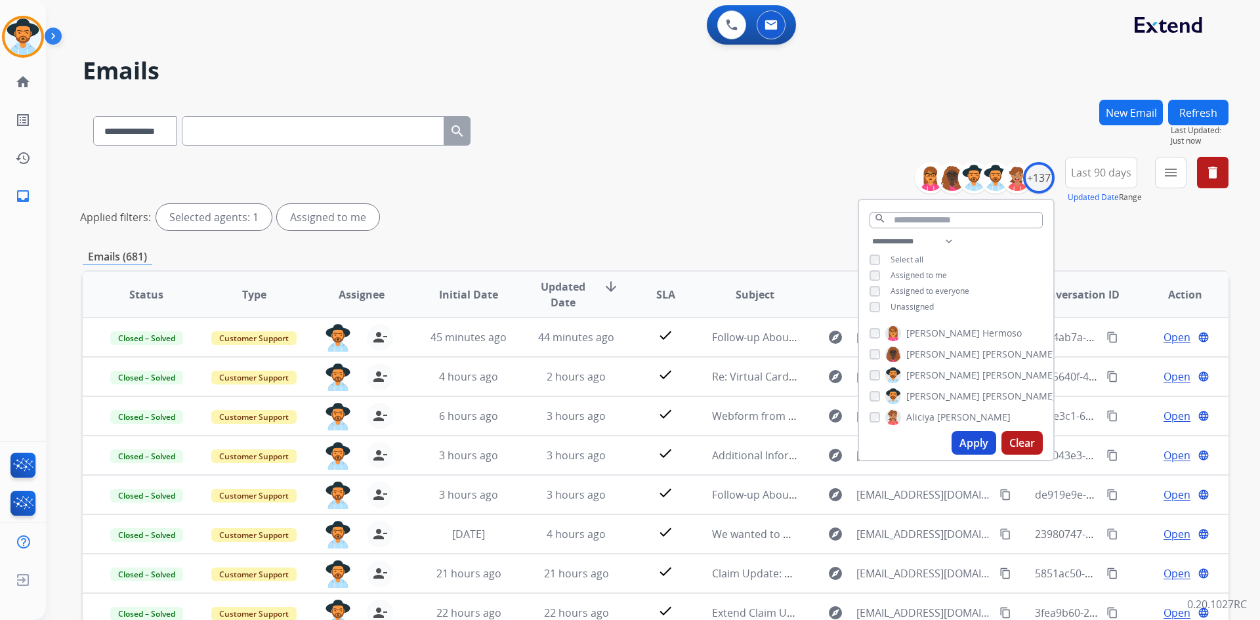
click at [681, 195] on div "**********" at bounding box center [655, 196] width 1145 height 79
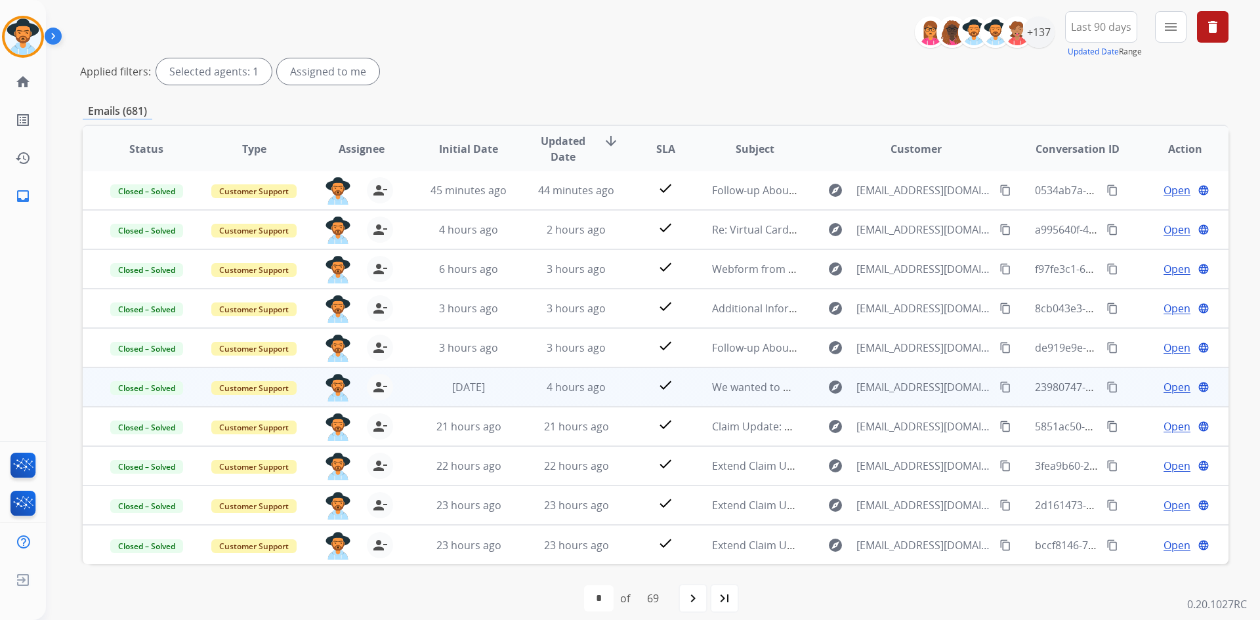
scroll to position [158, 0]
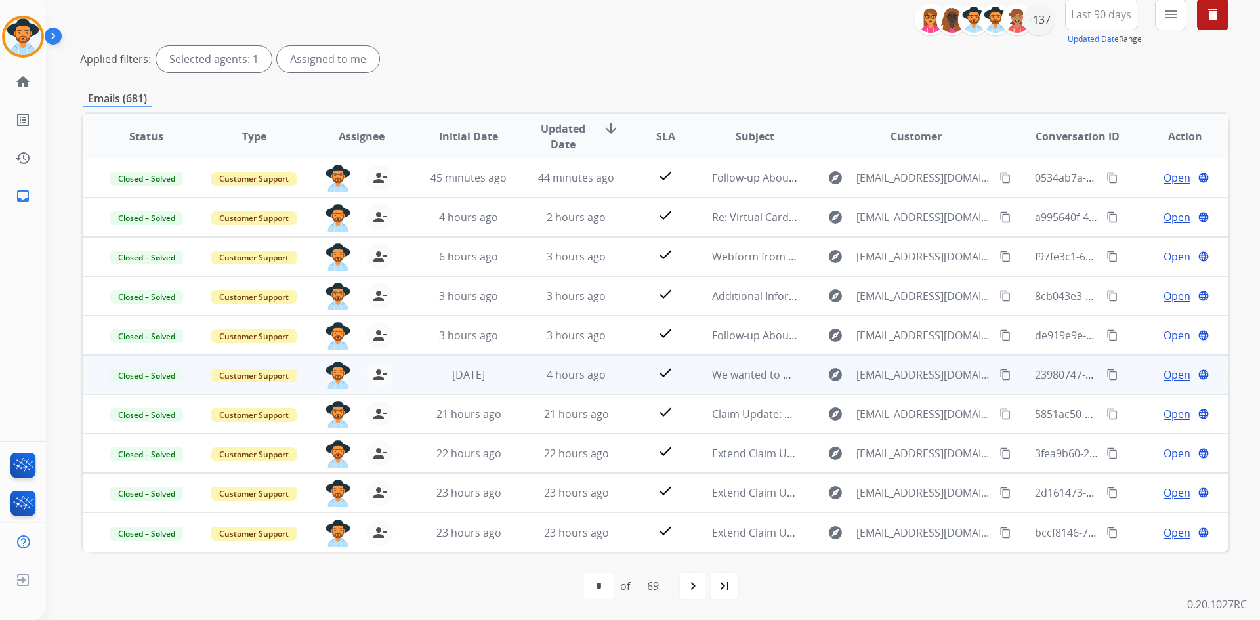
click at [1163, 375] on span "Open" at bounding box center [1176, 375] width 27 height 16
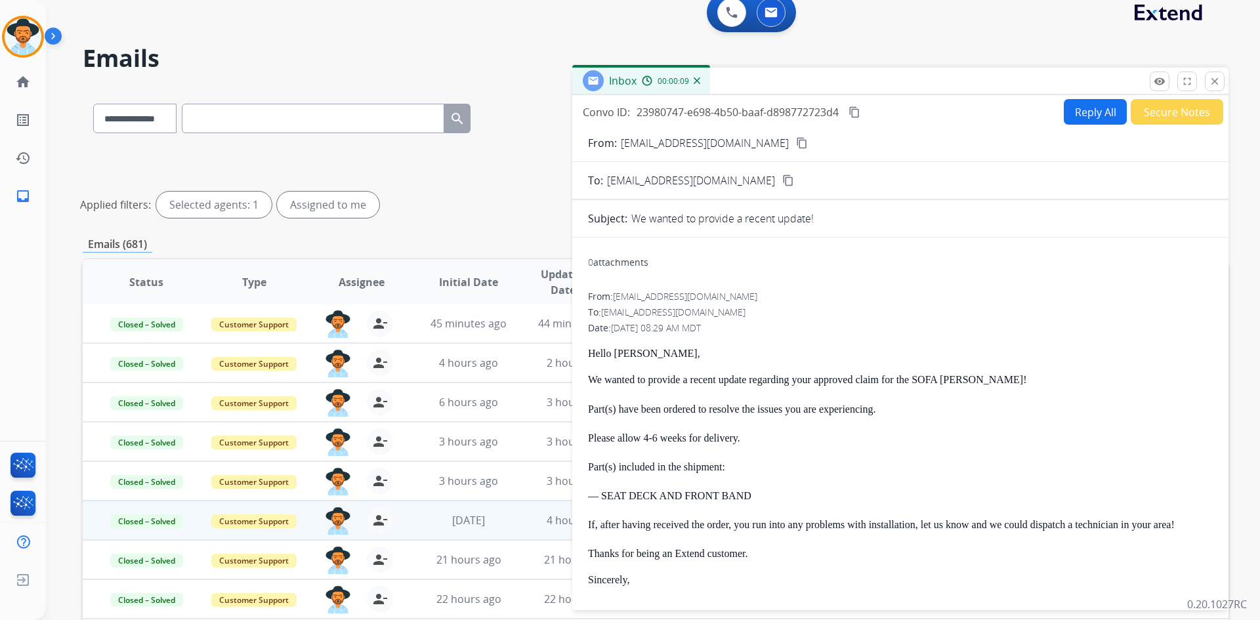
scroll to position [0, 0]
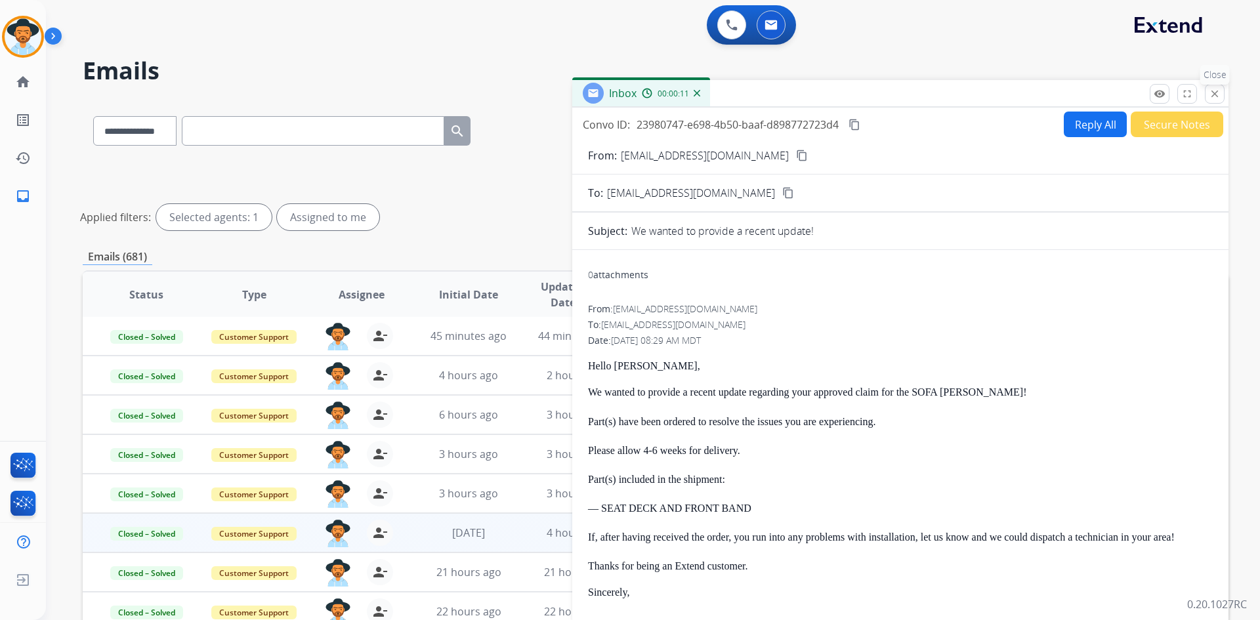
click at [1218, 92] on mat-icon "close" at bounding box center [1214, 94] width 12 height 12
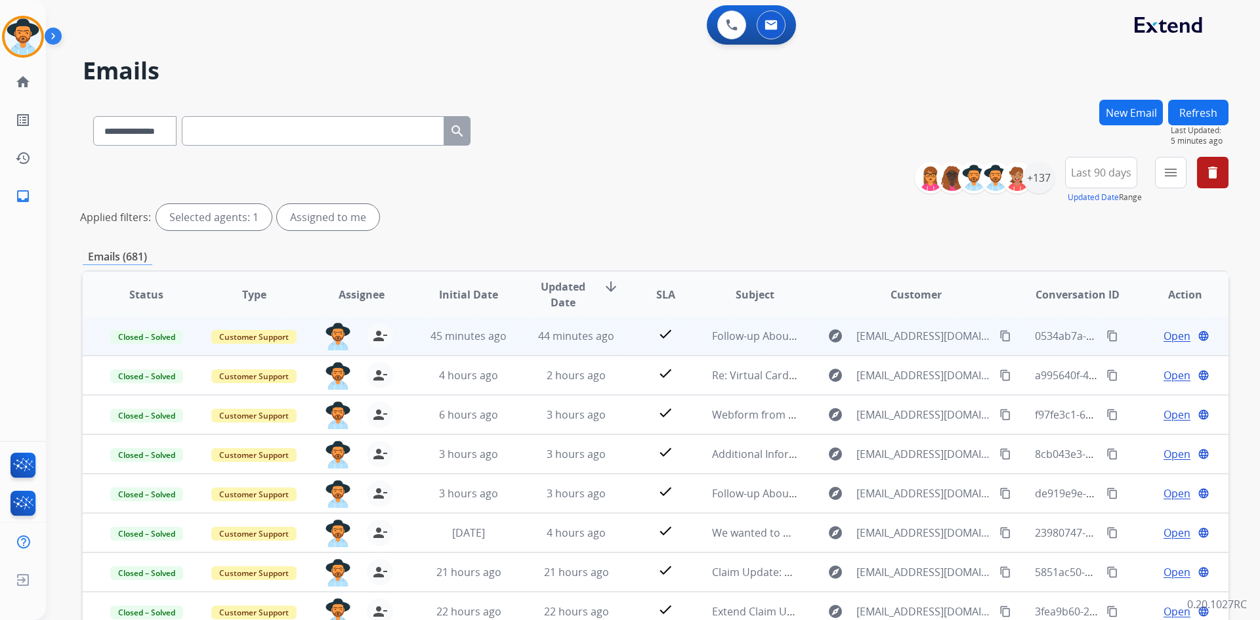
click at [1166, 344] on td "Open language" at bounding box center [1174, 335] width 108 height 39
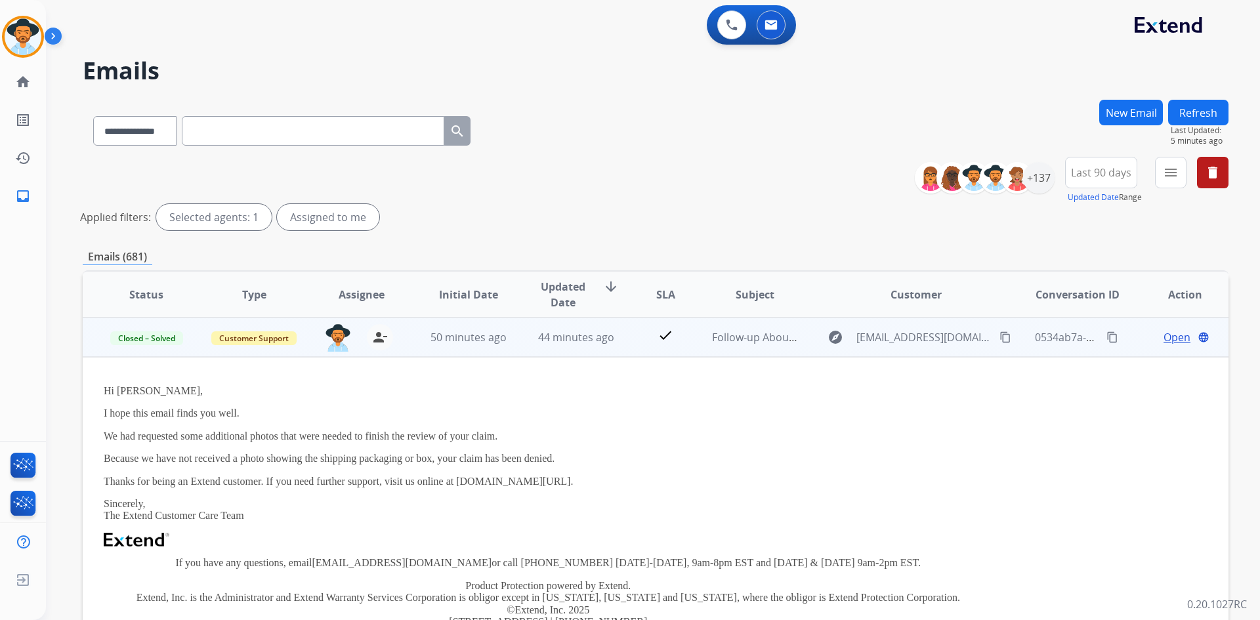
click at [632, 344] on td "check" at bounding box center [655, 337] width 72 height 39
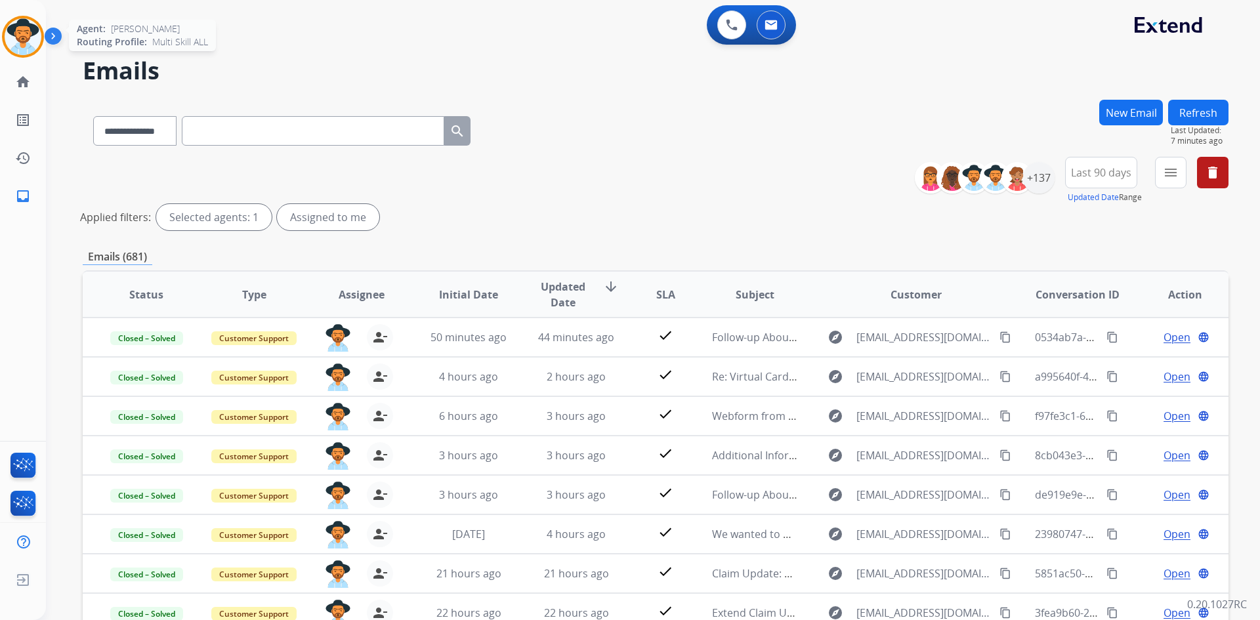
drag, startPoint x: 24, startPoint y: 41, endPoint x: 43, endPoint y: 51, distance: 21.7
click at [24, 41] on img at bounding box center [23, 36] width 37 height 37
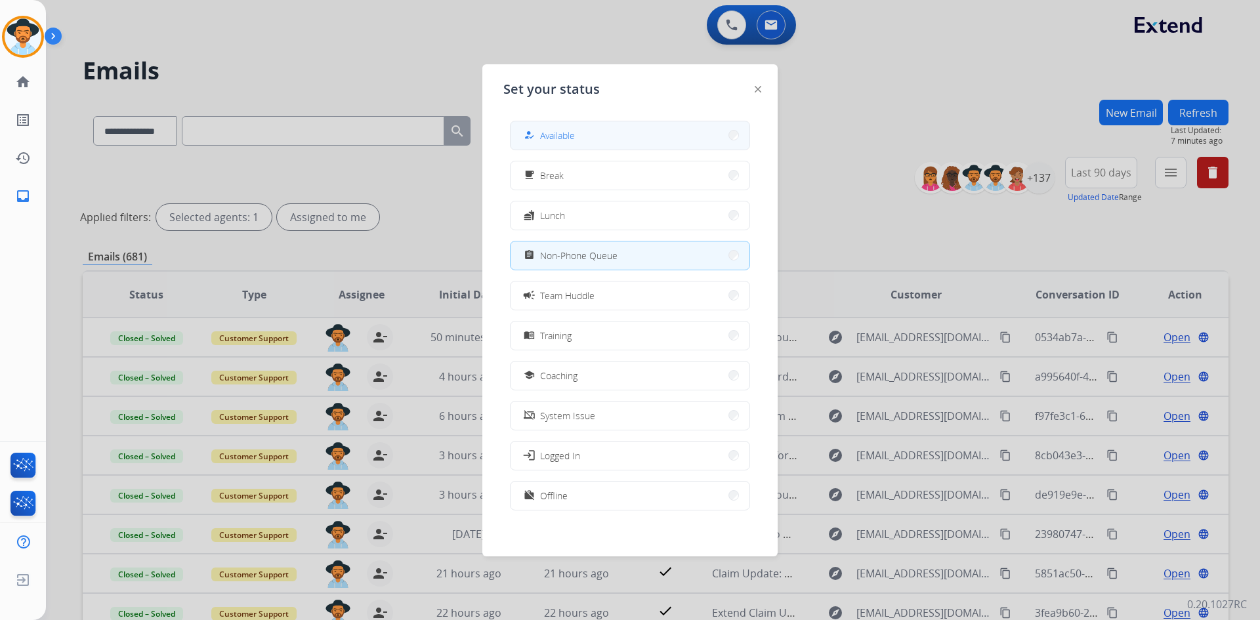
click at [623, 143] on button "how_to_reg Available" at bounding box center [629, 135] width 239 height 28
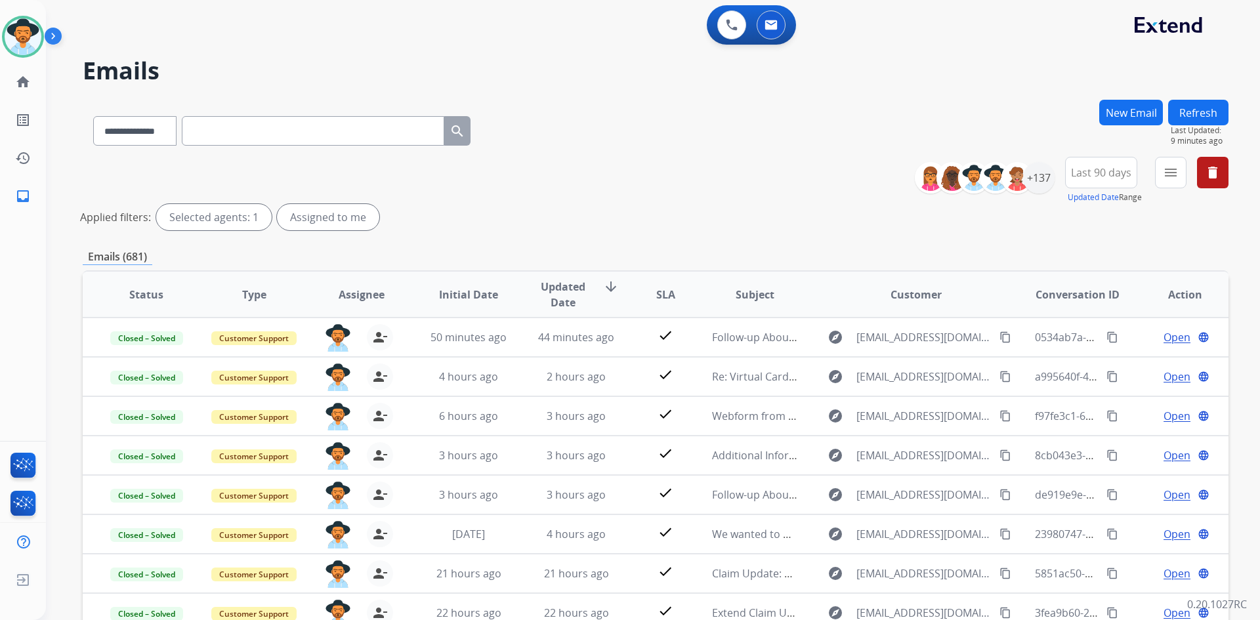
drag, startPoint x: 23, startPoint y: 37, endPoint x: 45, endPoint y: 47, distance: 24.1
click at [23, 37] on img at bounding box center [23, 36] width 37 height 37
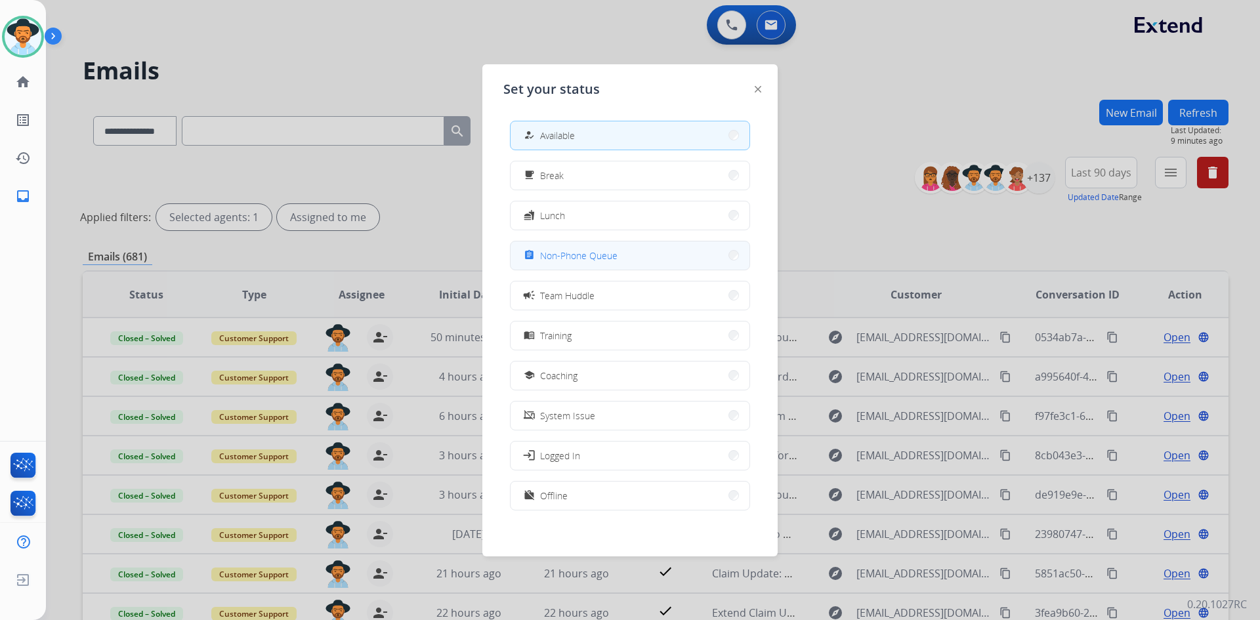
click at [613, 260] on span "Non-Phone Queue" at bounding box center [578, 256] width 77 height 14
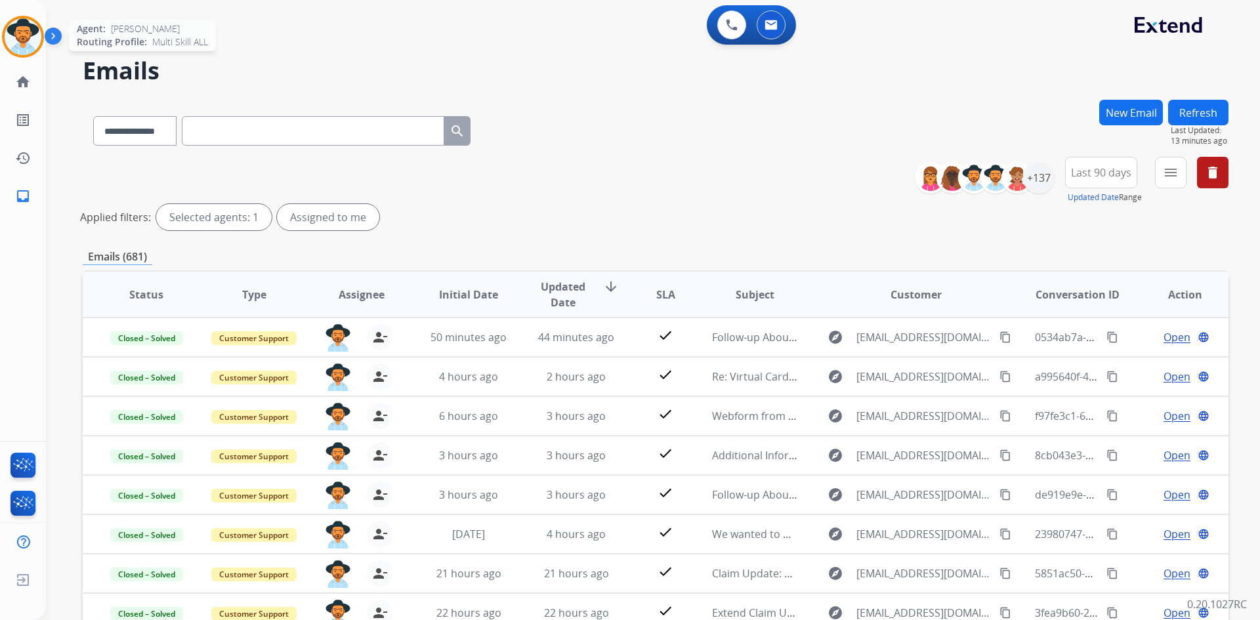
click at [29, 37] on img at bounding box center [23, 36] width 37 height 37
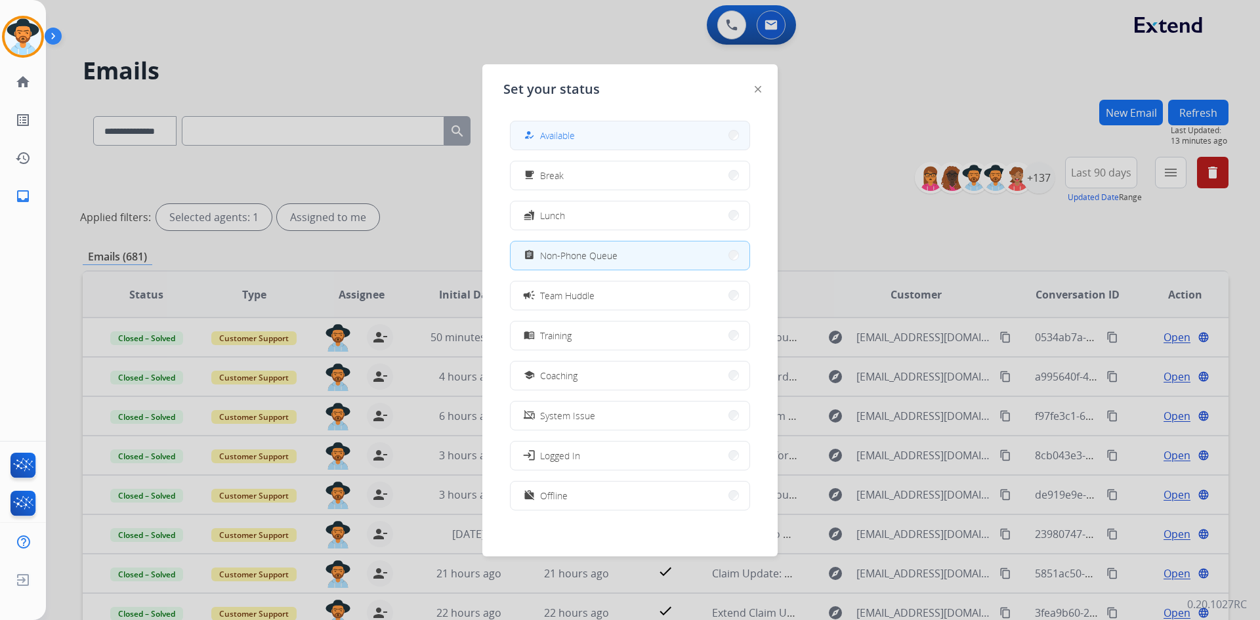
click at [628, 131] on button "how_to_reg Available" at bounding box center [629, 135] width 239 height 28
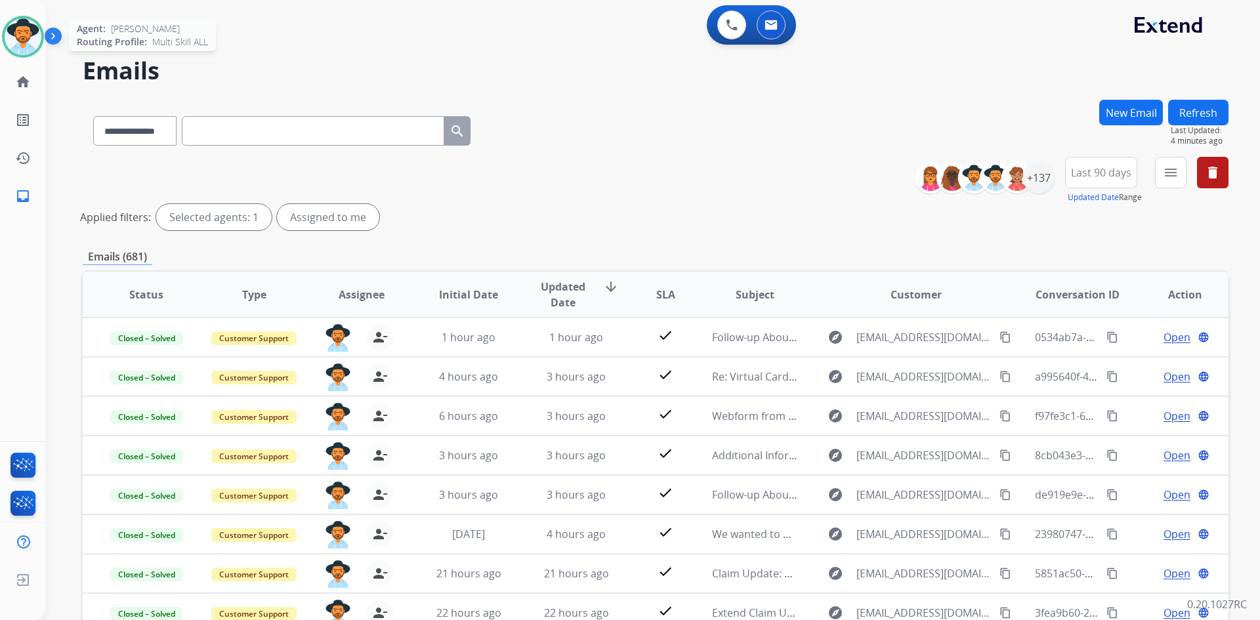
click at [8, 50] on div at bounding box center [23, 37] width 42 height 42
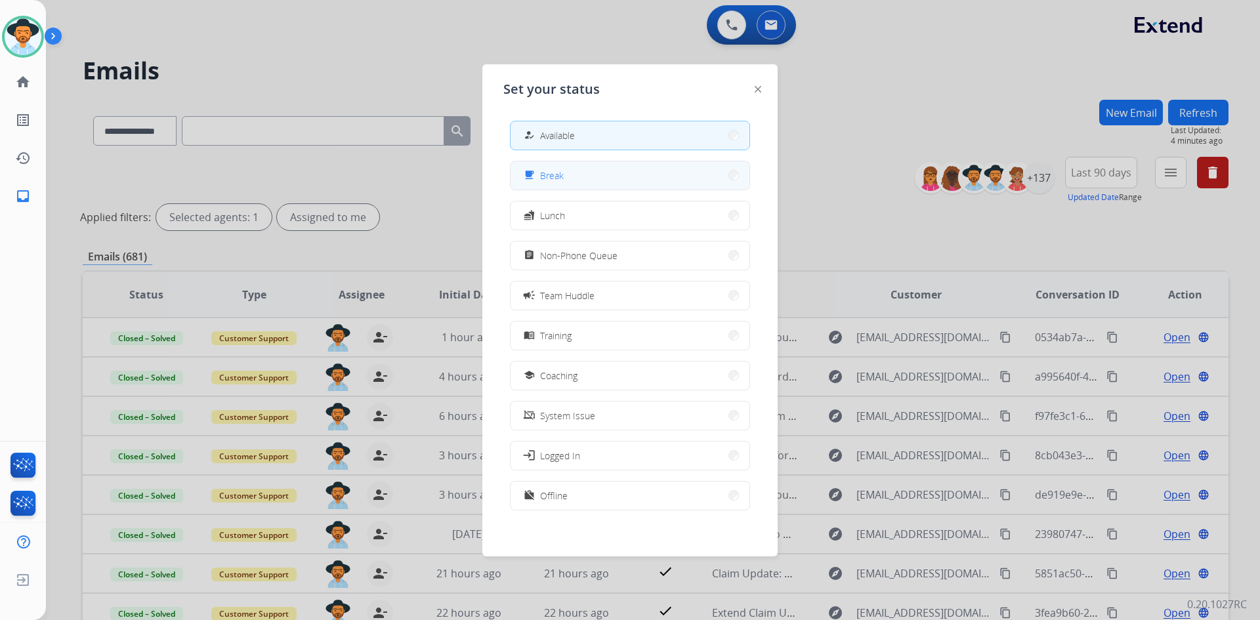
click at [604, 188] on button "free_breakfast Break" at bounding box center [629, 175] width 239 height 28
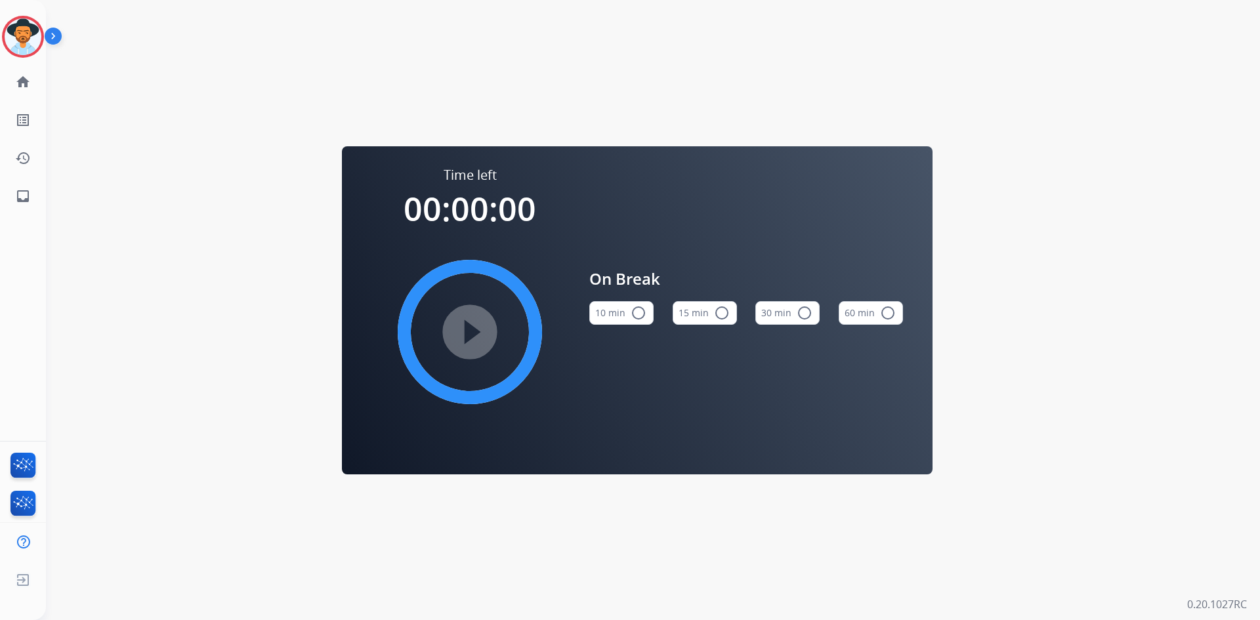
click at [710, 314] on button "15 min radio_button_unchecked" at bounding box center [704, 313] width 64 height 24
click at [465, 335] on mat-icon "play_circle_filled" at bounding box center [470, 332] width 16 height 16
drag, startPoint x: 26, startPoint y: 39, endPoint x: 46, endPoint y: 42, distance: 19.9
click at [26, 39] on img at bounding box center [23, 36] width 37 height 37
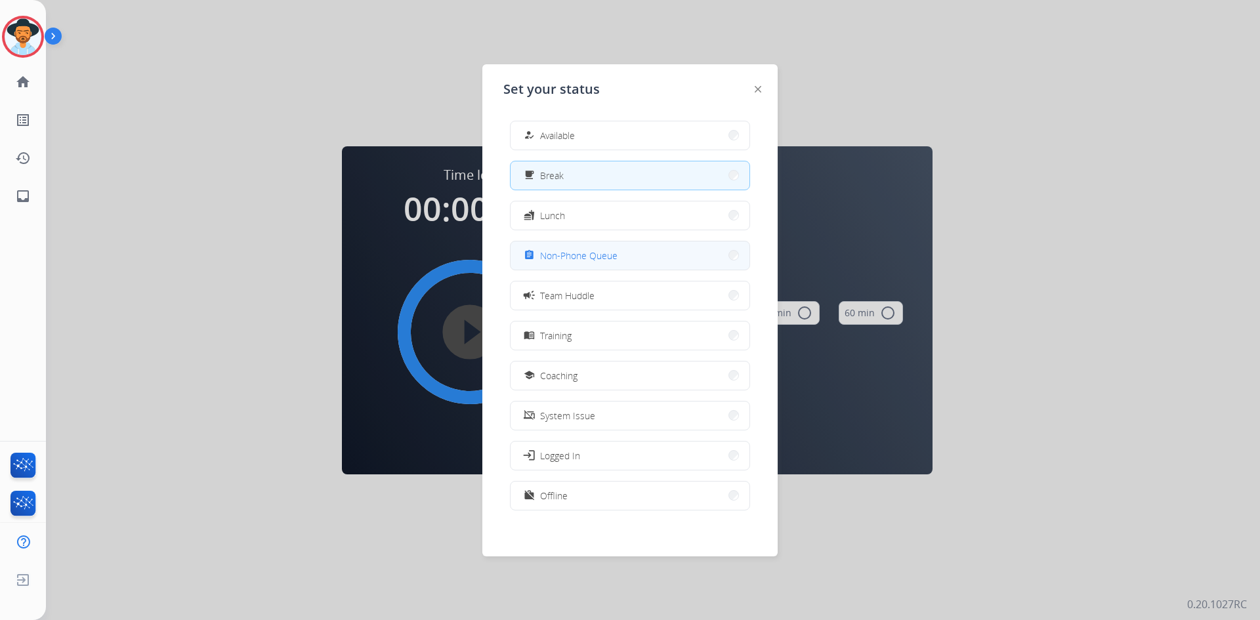
click at [642, 260] on button "assignment Non-Phone Queue" at bounding box center [629, 255] width 239 height 28
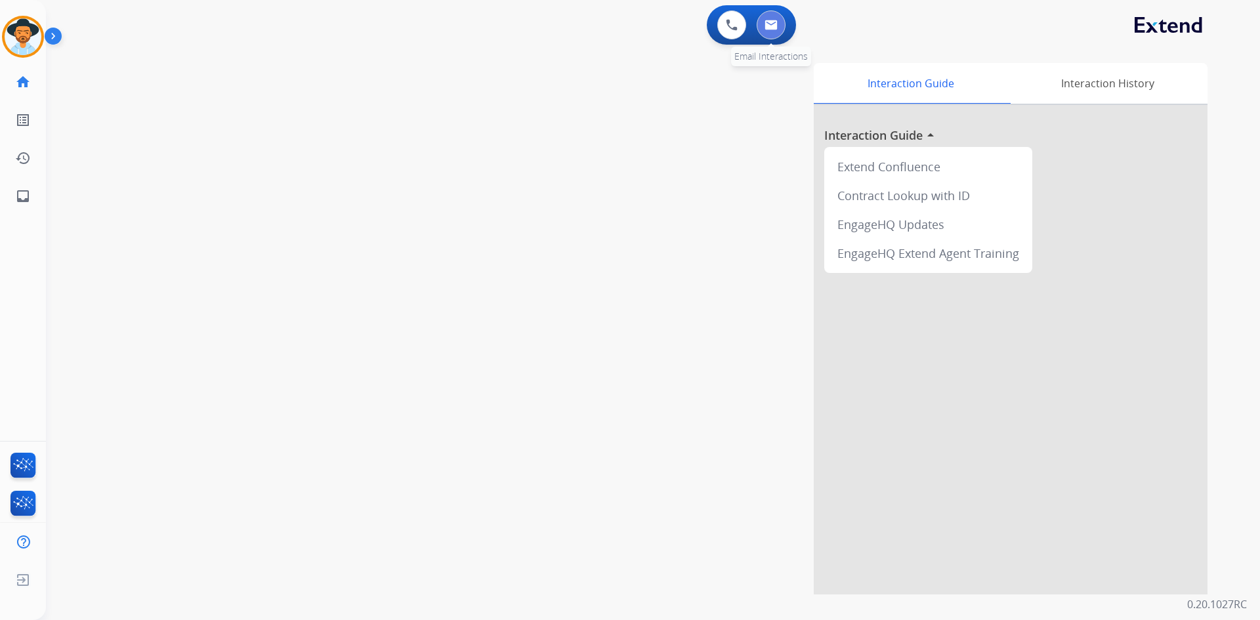
click at [777, 25] on img at bounding box center [770, 25] width 13 height 10
select select "**********"
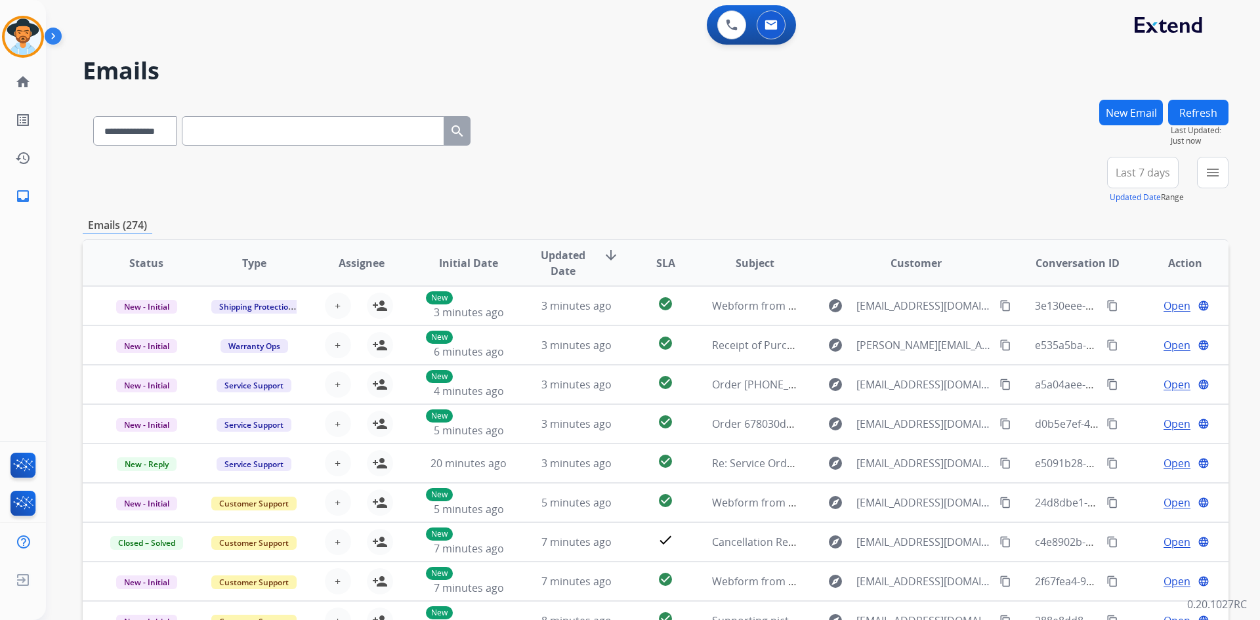
click at [1132, 175] on span "Last 7 days" at bounding box center [1142, 172] width 54 height 5
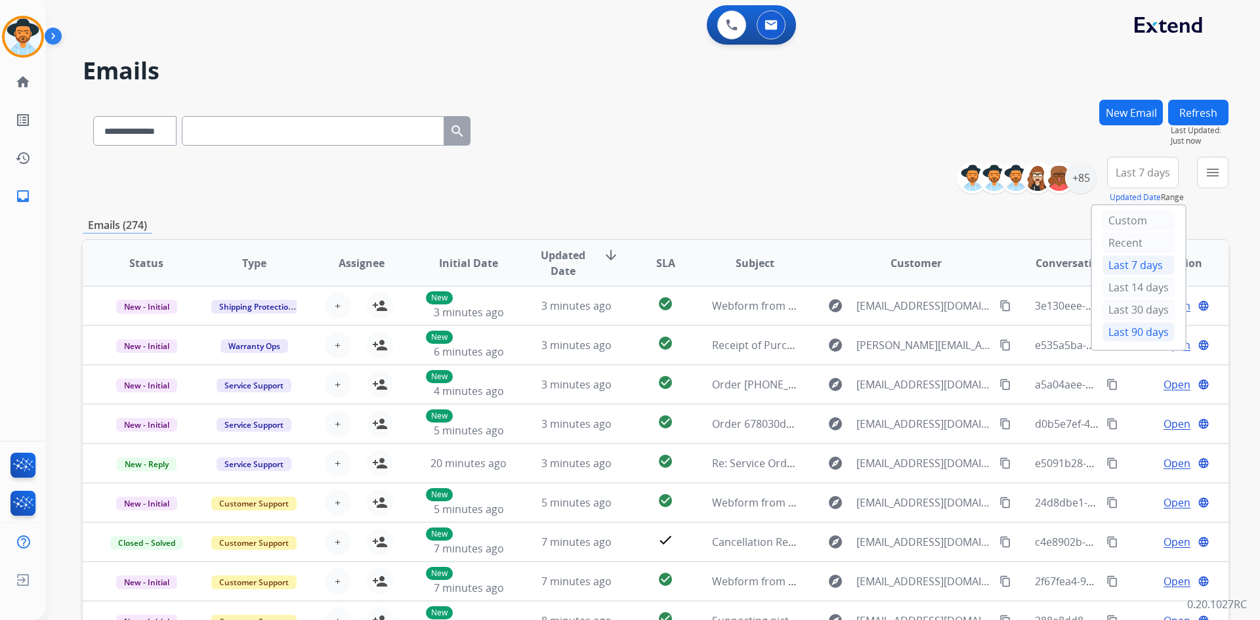
click at [1135, 333] on div "Last 90 days" at bounding box center [1138, 332] width 72 height 20
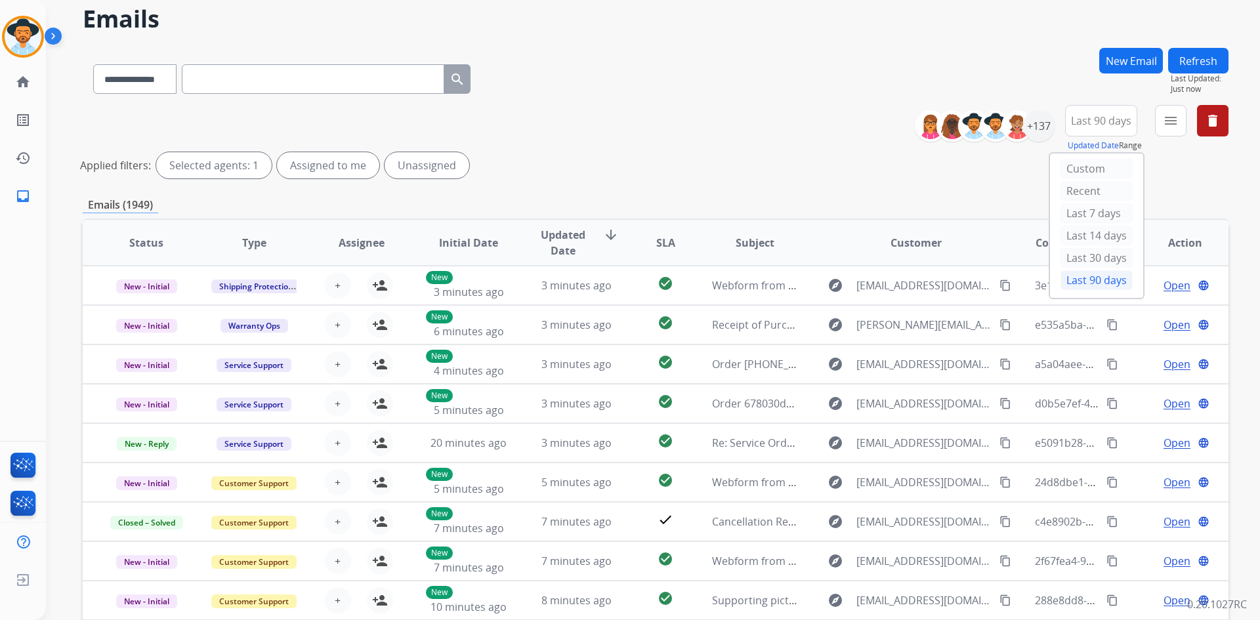
scroll to position [66, 0]
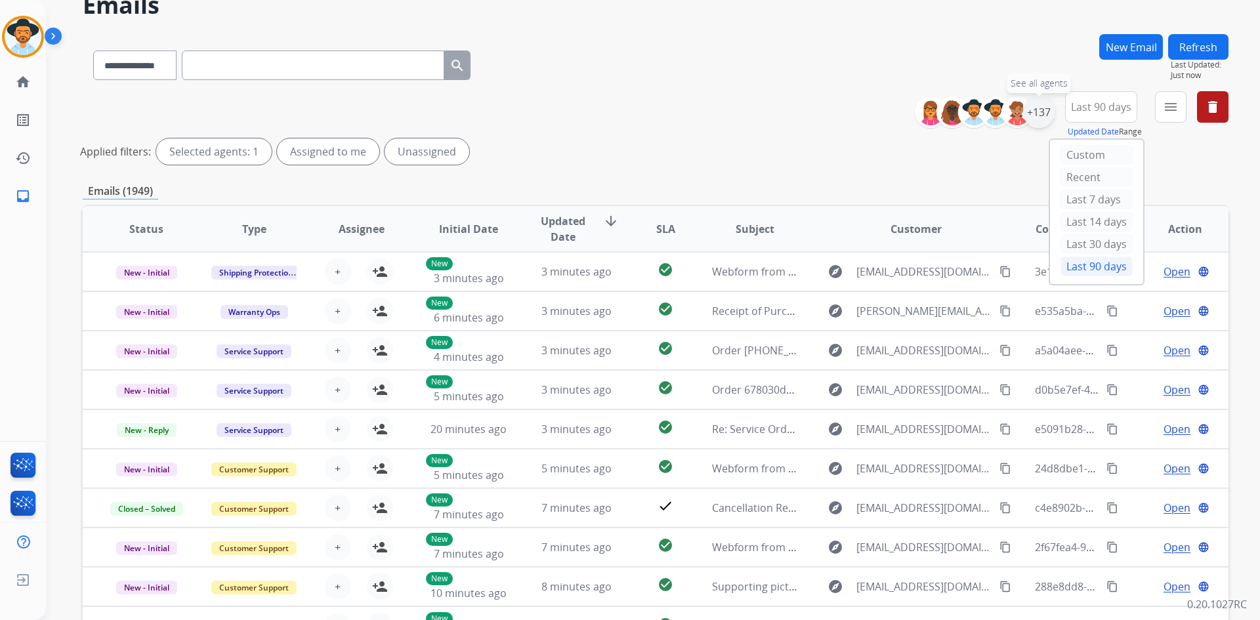
click at [1036, 113] on div "+137" at bounding box center [1038, 111] width 31 height 31
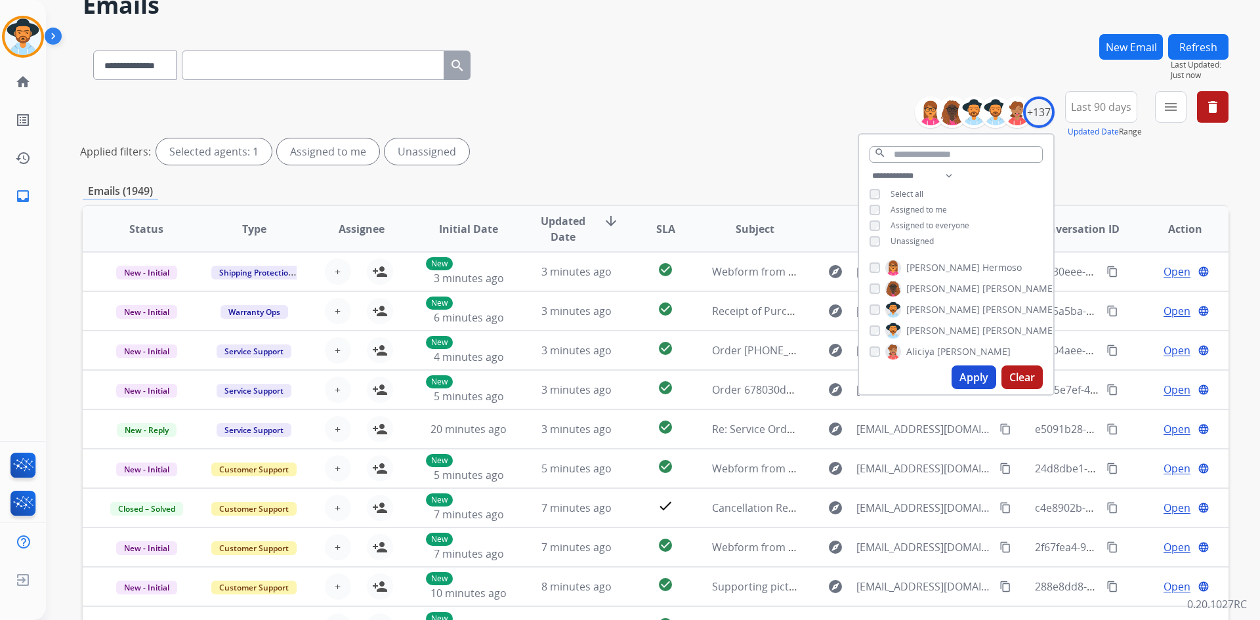
click at [895, 240] on span "Unassigned" at bounding box center [911, 241] width 43 height 11
click at [972, 377] on button "Apply" at bounding box center [973, 377] width 45 height 24
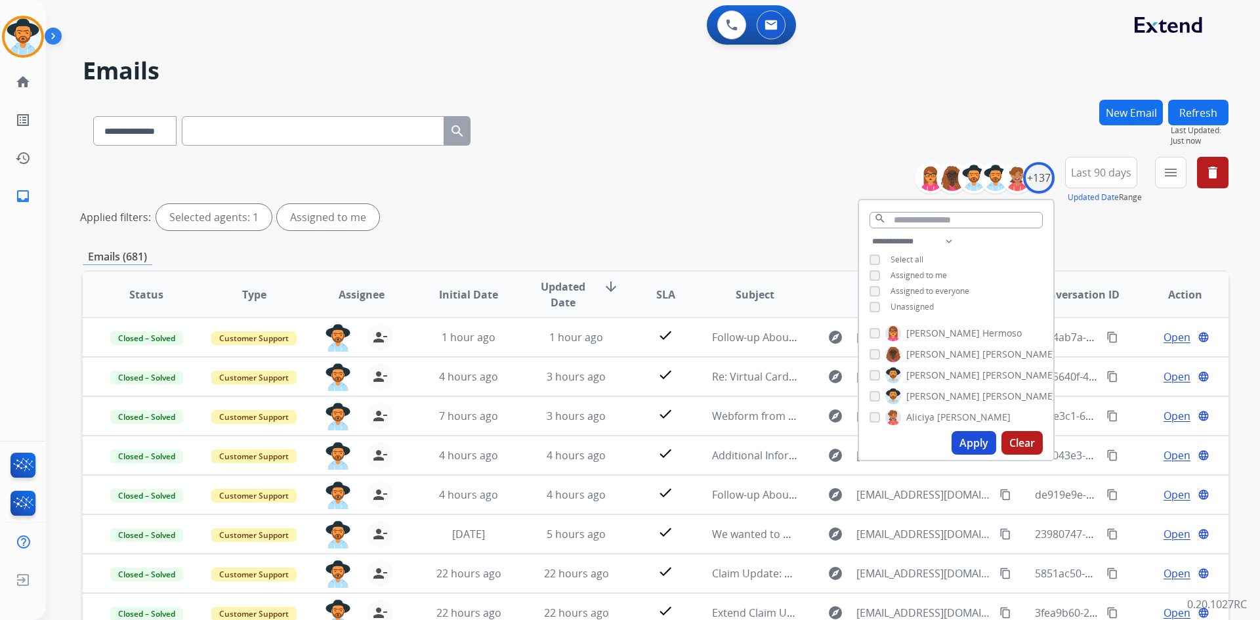
click at [743, 177] on div "**********" at bounding box center [655, 196] width 1145 height 79
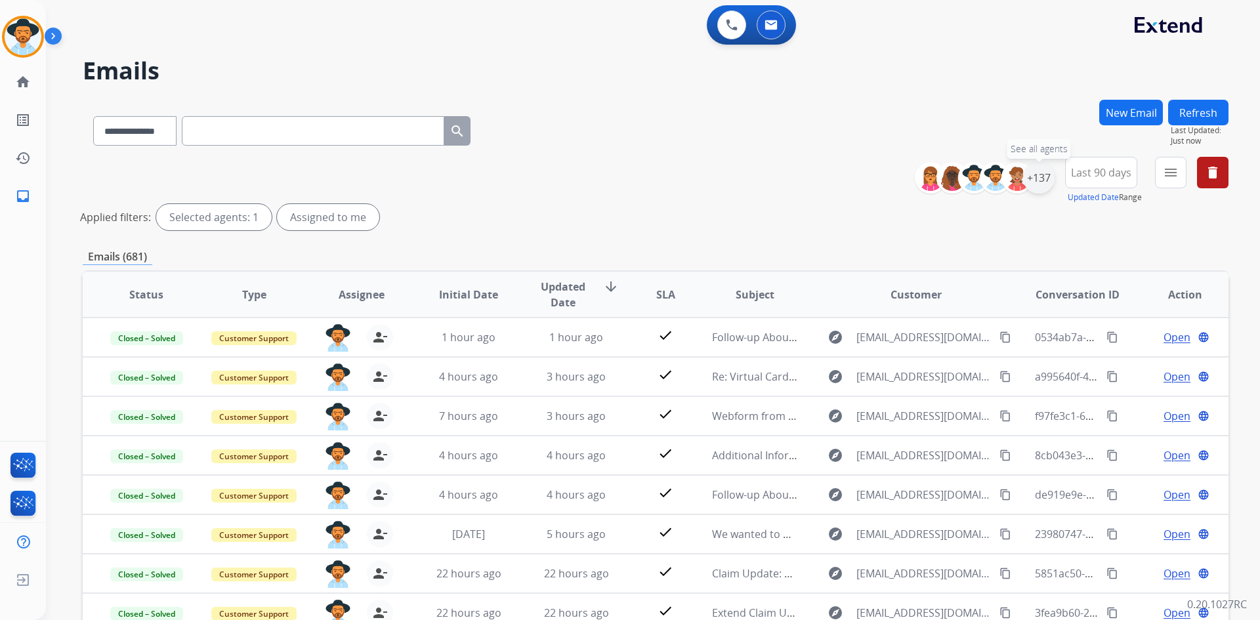
click at [1045, 180] on div "+137" at bounding box center [1038, 177] width 31 height 31
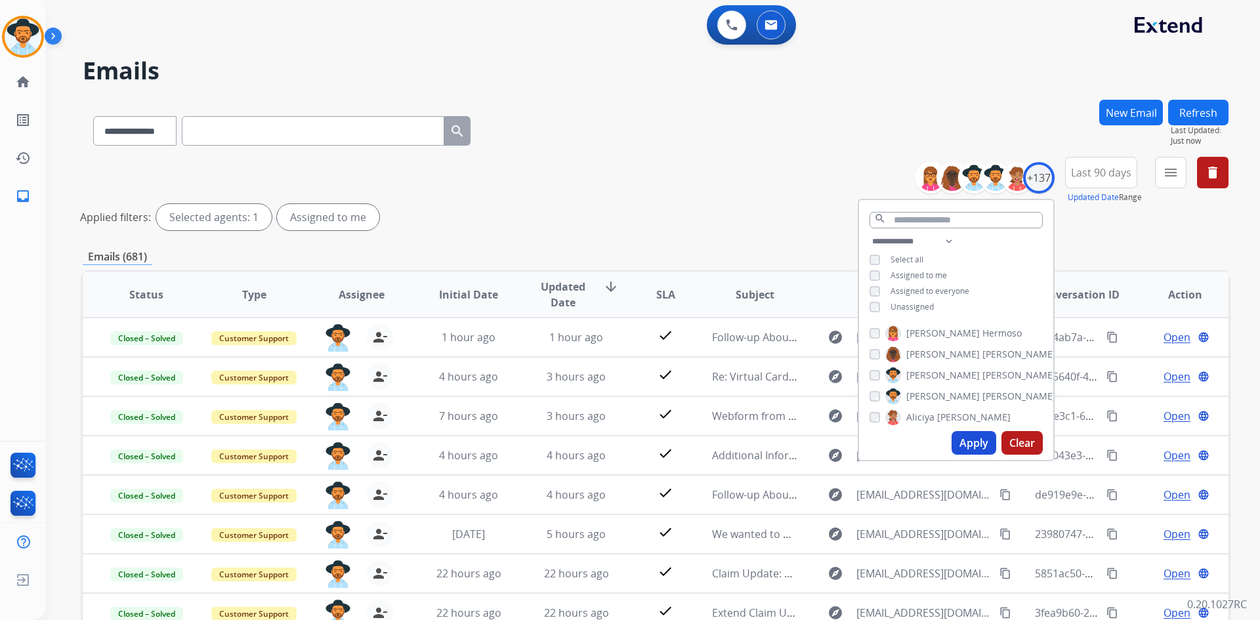
click at [890, 308] on span "Unassigned" at bounding box center [911, 306] width 43 height 11
click at [969, 440] on button "Apply" at bounding box center [973, 443] width 45 height 24
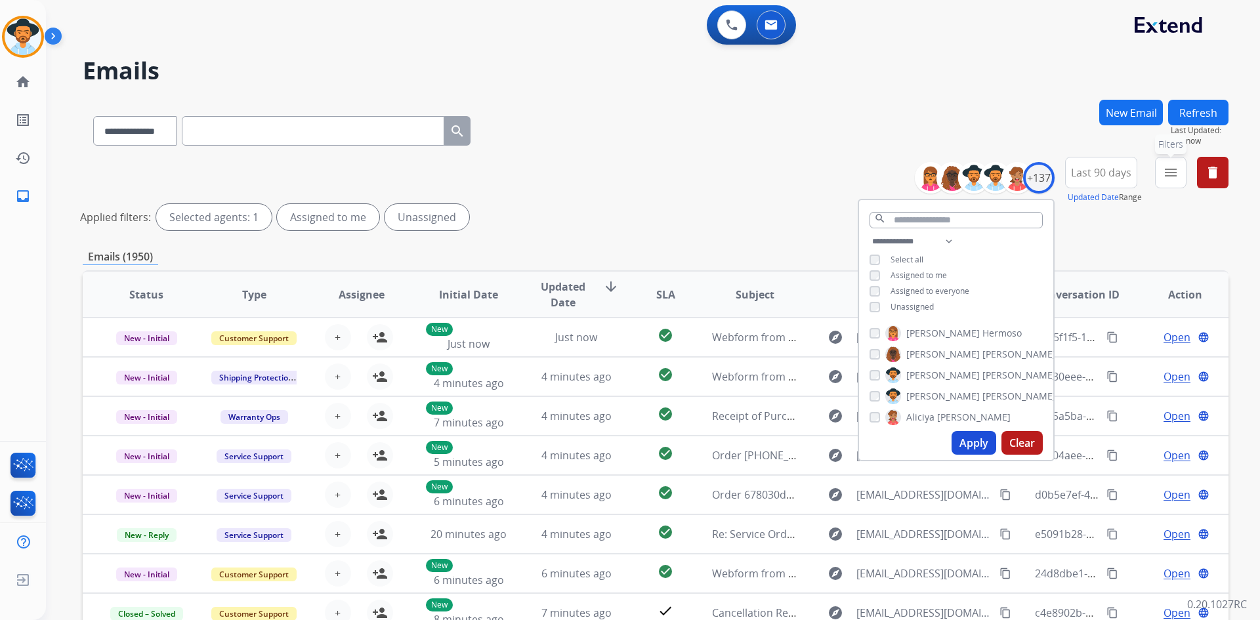
click at [1178, 180] on mat-icon "menu" at bounding box center [1170, 173] width 16 height 16
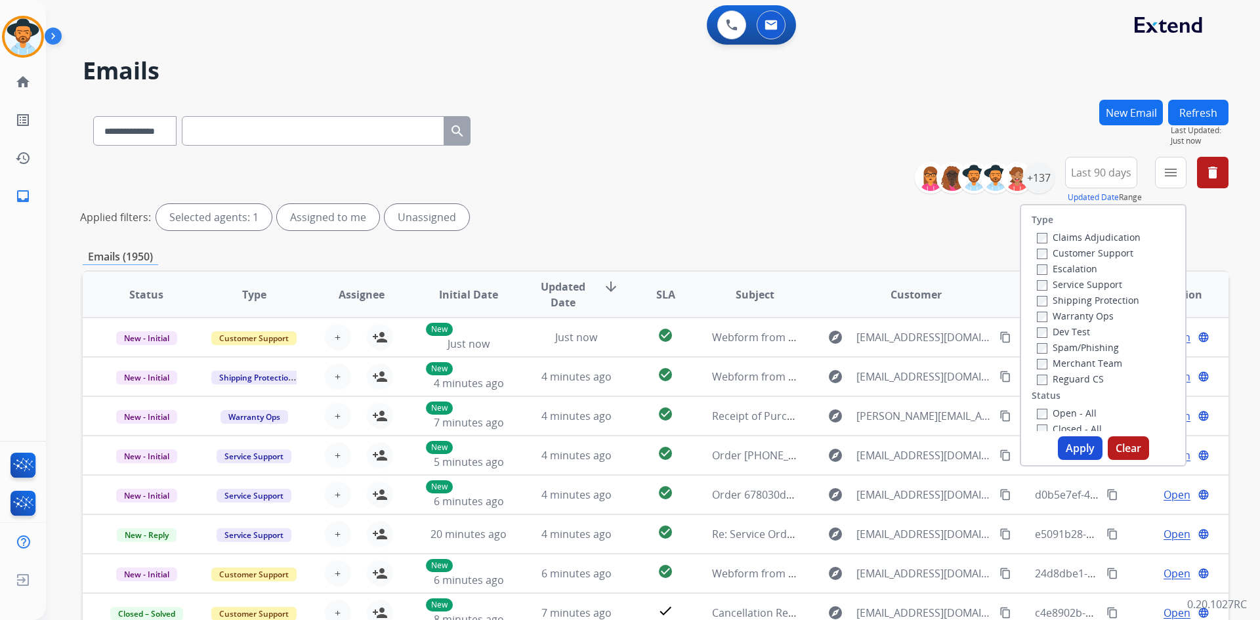
click at [1117, 247] on label "Customer Support" at bounding box center [1084, 253] width 96 height 12
click at [1086, 298] on label "Shipping Protection" at bounding box center [1087, 300] width 102 height 12
click at [1065, 380] on label "Reguard CS" at bounding box center [1069, 379] width 67 height 12
click at [1081, 312] on label "New - Initial" at bounding box center [1070, 313] width 69 height 12
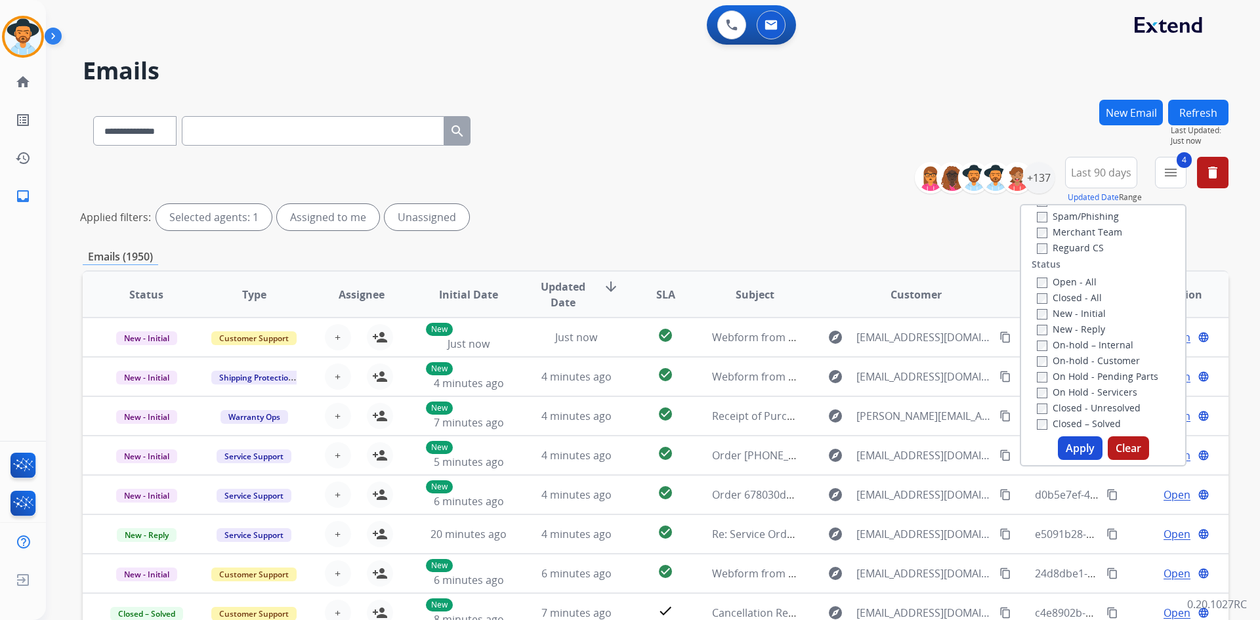
click at [1082, 327] on label "New - Reply" at bounding box center [1070, 329] width 68 height 12
click at [1070, 444] on button "Apply" at bounding box center [1079, 448] width 45 height 24
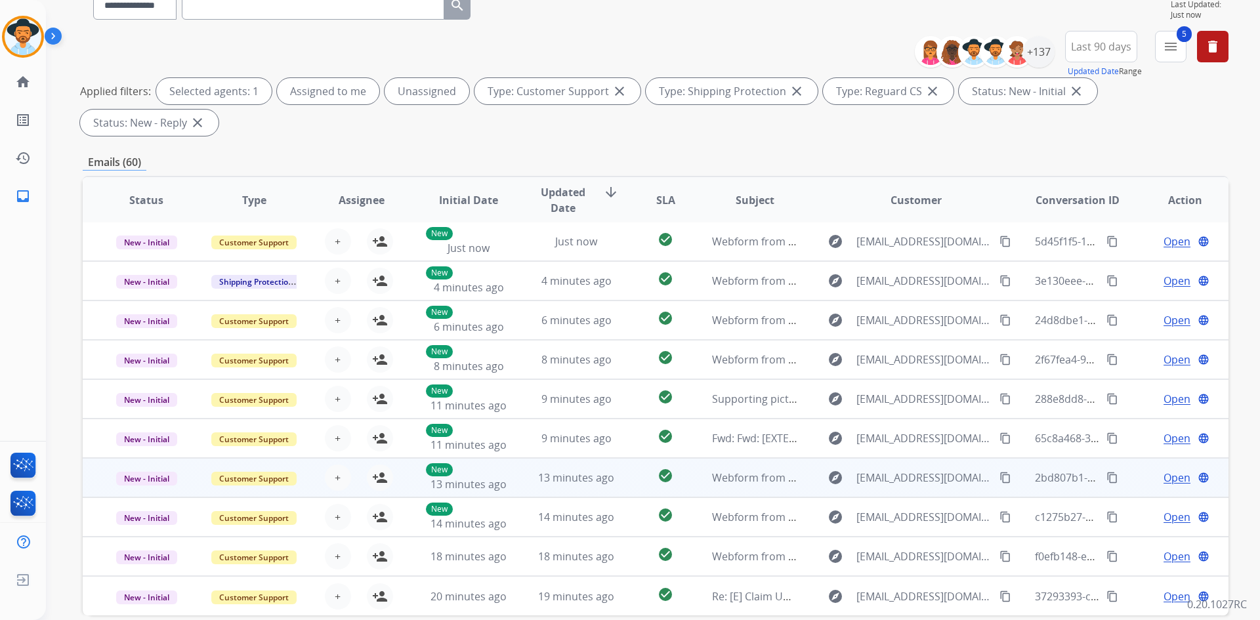
scroll to position [190, 0]
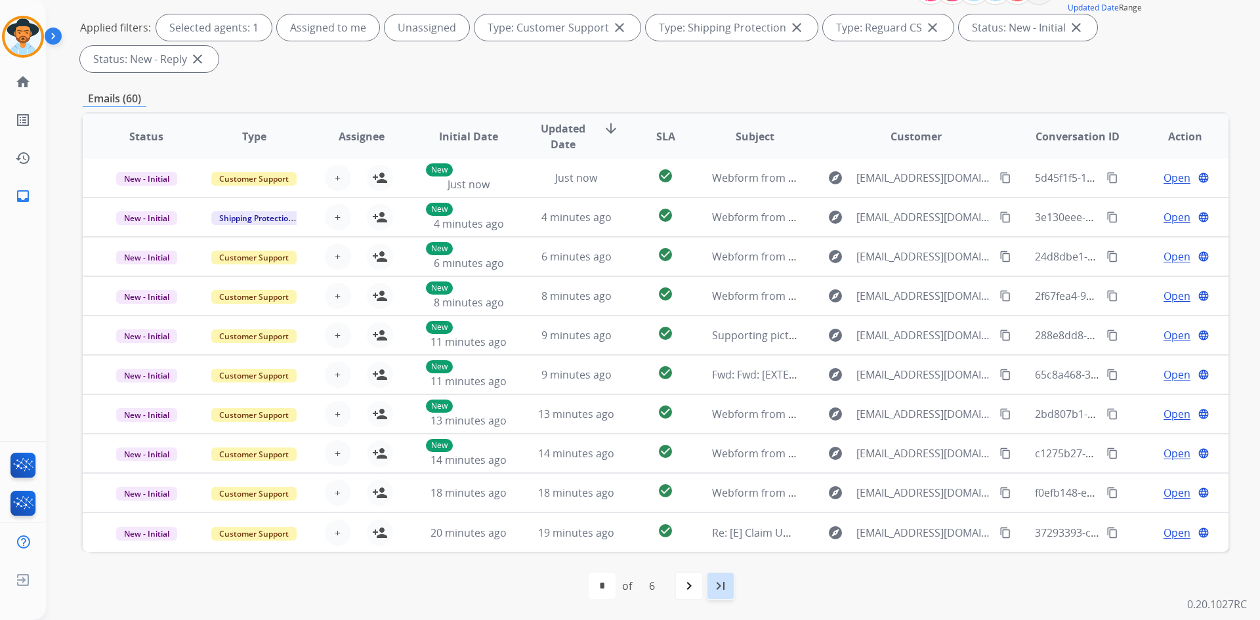
click at [729, 586] on div "last_page" at bounding box center [720, 585] width 29 height 29
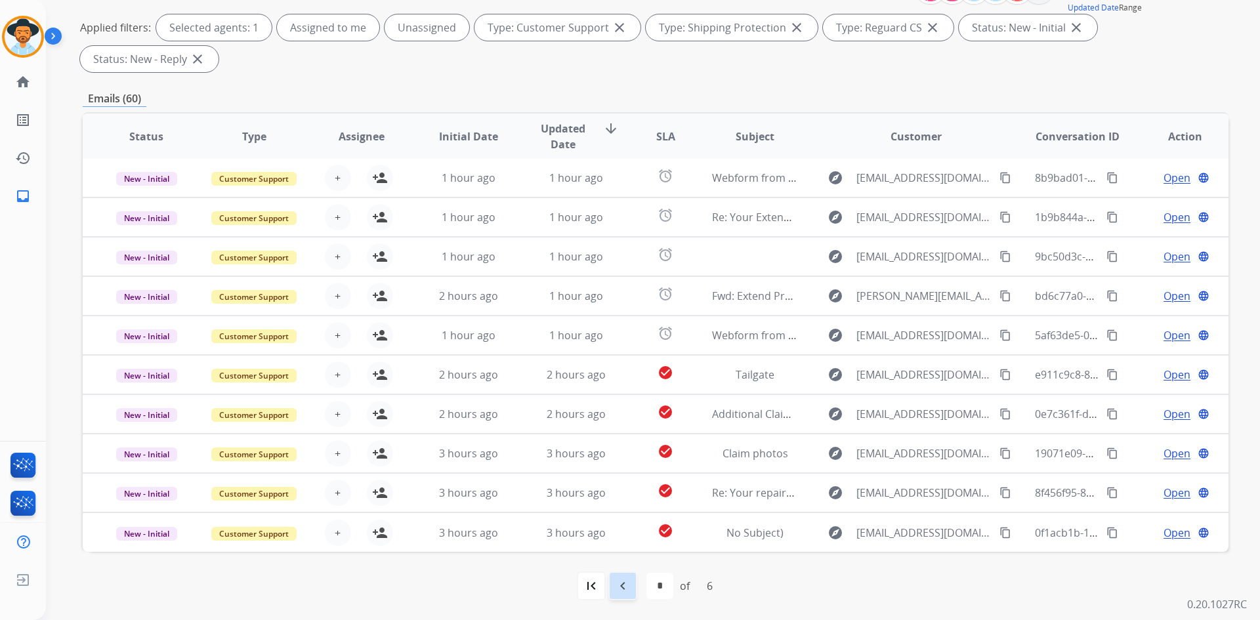
click at [622, 589] on mat-icon "navigate_before" at bounding box center [623, 586] width 16 height 16
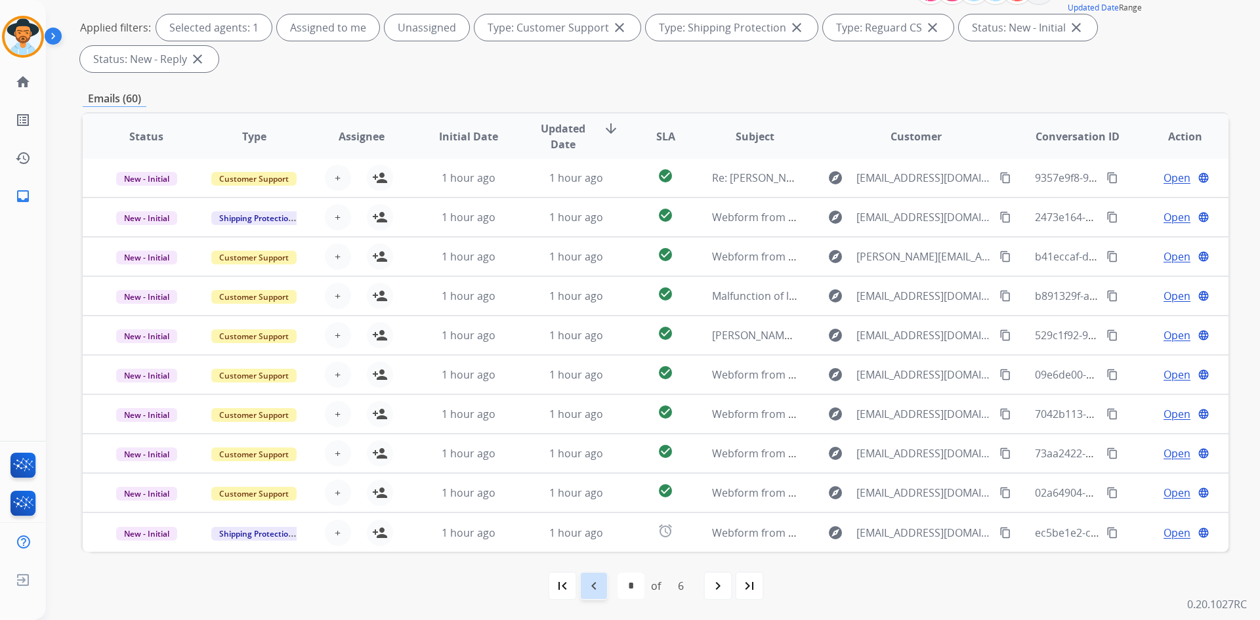
click at [588, 587] on mat-icon "navigate_before" at bounding box center [594, 586] width 16 height 16
select select "*"
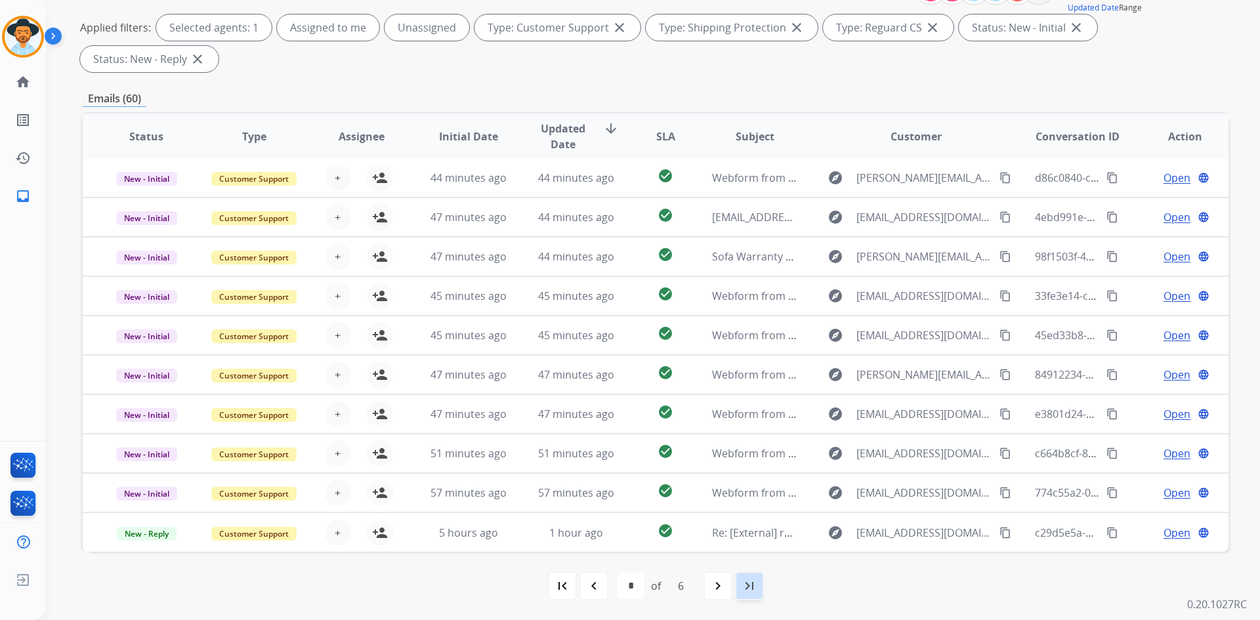
click at [760, 585] on div "last_page" at bounding box center [749, 585] width 29 height 29
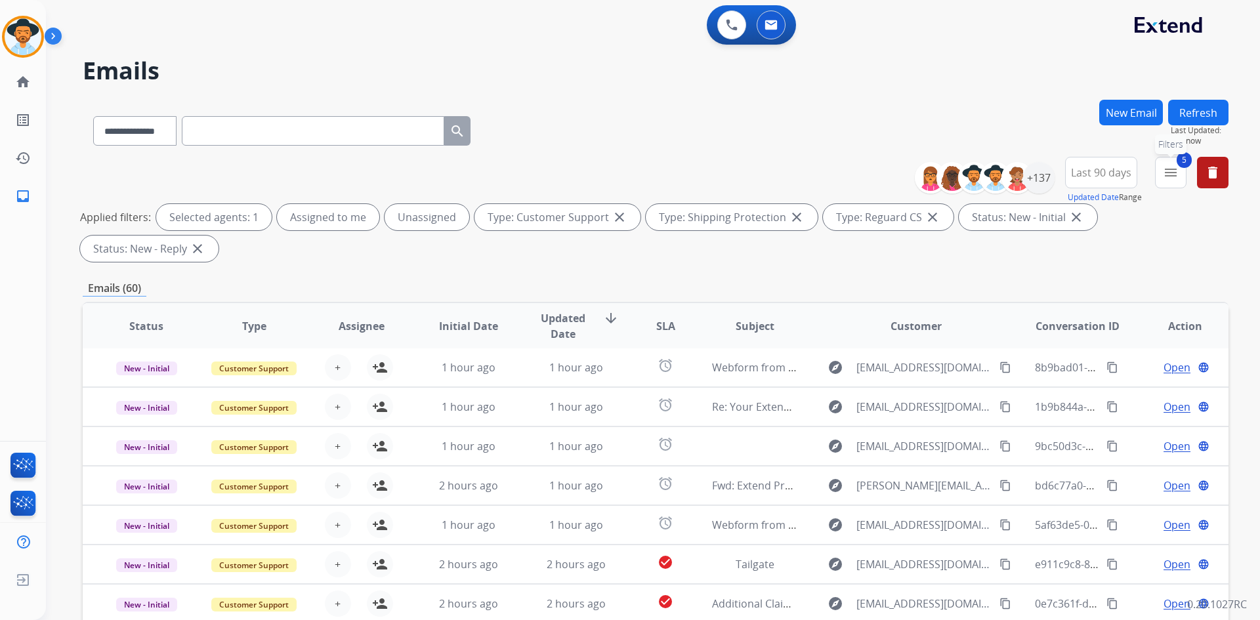
click at [1170, 171] on mat-icon "menu" at bounding box center [1170, 173] width 16 height 16
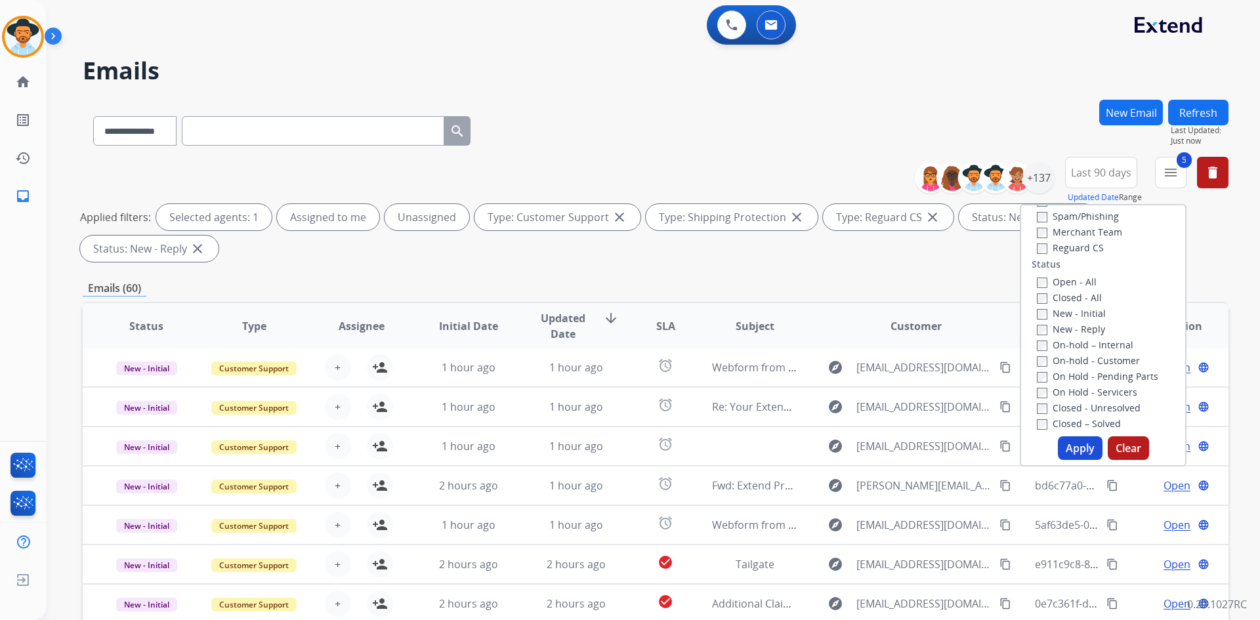
click at [1065, 314] on label "New - Initial" at bounding box center [1070, 313] width 69 height 12
click at [1069, 449] on button "Apply" at bounding box center [1079, 448] width 45 height 24
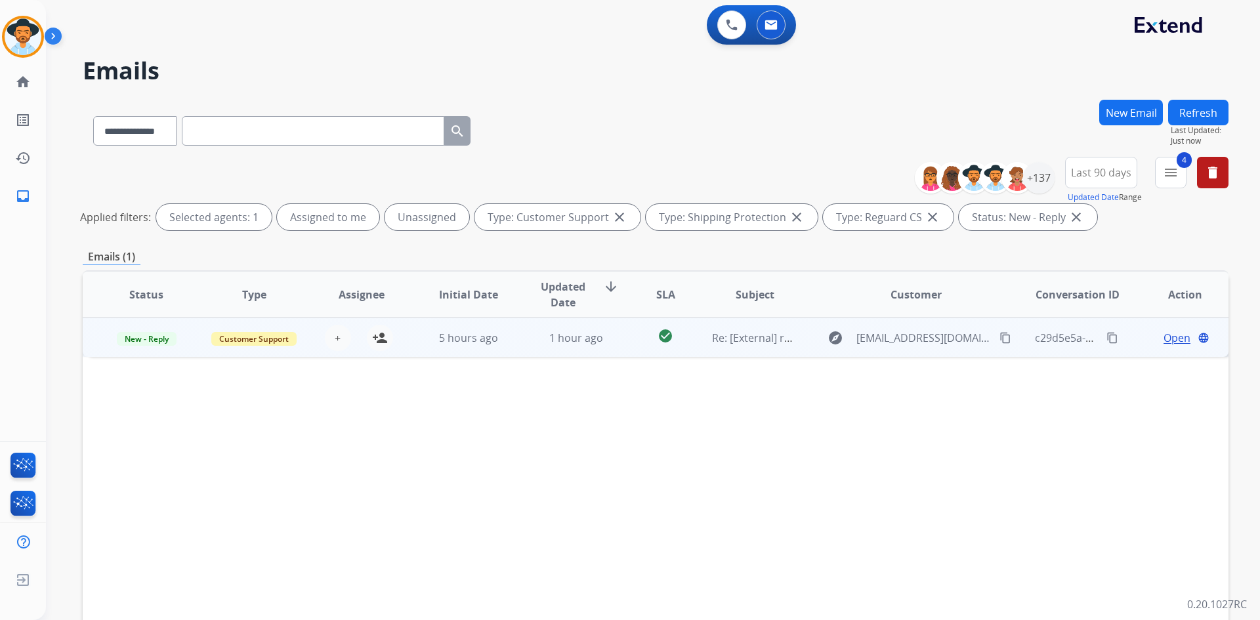
click at [1163, 340] on span "Open" at bounding box center [1176, 338] width 27 height 16
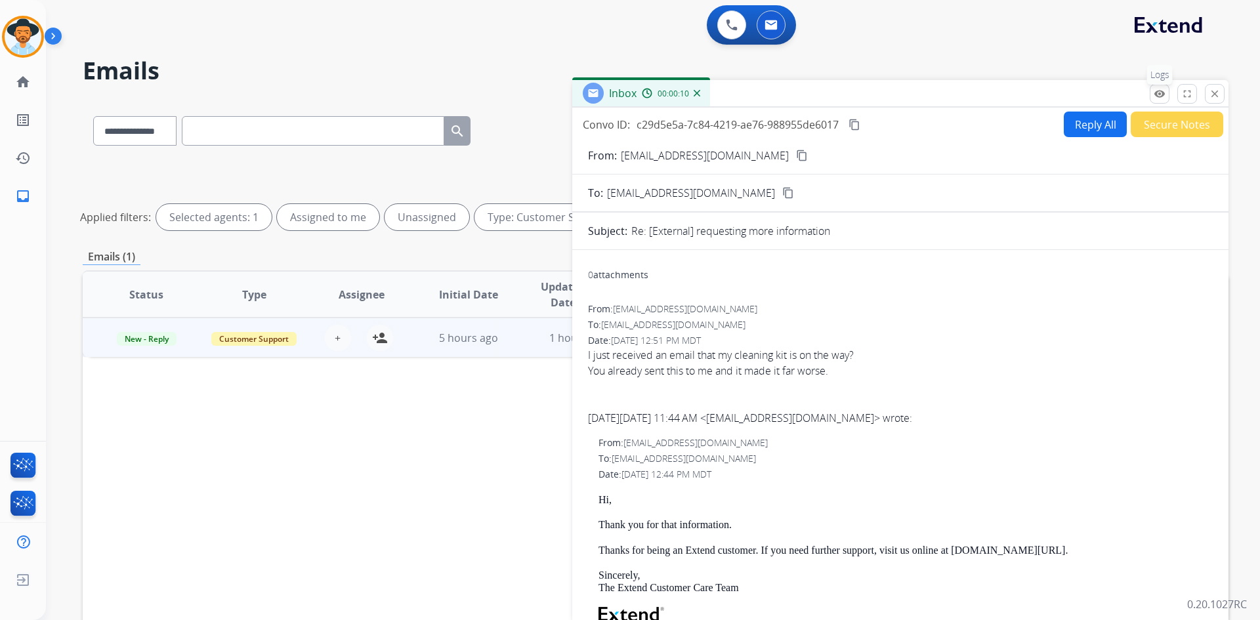
click at [1159, 94] on mat-icon "remove_red_eye" at bounding box center [1159, 94] width 12 height 12
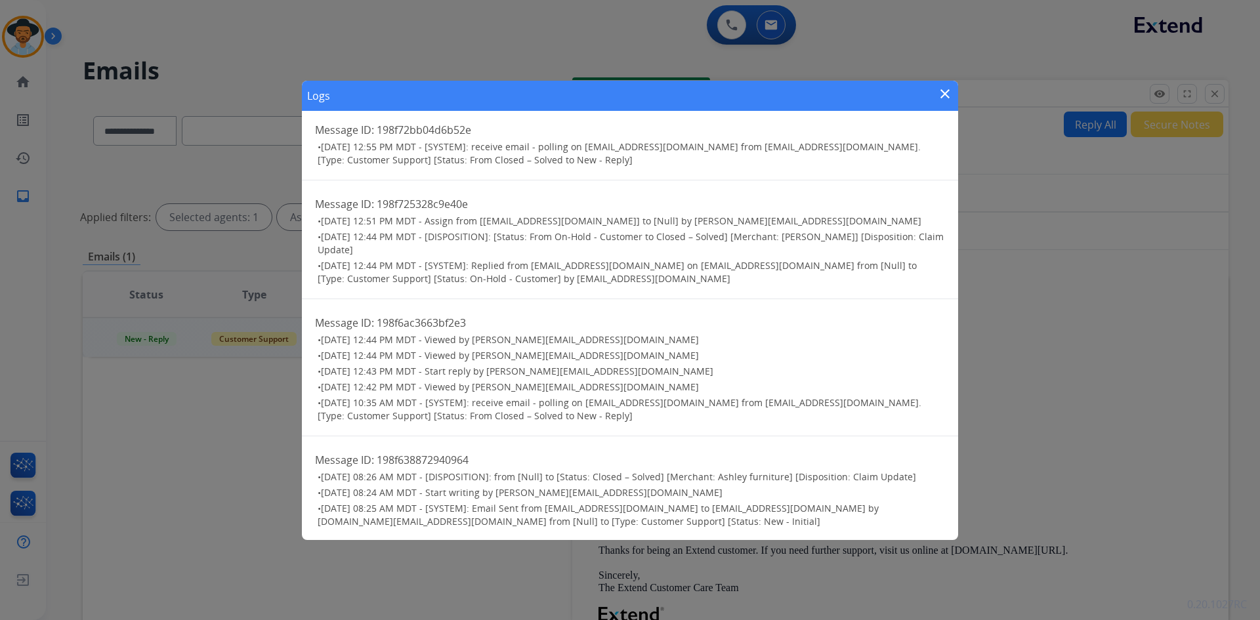
scroll to position [12, 0]
click at [945, 90] on mat-icon "close" at bounding box center [945, 94] width 16 height 16
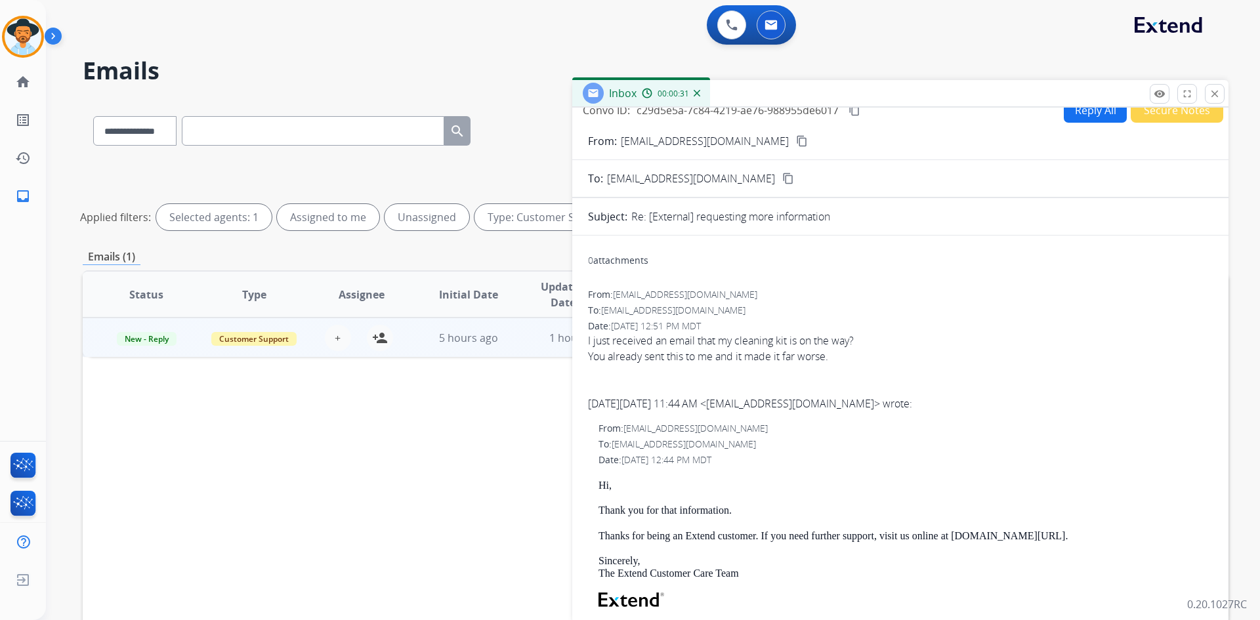
scroll to position [0, 0]
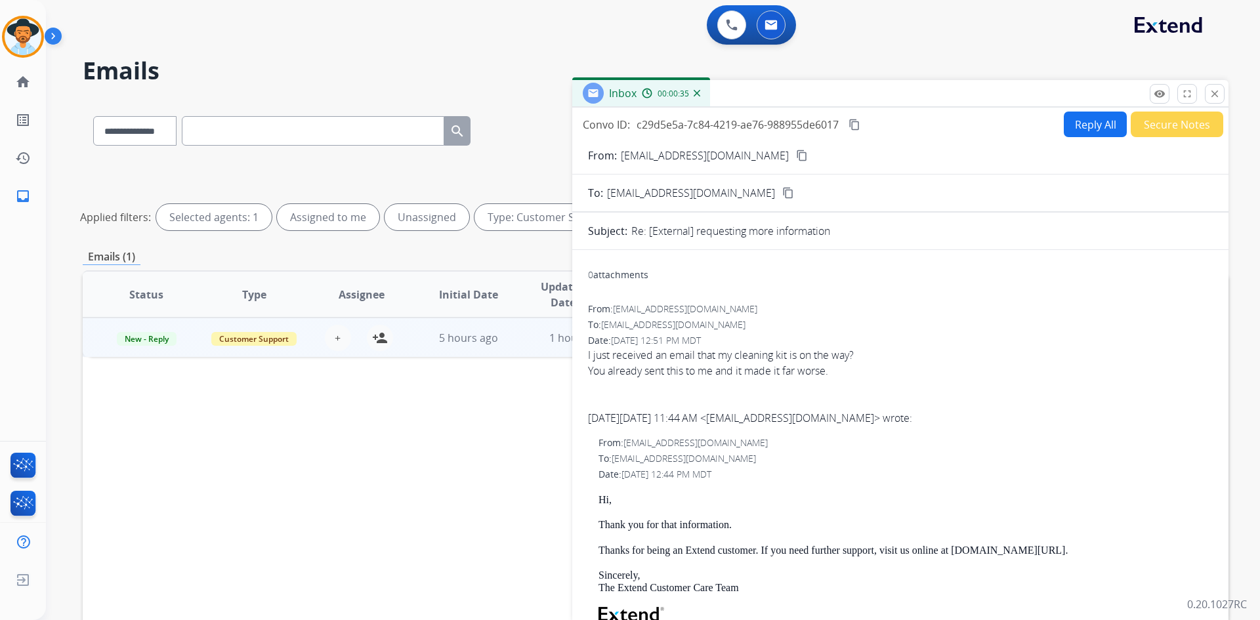
click at [796, 156] on mat-icon "content_copy" at bounding box center [802, 156] width 12 height 12
click at [1162, 92] on mat-icon "remove_red_eye" at bounding box center [1159, 94] width 12 height 12
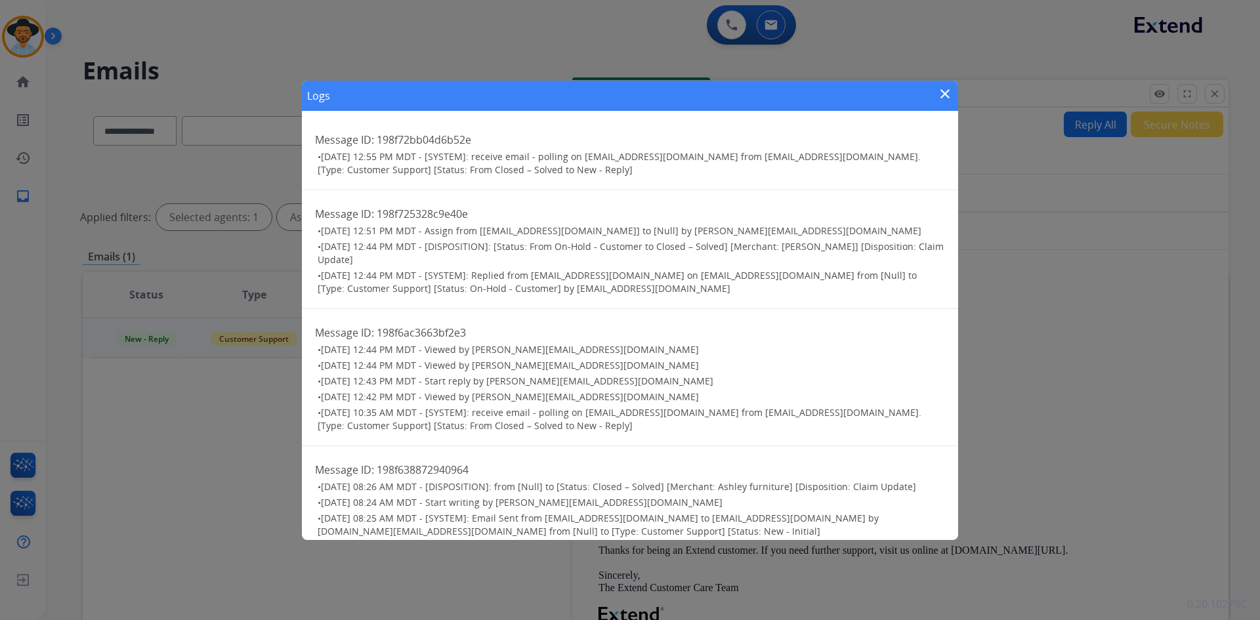
click at [941, 88] on mat-icon "close" at bounding box center [945, 94] width 16 height 16
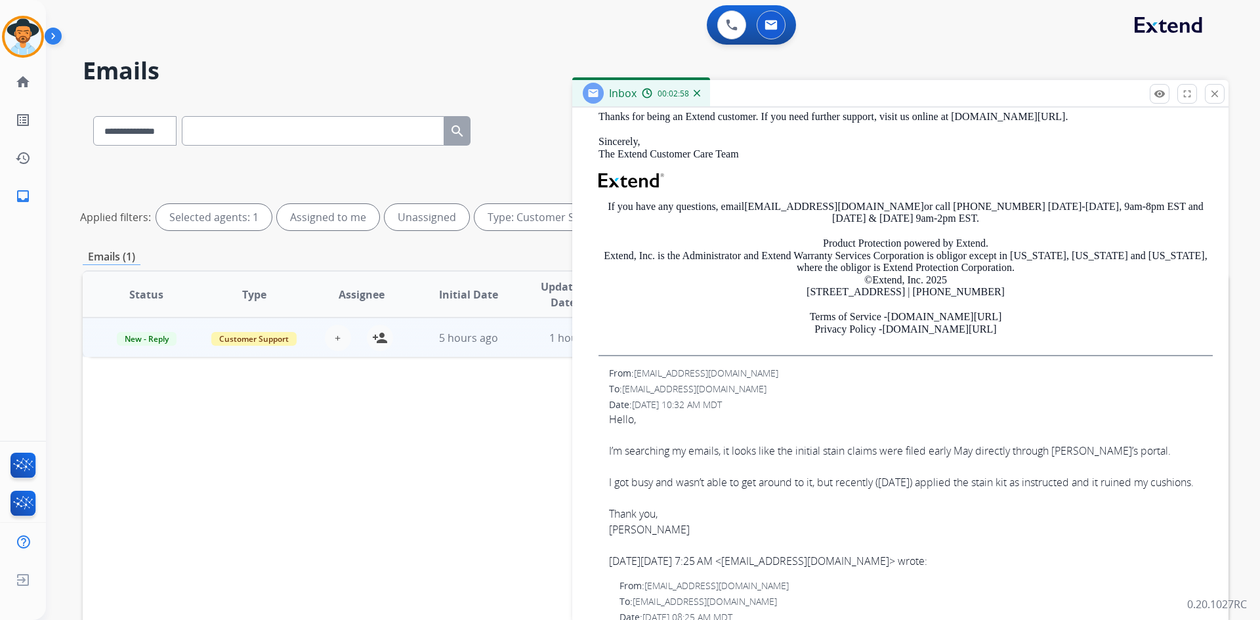
scroll to position [411, 0]
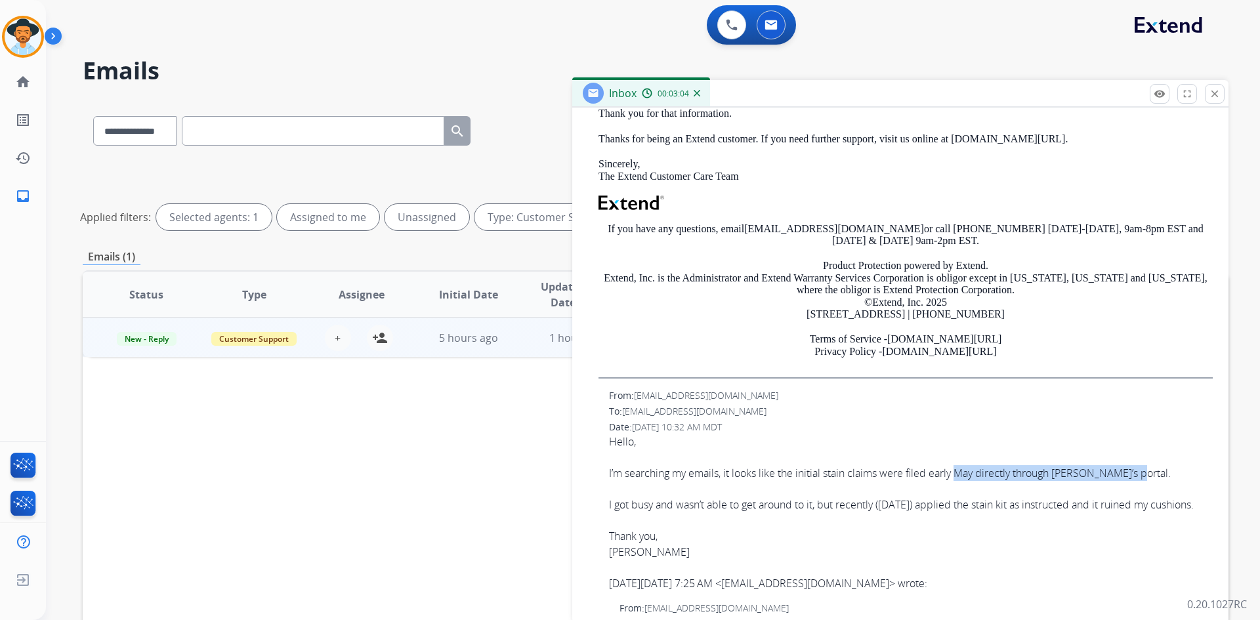
drag, startPoint x: 958, startPoint y: 474, endPoint x: 1142, endPoint y: 468, distance: 184.4
click at [1142, 468] on div "I’m searching my emails, it looks like the initial stain claims were filed earl…" at bounding box center [911, 473] width 604 height 16
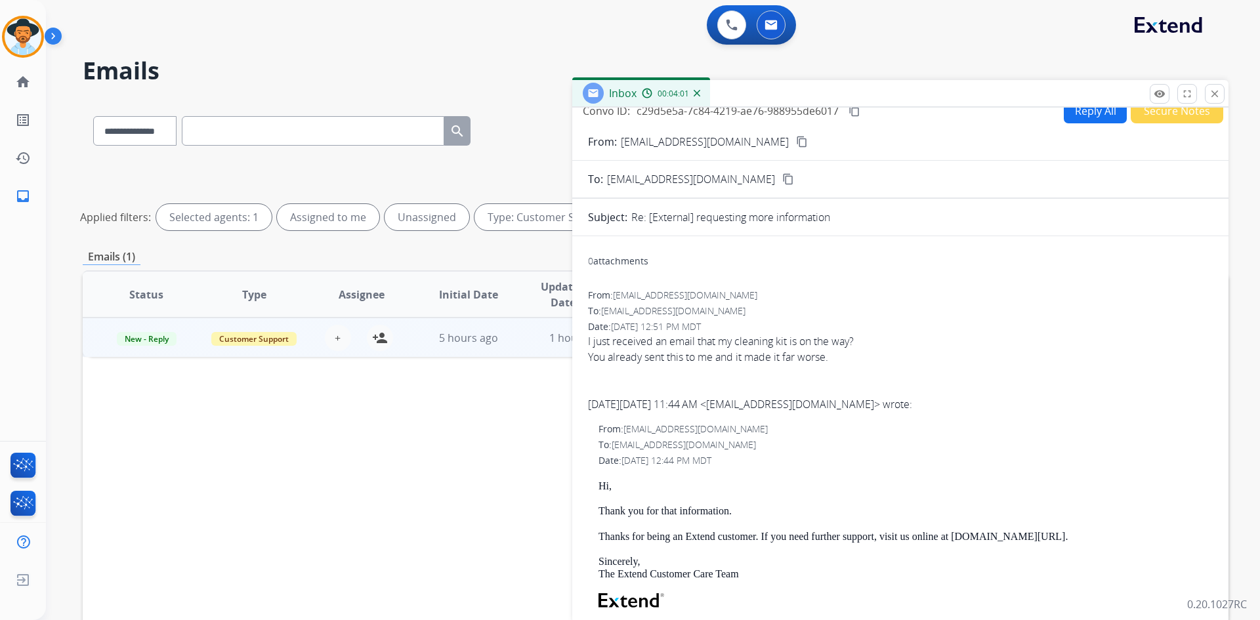
scroll to position [0, 0]
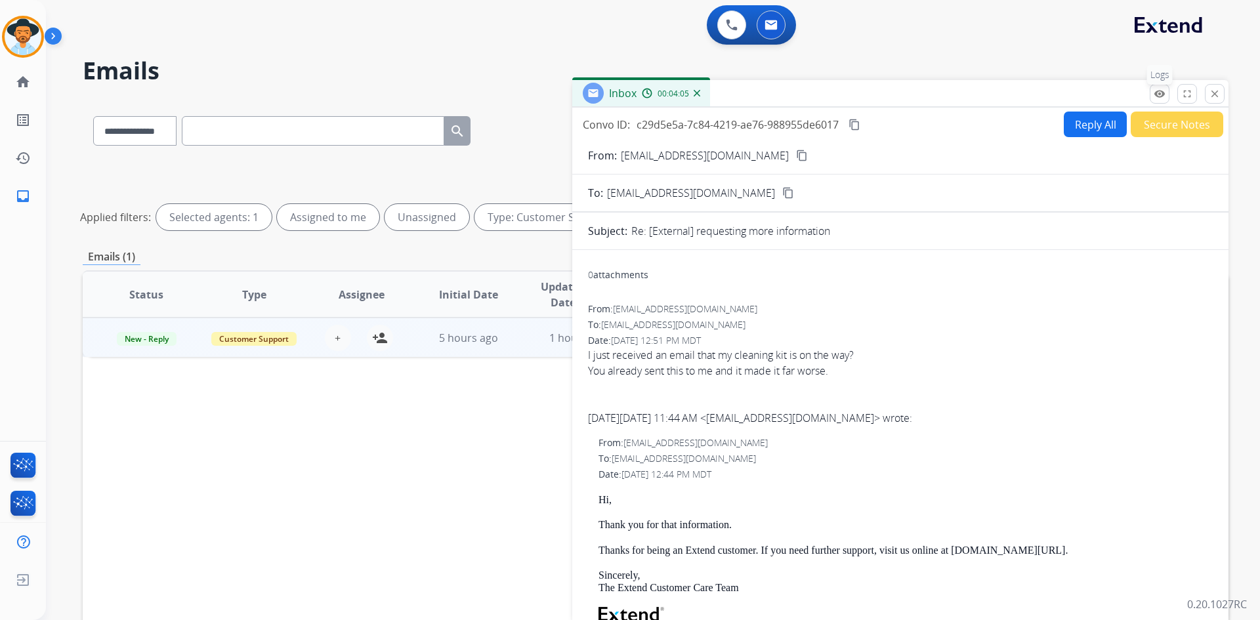
click at [1153, 98] on button "remove_red_eye Logs" at bounding box center [1159, 94] width 20 height 20
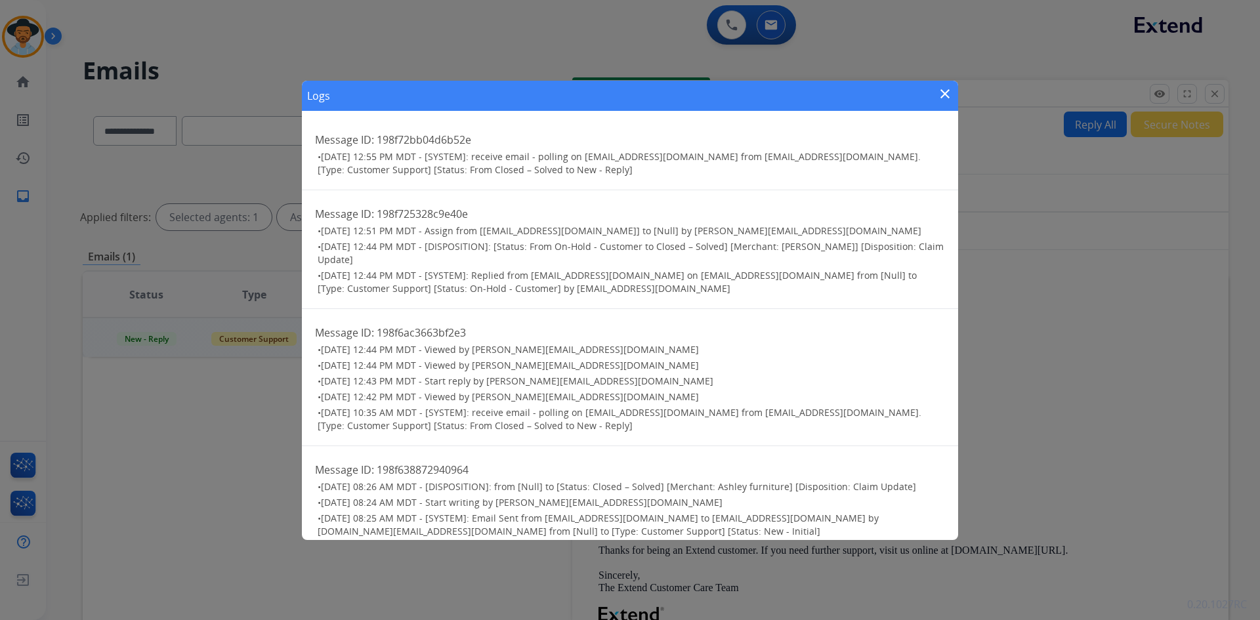
drag, startPoint x: 319, startPoint y: 230, endPoint x: 922, endPoint y: 233, distance: 603.5
click at [922, 233] on h3 "• [DATE] 12:51 PM MDT - Assign from [[PERSON_NAME][EMAIL_ADDRESS][DOMAIN_NAME]]…" at bounding box center [631, 230] width 627 height 13
click at [938, 91] on mat-icon "close" at bounding box center [945, 94] width 16 height 16
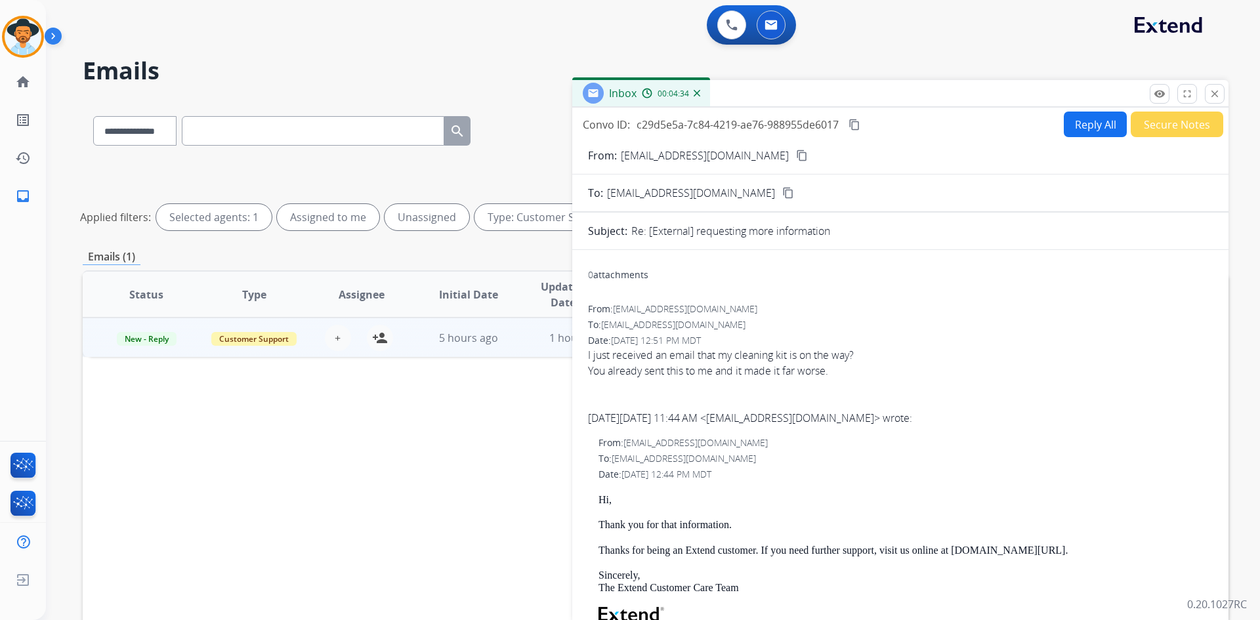
click at [851, 125] on mat-icon "content_copy" at bounding box center [854, 125] width 12 height 12
click at [855, 124] on mat-icon "content_copy" at bounding box center [854, 125] width 12 height 12
click at [1208, 94] on button "close Close" at bounding box center [1214, 94] width 20 height 20
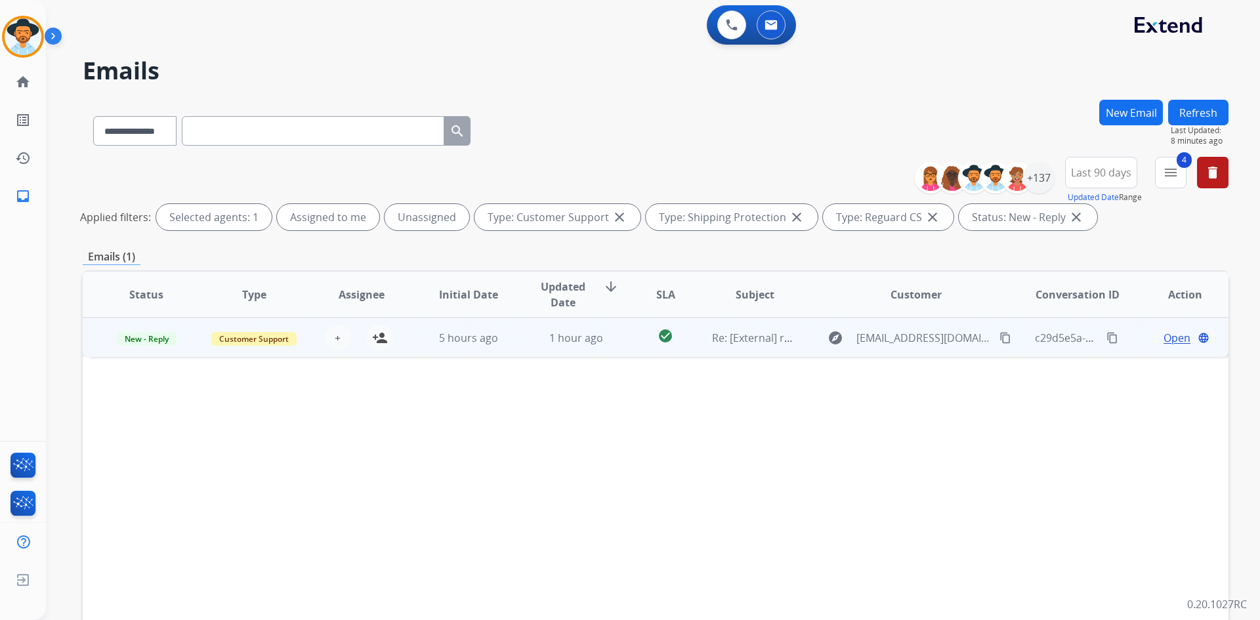
click at [1170, 337] on span "Open" at bounding box center [1176, 338] width 27 height 16
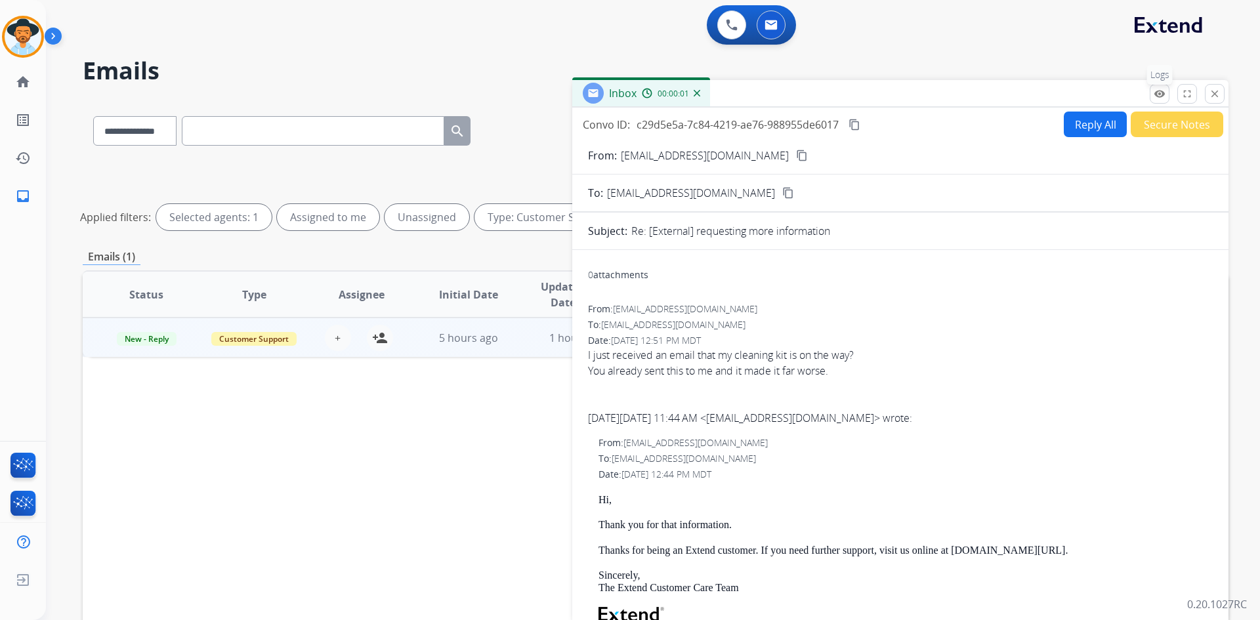
click at [1161, 96] on mat-icon "remove_red_eye" at bounding box center [1159, 94] width 12 height 12
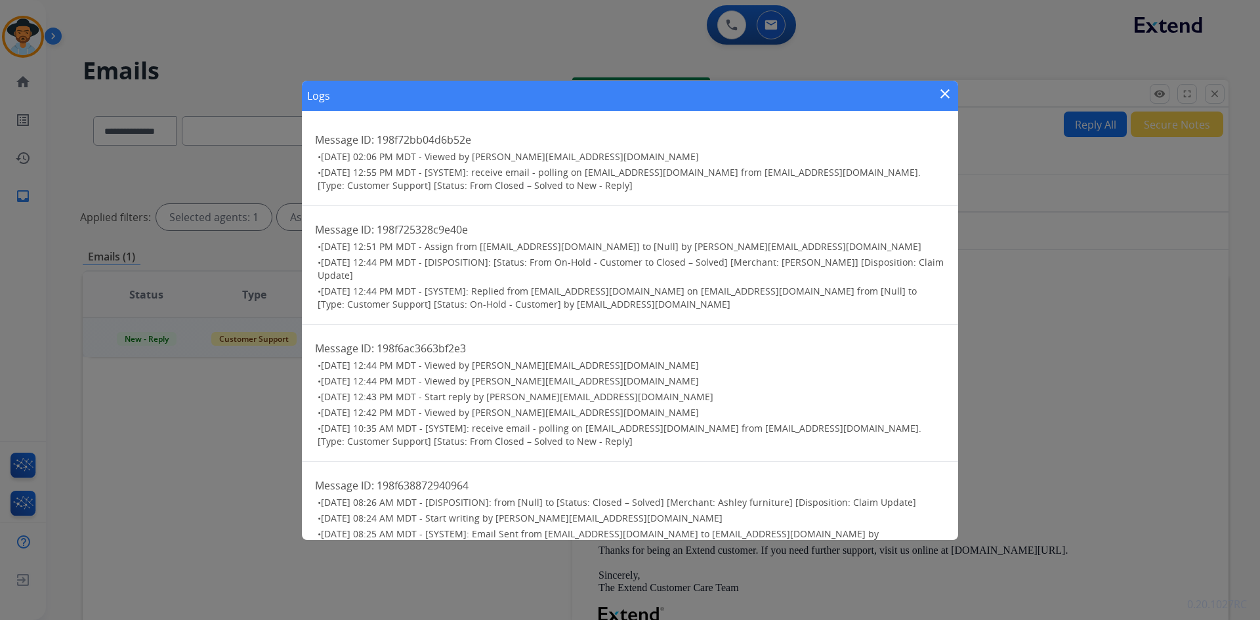
click at [943, 94] on mat-icon "close" at bounding box center [945, 94] width 16 height 16
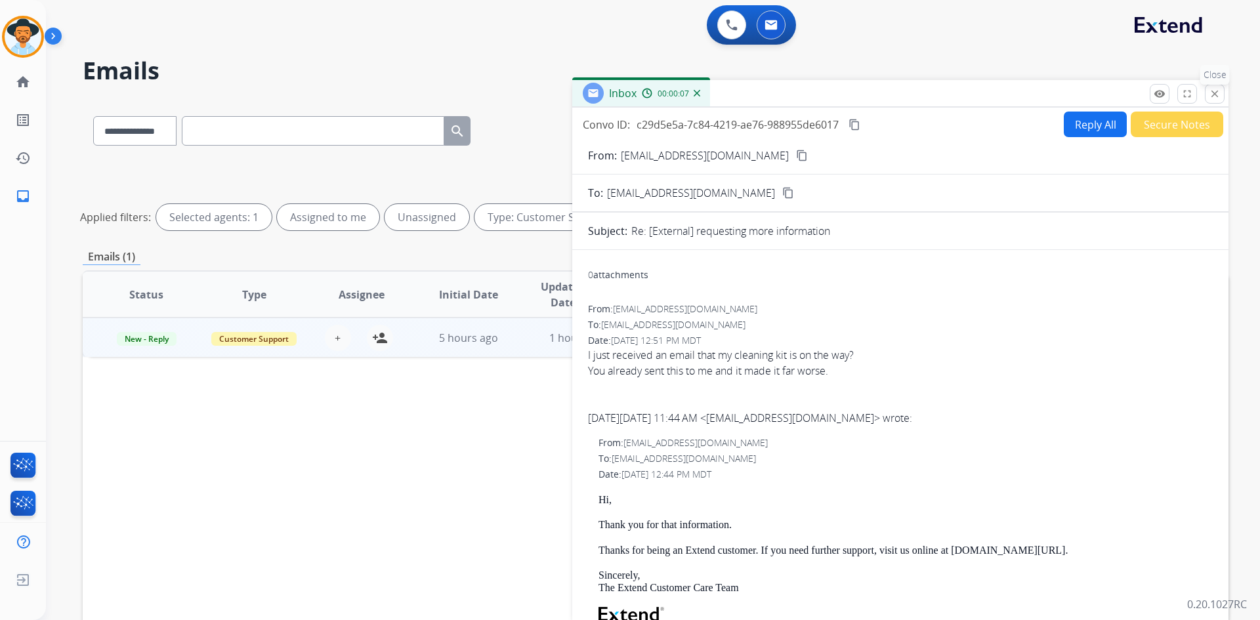
click at [1217, 96] on mat-icon "close" at bounding box center [1214, 94] width 12 height 12
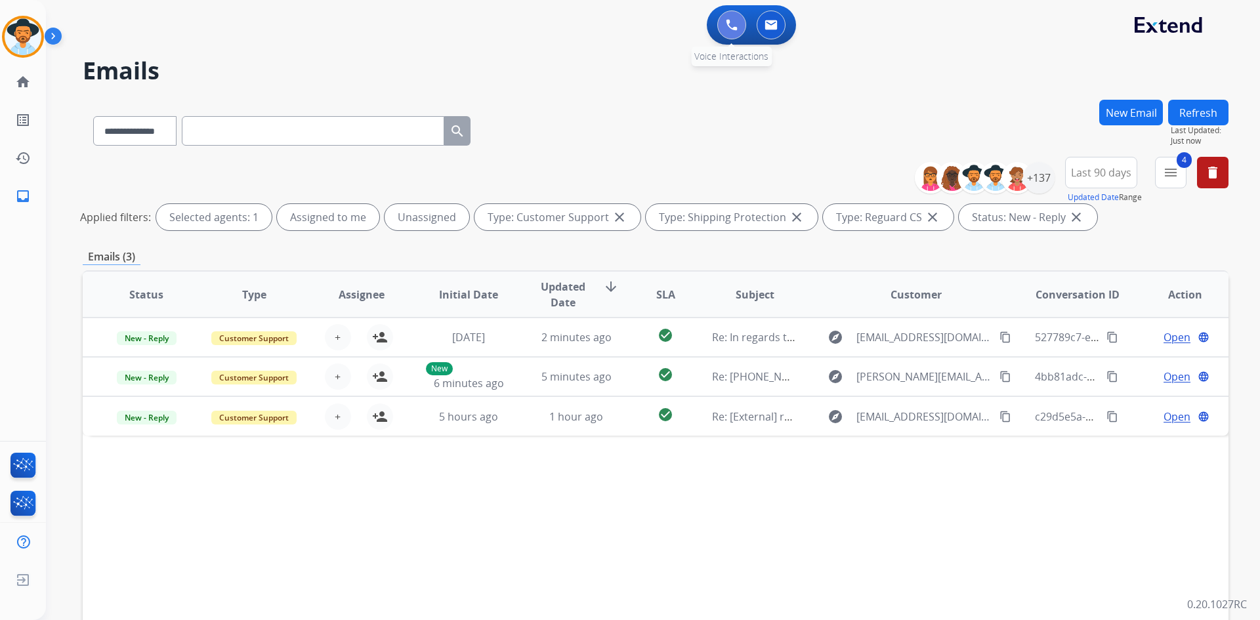
click at [733, 36] on button at bounding box center [731, 24] width 29 height 29
